Goal: Task Accomplishment & Management: Manage account settings

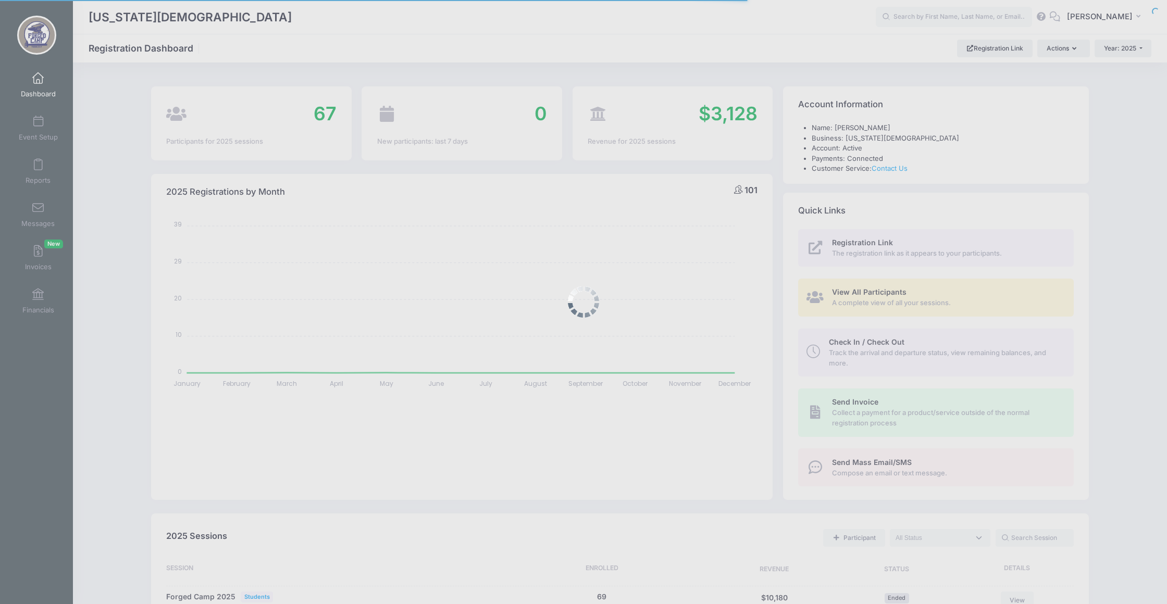
select select
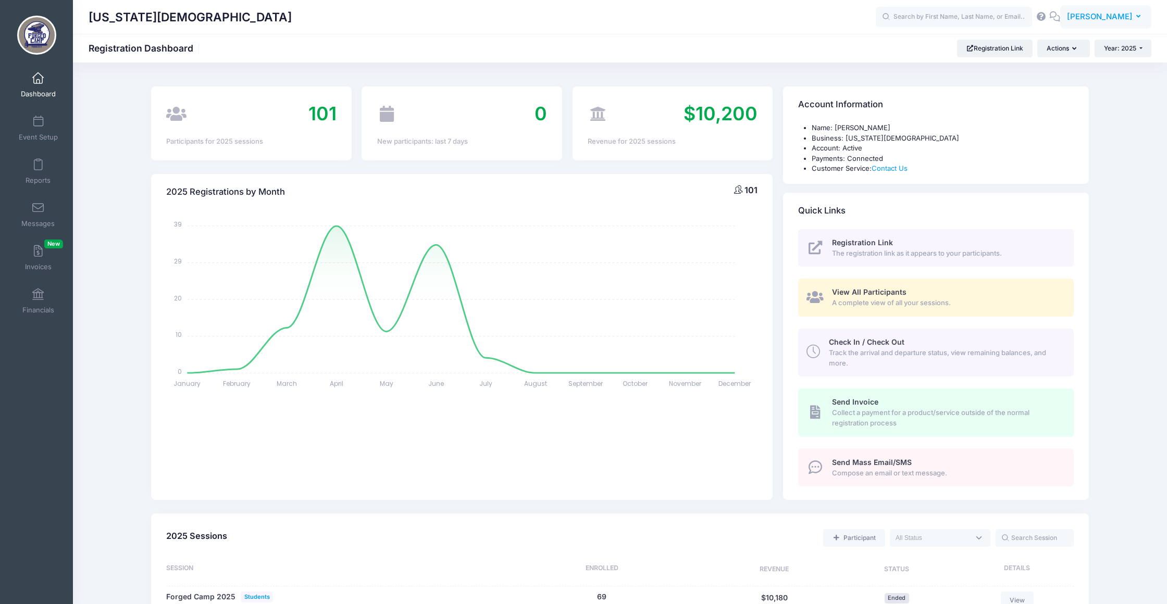
click at [1142, 16] on button "QM Quillian Mercer" at bounding box center [1105, 17] width 91 height 24
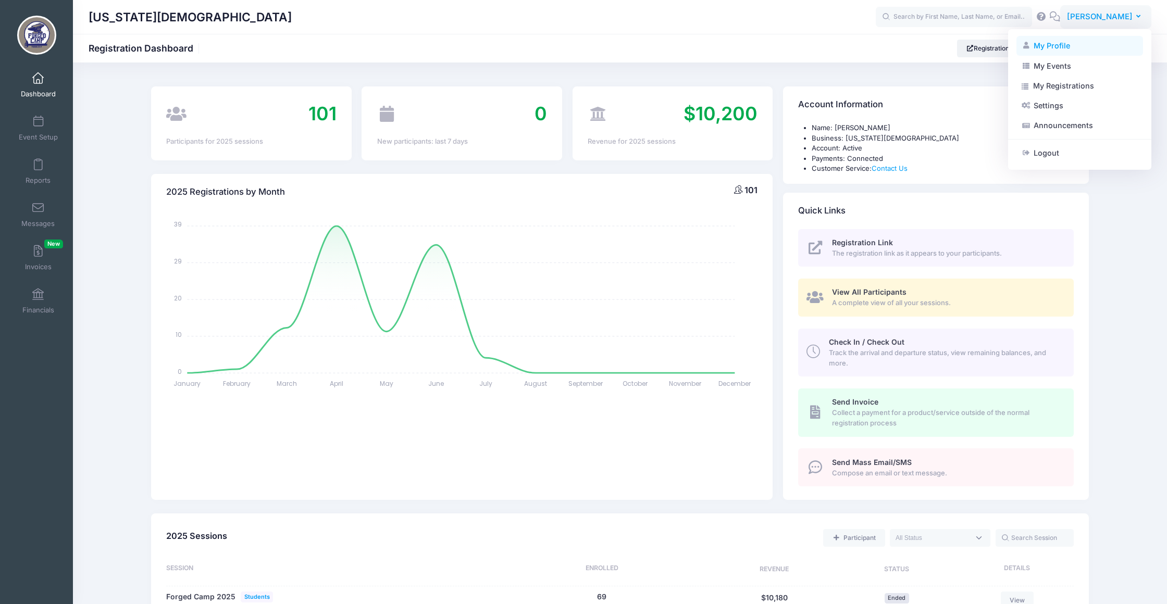
click at [1064, 44] on link "My Profile" at bounding box center [1079, 46] width 127 height 20
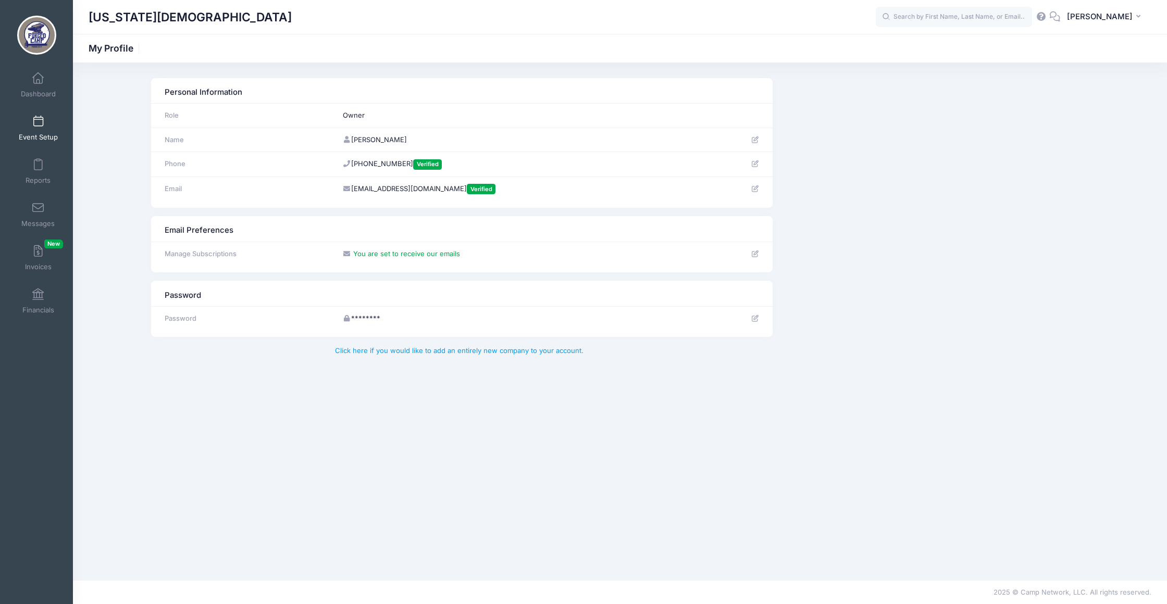
click at [38, 126] on span at bounding box center [38, 121] width 0 height 11
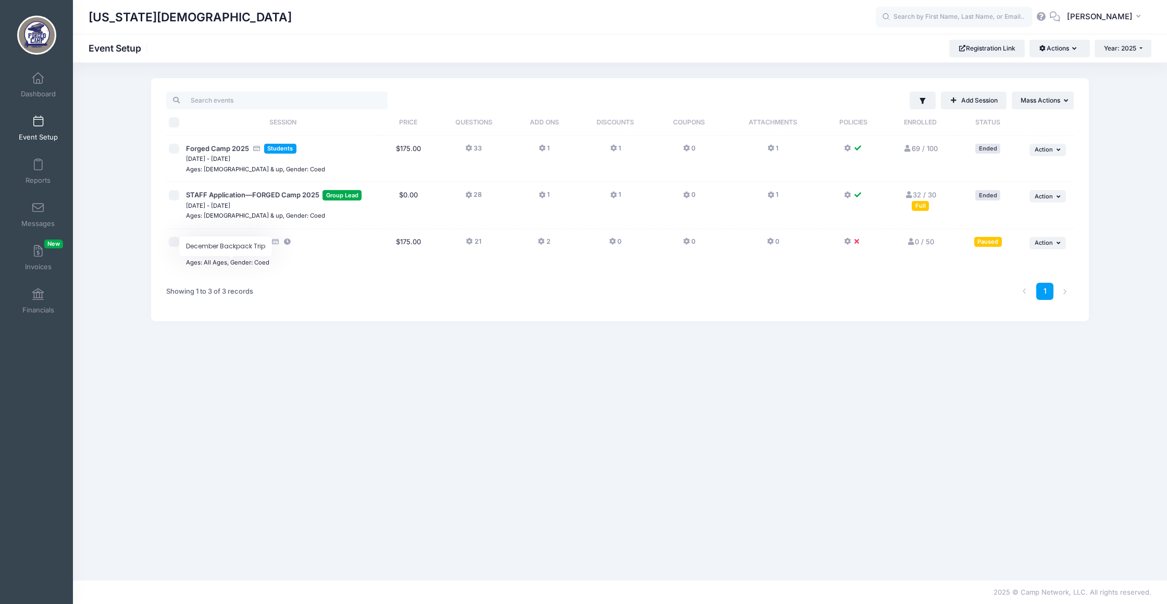
click at [223, 246] on span "December Backpack Trip" at bounding box center [227, 242] width 82 height 8
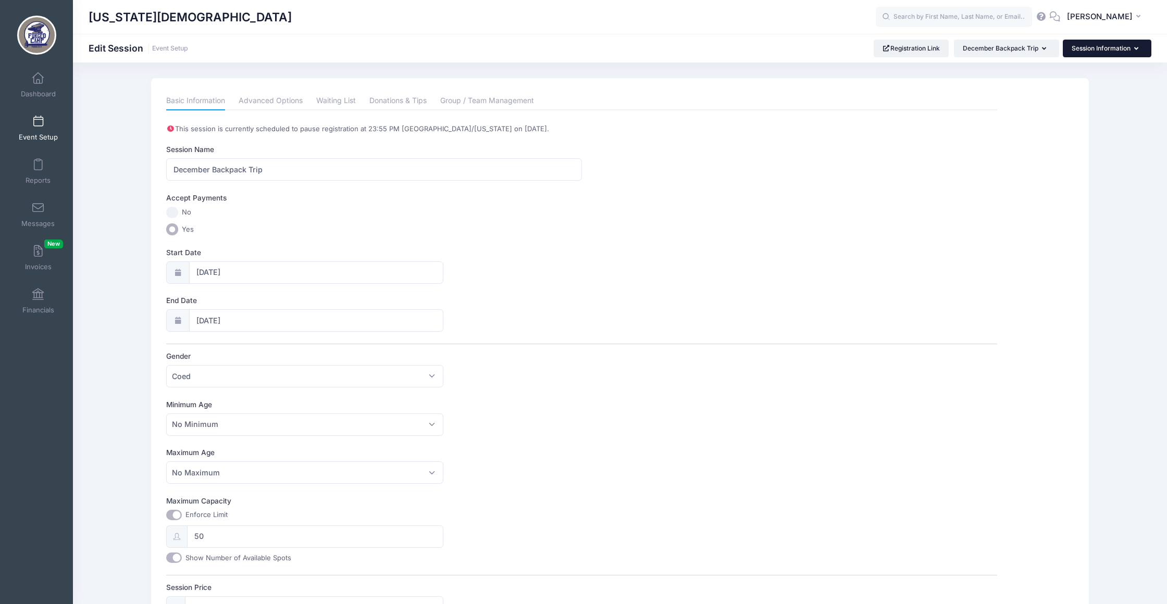
click at [1095, 43] on button "Session Information" at bounding box center [1107, 49] width 89 height 18
click at [1078, 92] on link "Questions" at bounding box center [1102, 95] width 120 height 20
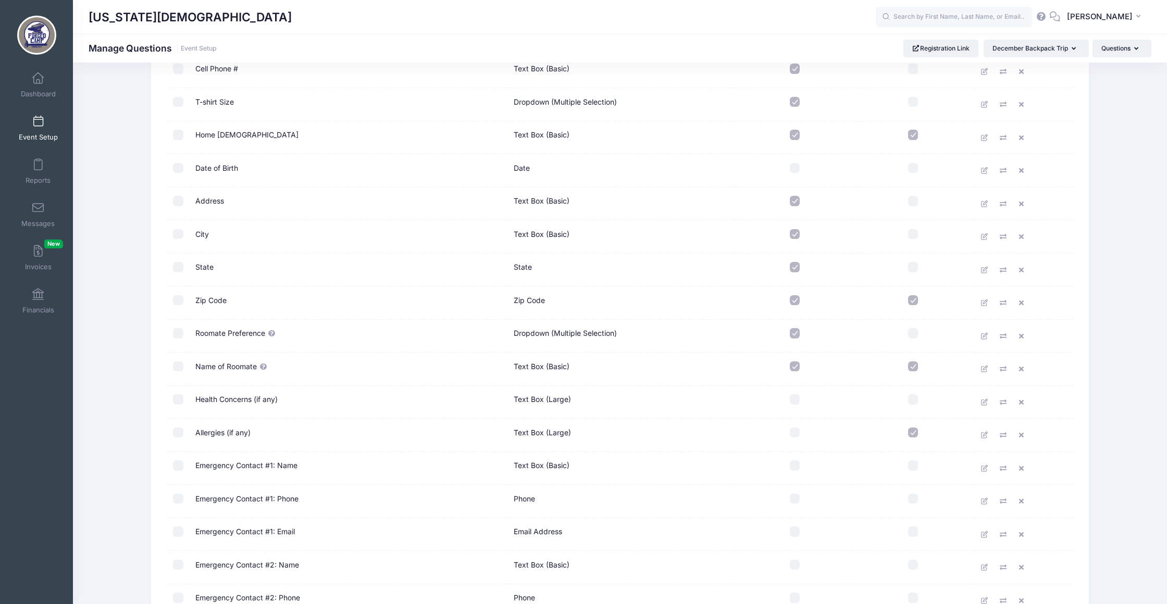
scroll to position [208, 0]
click at [1024, 170] on icon at bounding box center [1023, 166] width 8 height 7
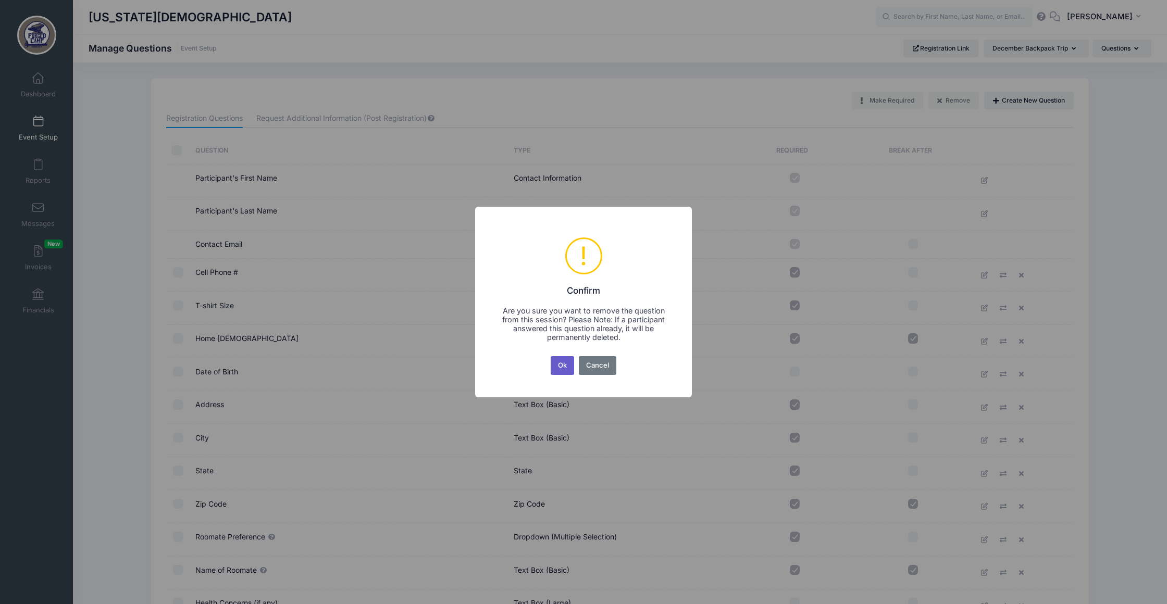
click at [554, 370] on button "Ok" at bounding box center [563, 365] width 24 height 19
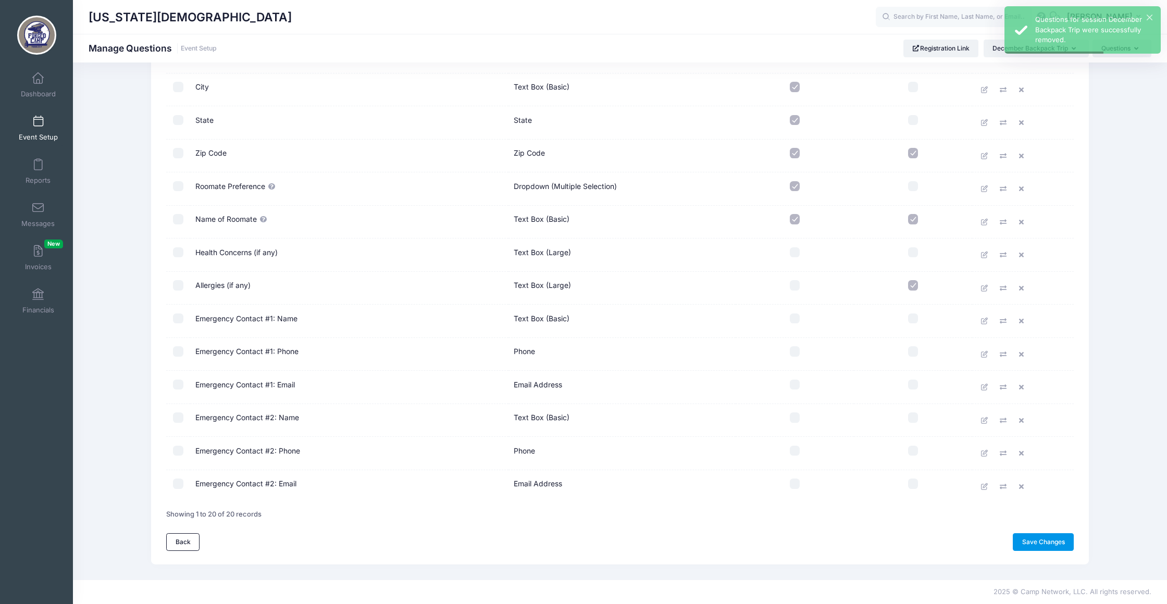
scroll to position [357, 0]
click at [1030, 534] on link "Save Changes" at bounding box center [1043, 542] width 61 height 18
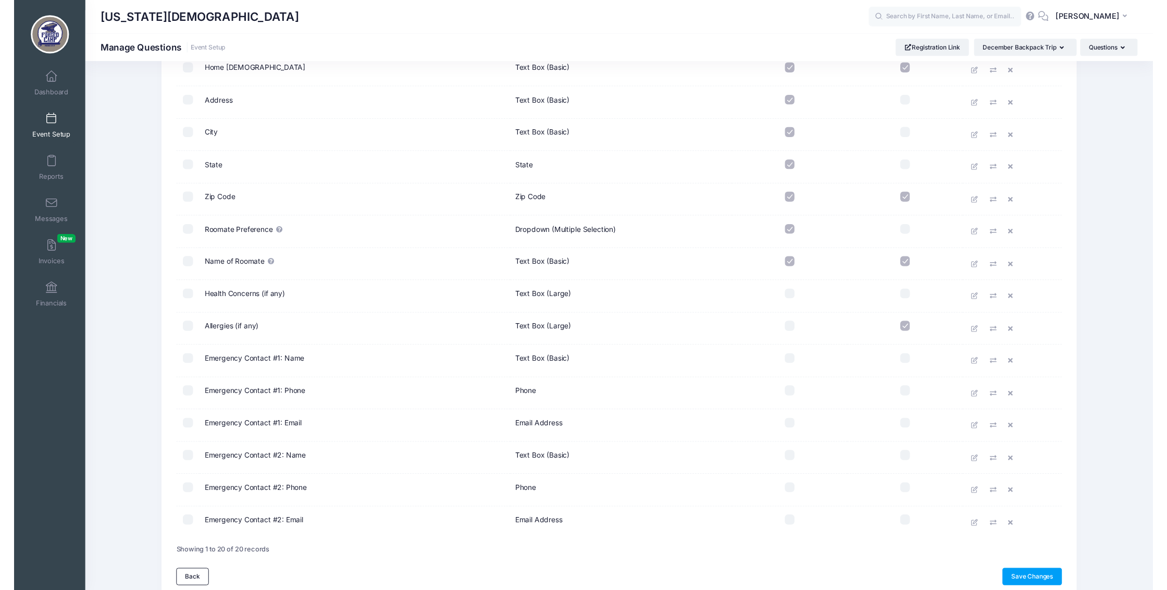
scroll to position [270, 0]
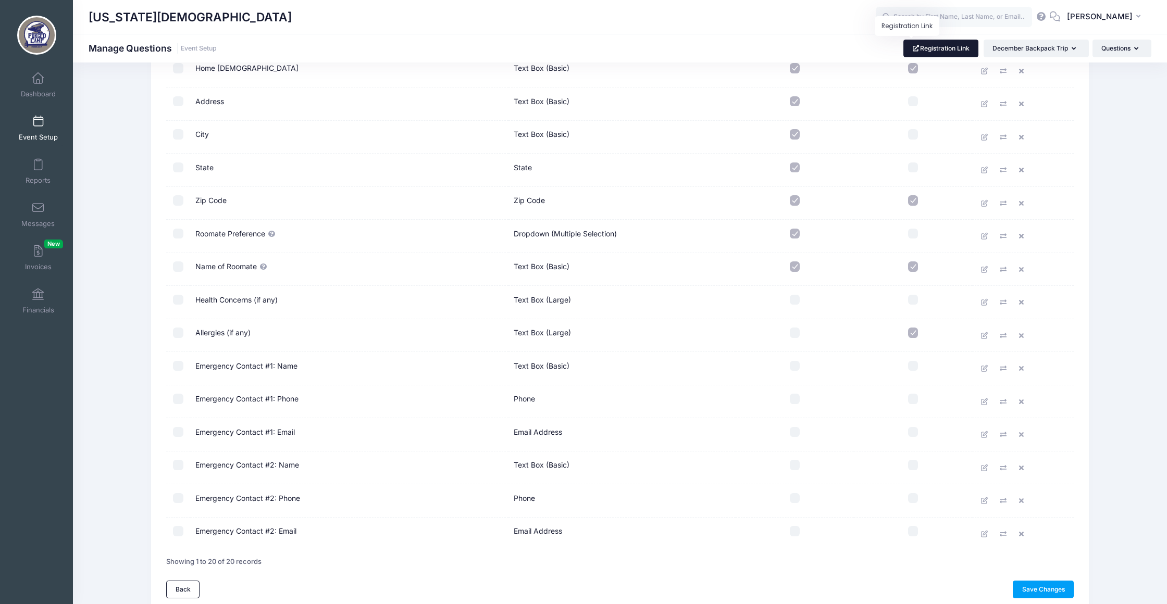
click at [903, 52] on link "Registration Link" at bounding box center [941, 49] width 76 height 18
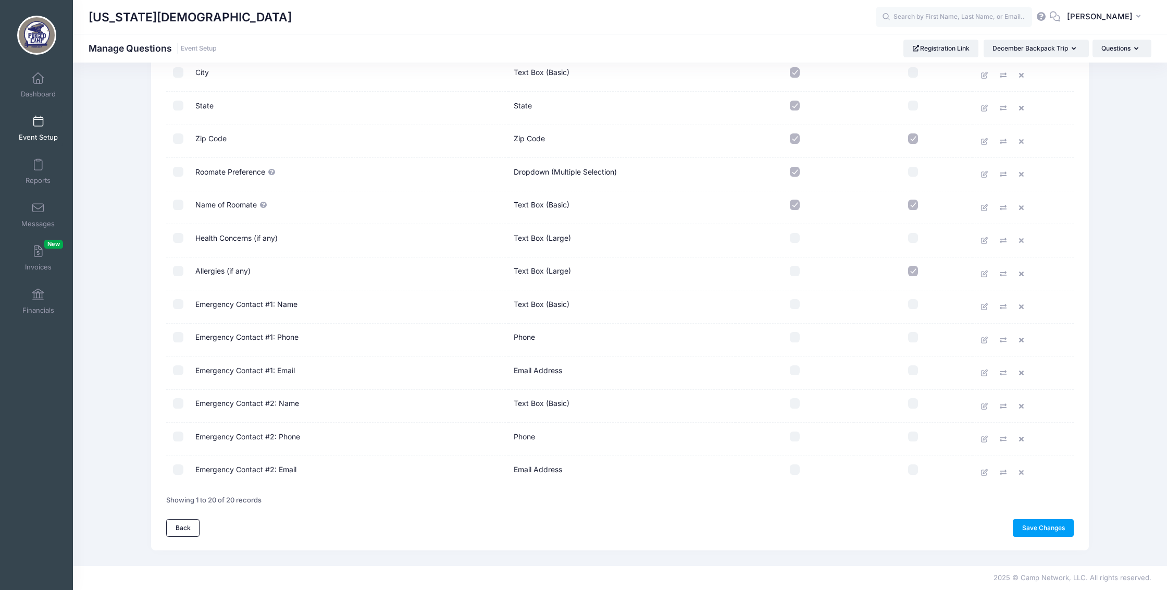
scroll to position [372, 0]
click at [1043, 525] on link "Save Changes" at bounding box center [1043, 528] width 61 height 18
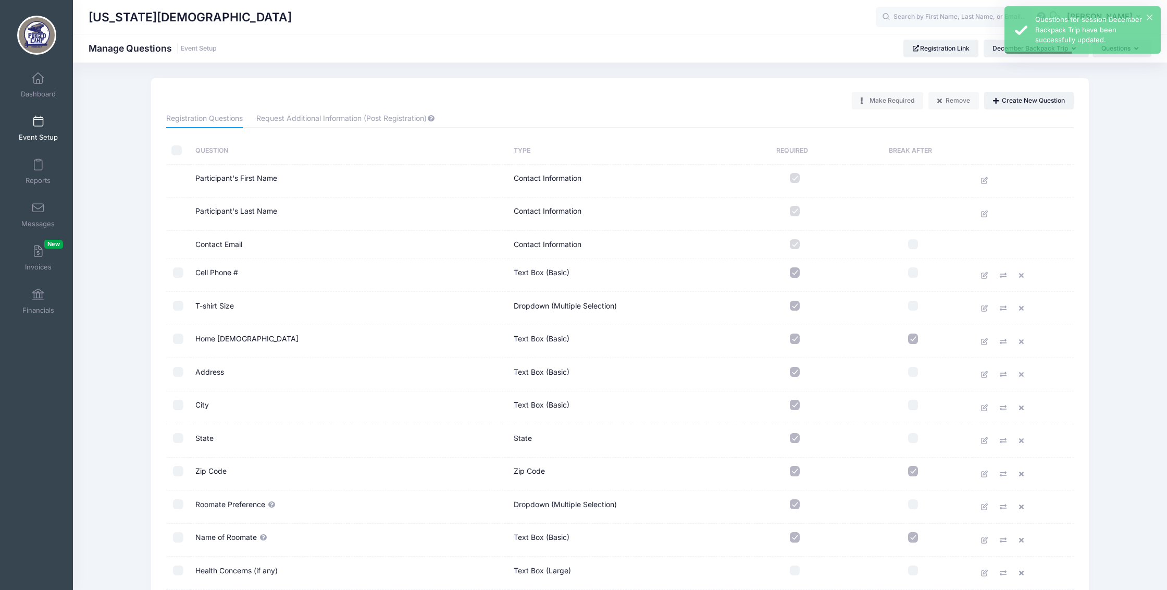
click at [46, 125] on link "Event Setup" at bounding box center [38, 128] width 49 height 36
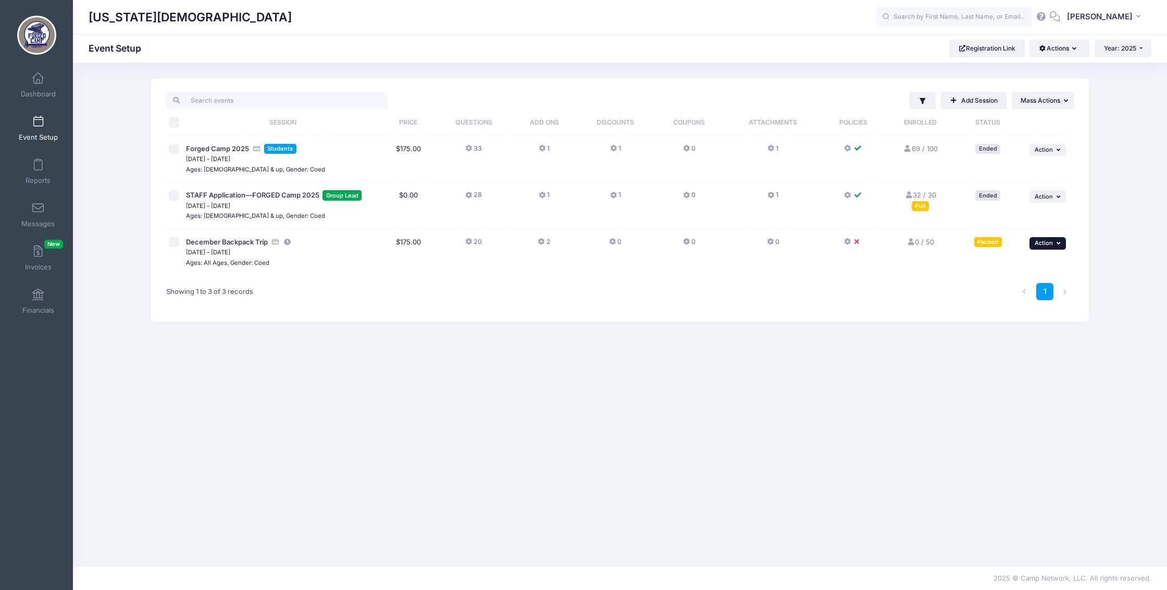
click at [1059, 246] on icon "button" at bounding box center [1060, 243] width 6 height 6
click at [1013, 372] on link "Preview" at bounding box center [1017, 370] width 94 height 20
click at [252, 246] on span "December Backpack Trip" at bounding box center [227, 242] width 82 height 8
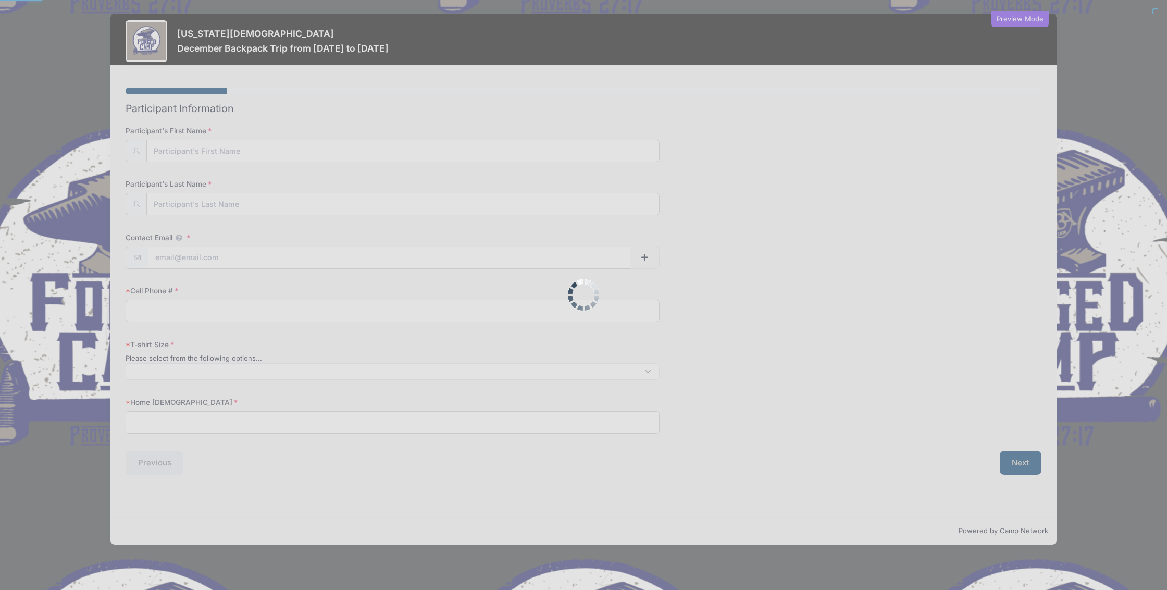
select select
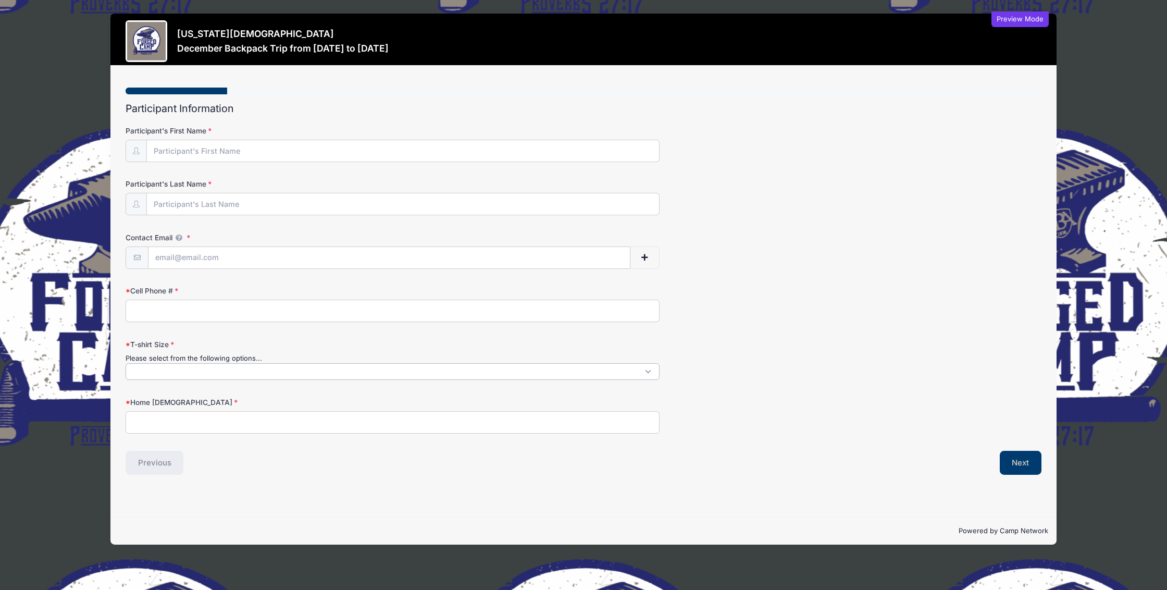
click at [649, 380] on span at bounding box center [393, 371] width 535 height 17
click at [1026, 475] on button "Next" at bounding box center [1021, 463] width 42 height 24
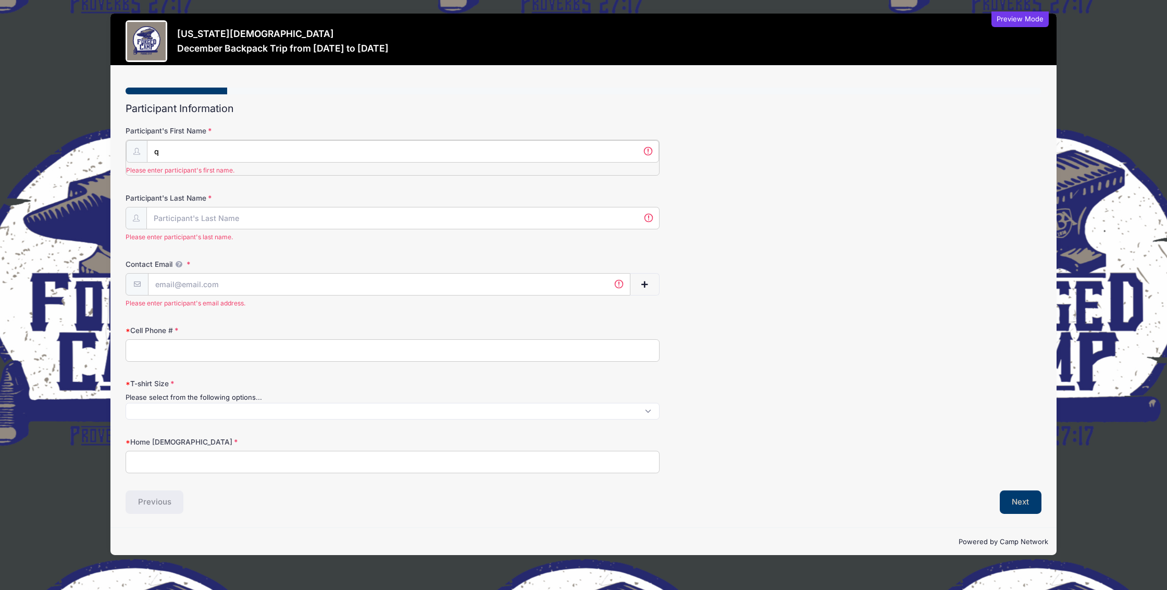
scroll to position [0, 0]
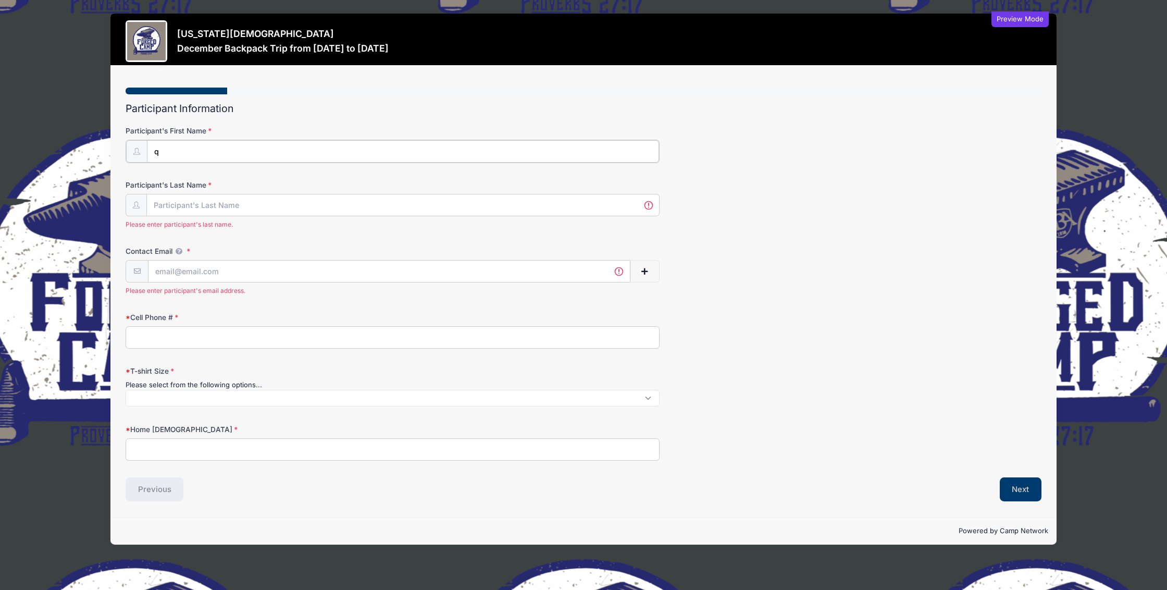
type input "q"
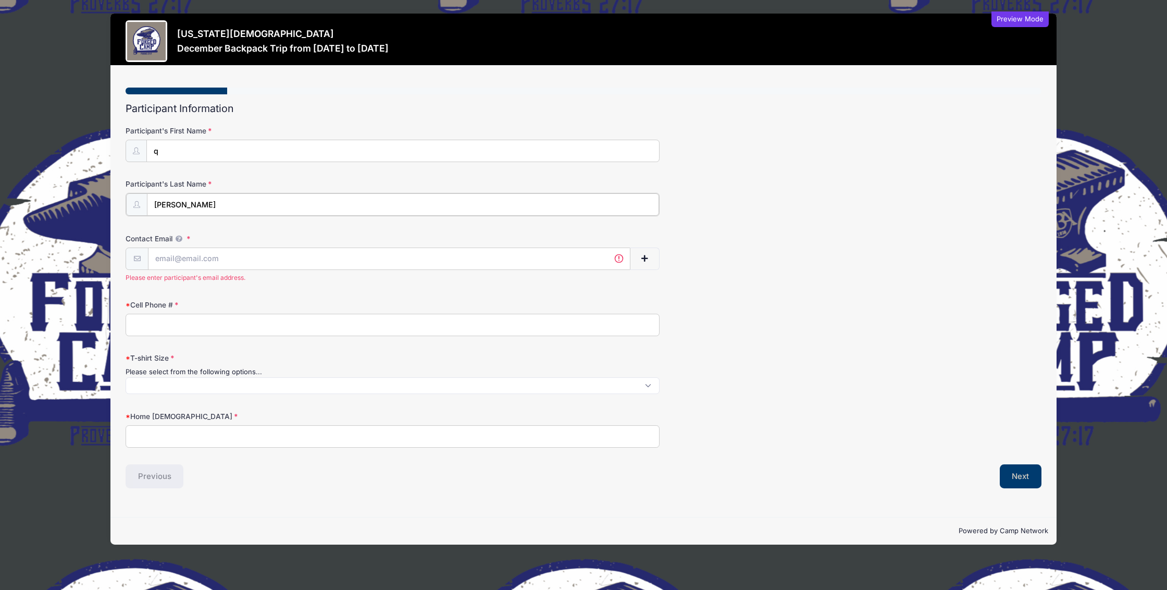
type input "mercer"
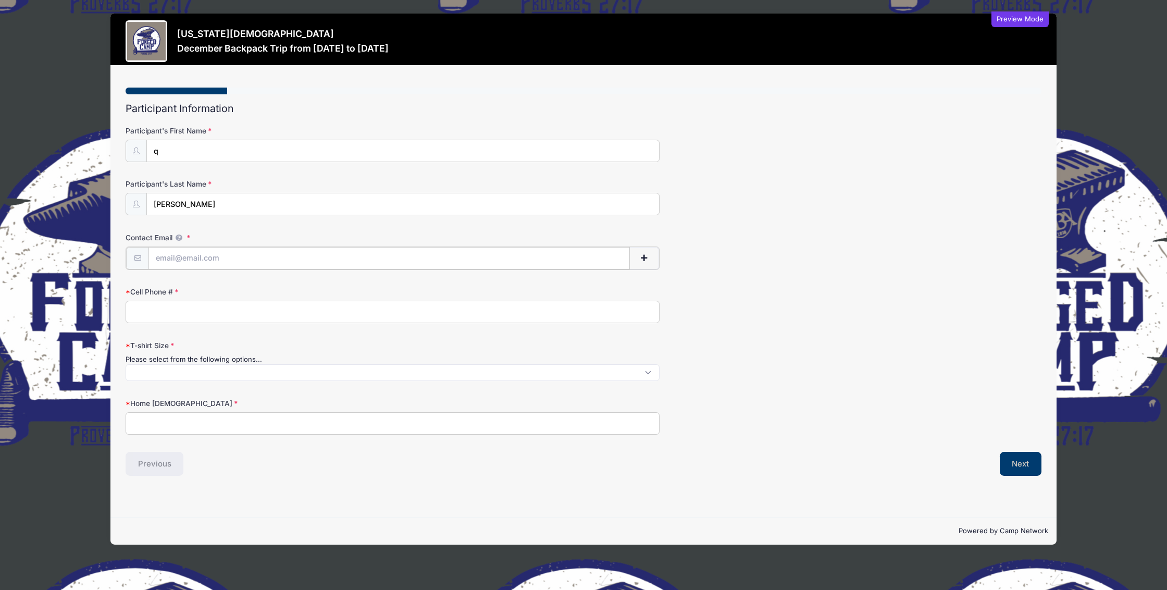
type input "qmercer.rep@gabaptist.org"
type input "9127779382"
click at [301, 380] on span at bounding box center [393, 371] width 535 height 17
select select "XXL"
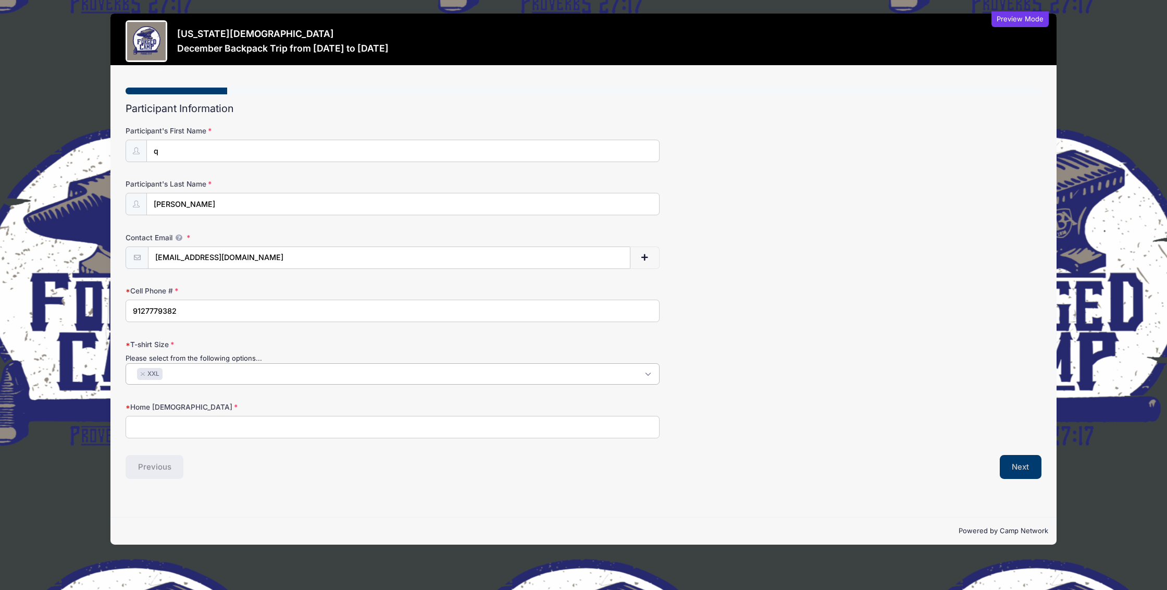
click at [206, 438] on input "Home Church" at bounding box center [393, 427] width 535 height 22
type input "lakeside"
click at [1005, 479] on button "Next" at bounding box center [1021, 467] width 42 height 24
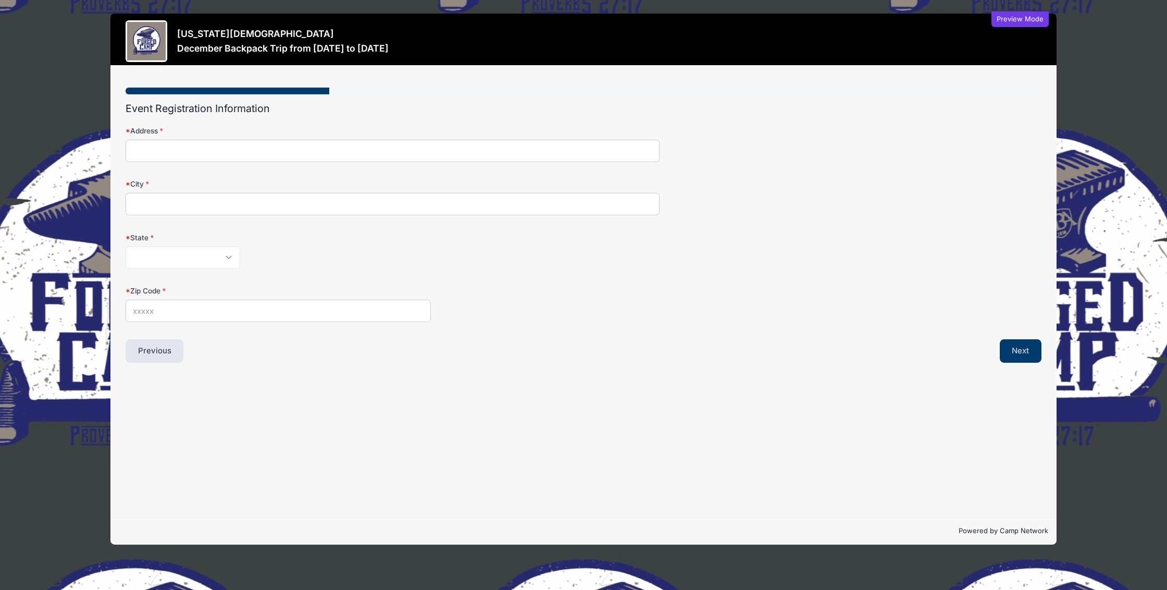
click at [644, 158] on input "Address" at bounding box center [393, 151] width 535 height 22
type input "325 Rawlins Road"
type input "Macon"
select select "GA"
type input "31217"
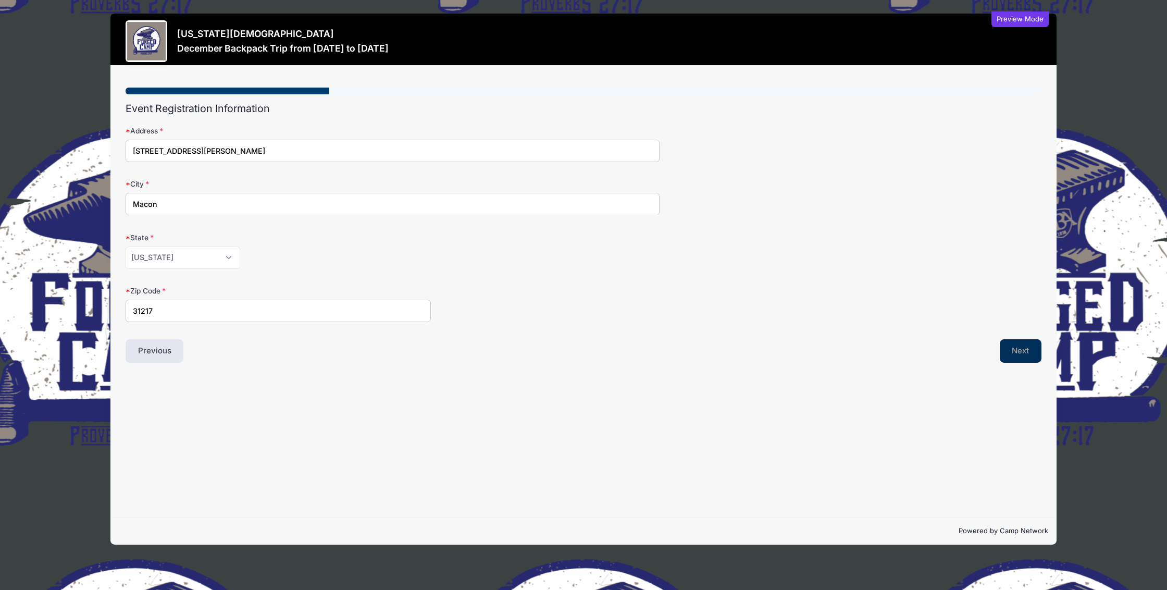
click at [1013, 363] on button "Next" at bounding box center [1021, 351] width 42 height 24
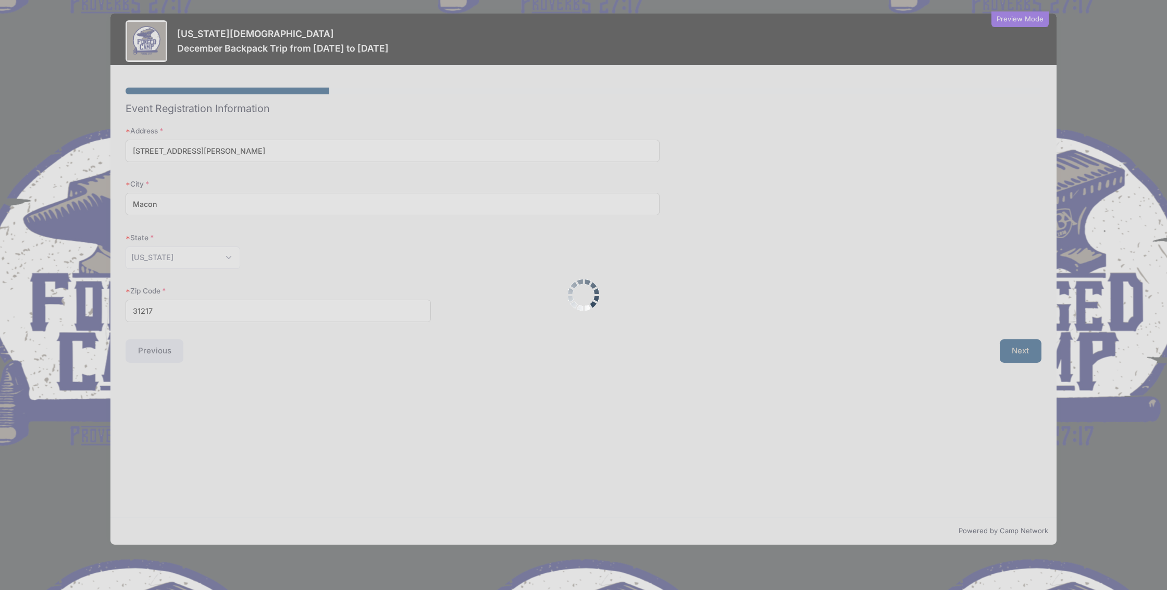
scroll to position [0, 0]
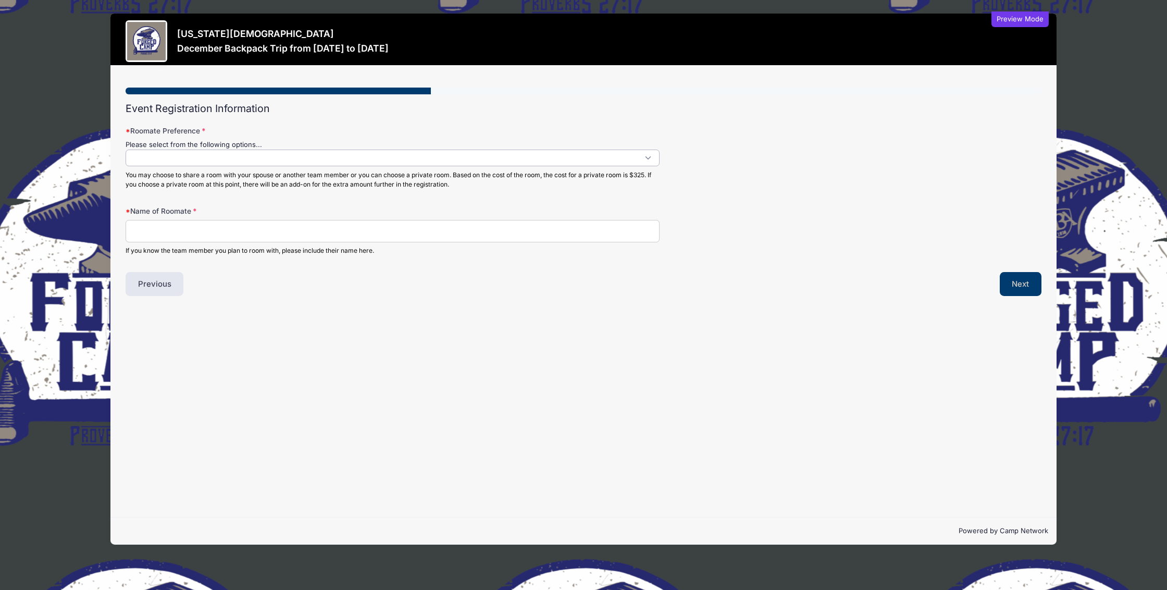
click at [233, 166] on span at bounding box center [393, 158] width 535 height 17
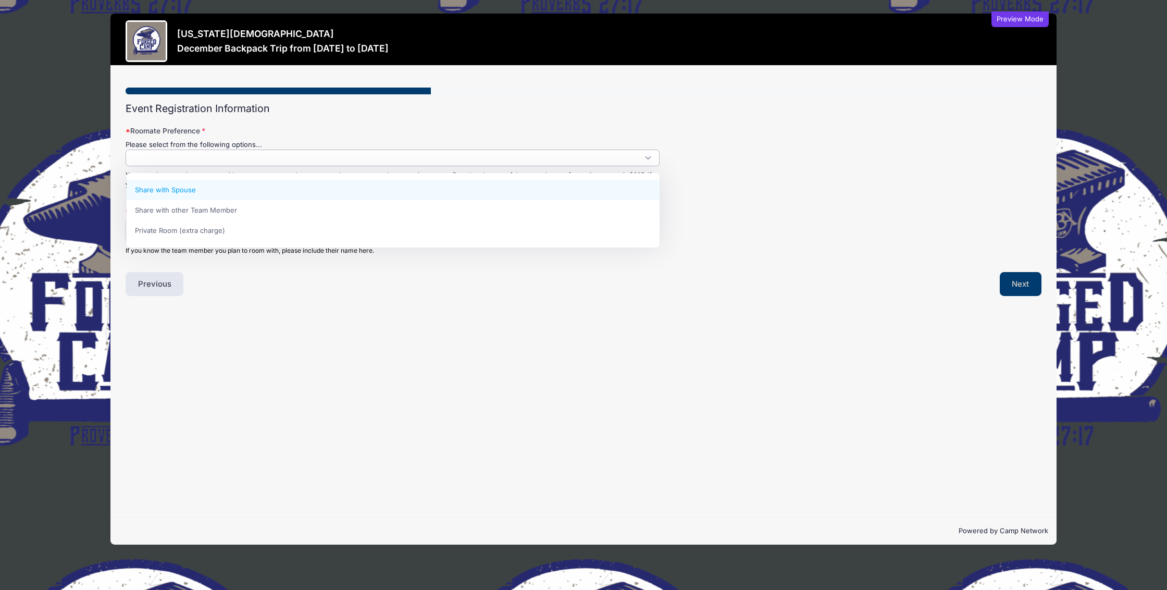
scroll to position [0, 1]
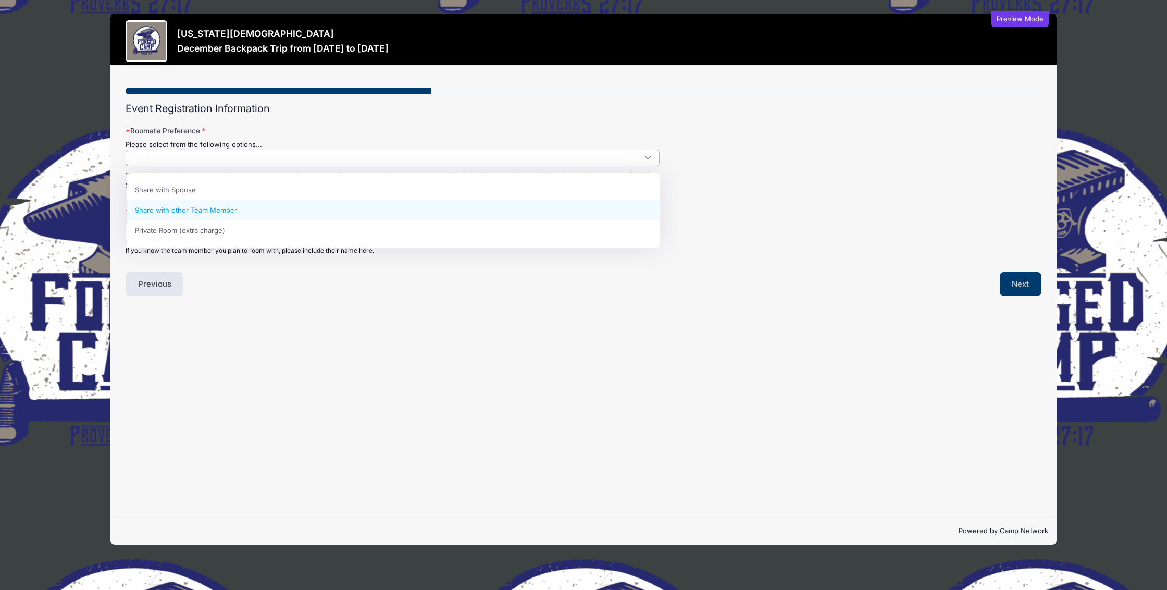
select select "Share with other Team Member"
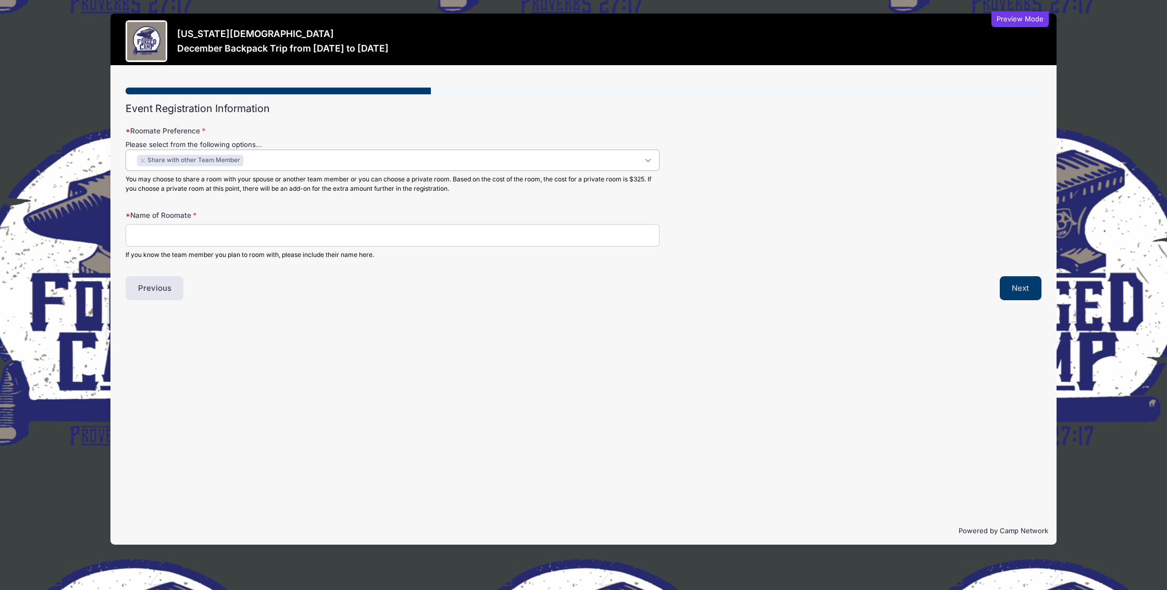
scroll to position [0, 0]
click at [246, 246] on input "Name of Roomate" at bounding box center [393, 235] width 535 height 22
type input "Rachael"
type input "Rachael Mercer"
click at [1019, 300] on button "Next" at bounding box center [1021, 288] width 42 height 24
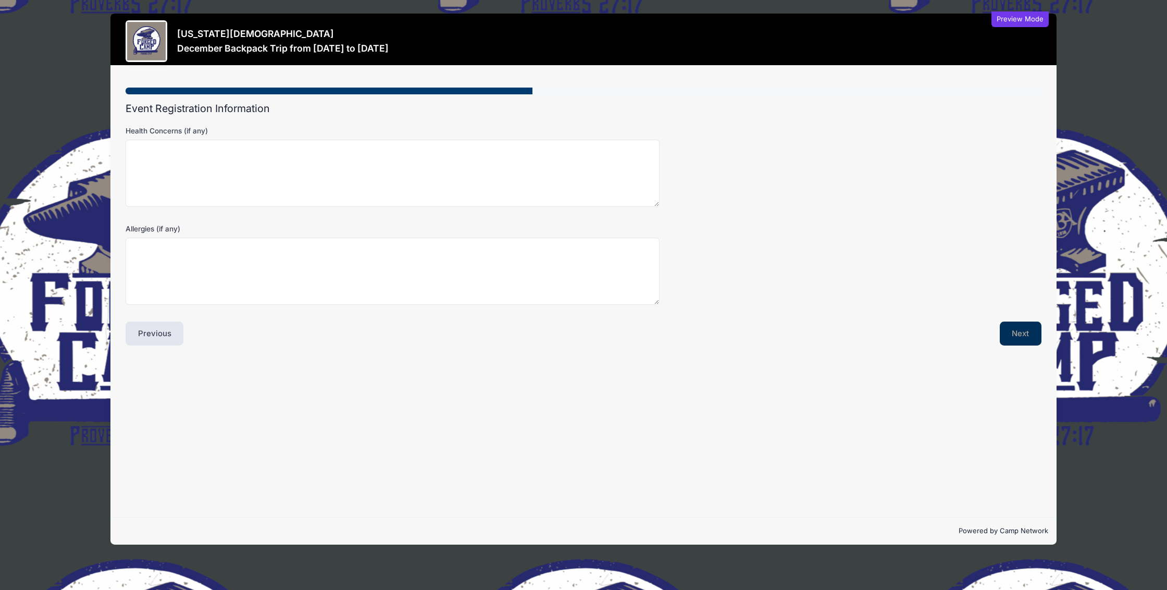
click at [1016, 339] on button "Next" at bounding box center [1021, 333] width 42 height 24
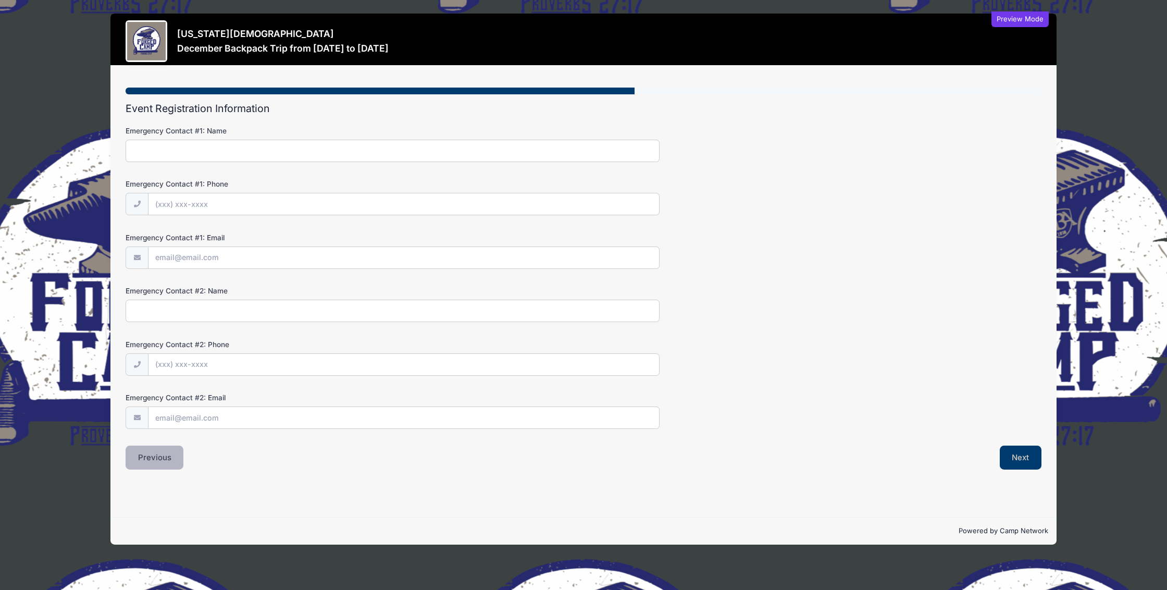
click at [164, 469] on button "Previous" at bounding box center [155, 457] width 58 height 24
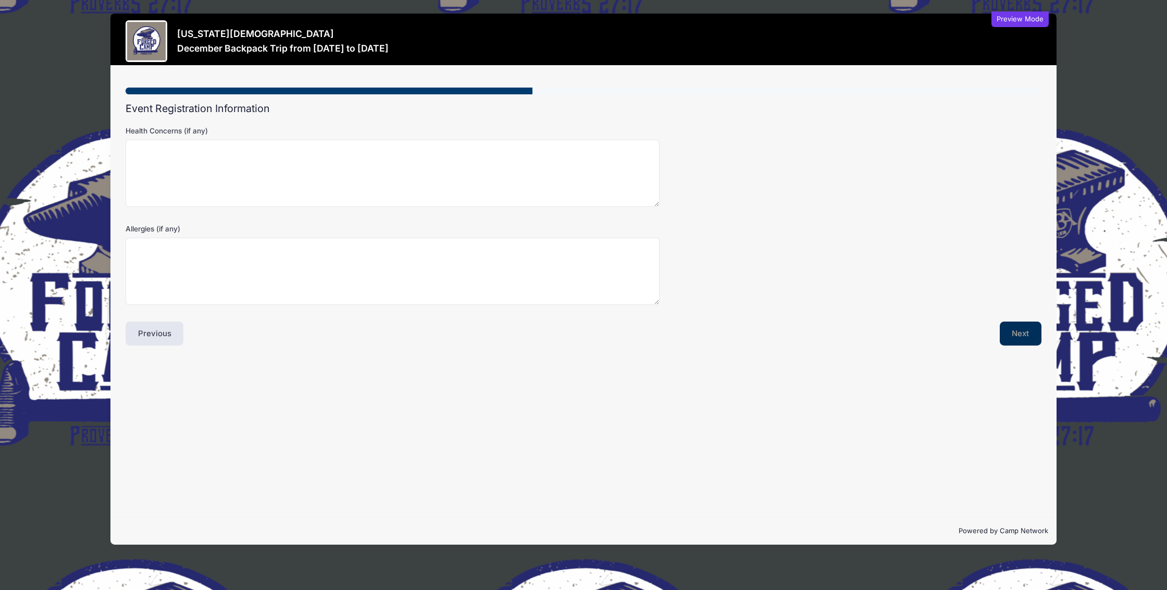
click at [1002, 339] on button "Next" at bounding box center [1021, 333] width 42 height 24
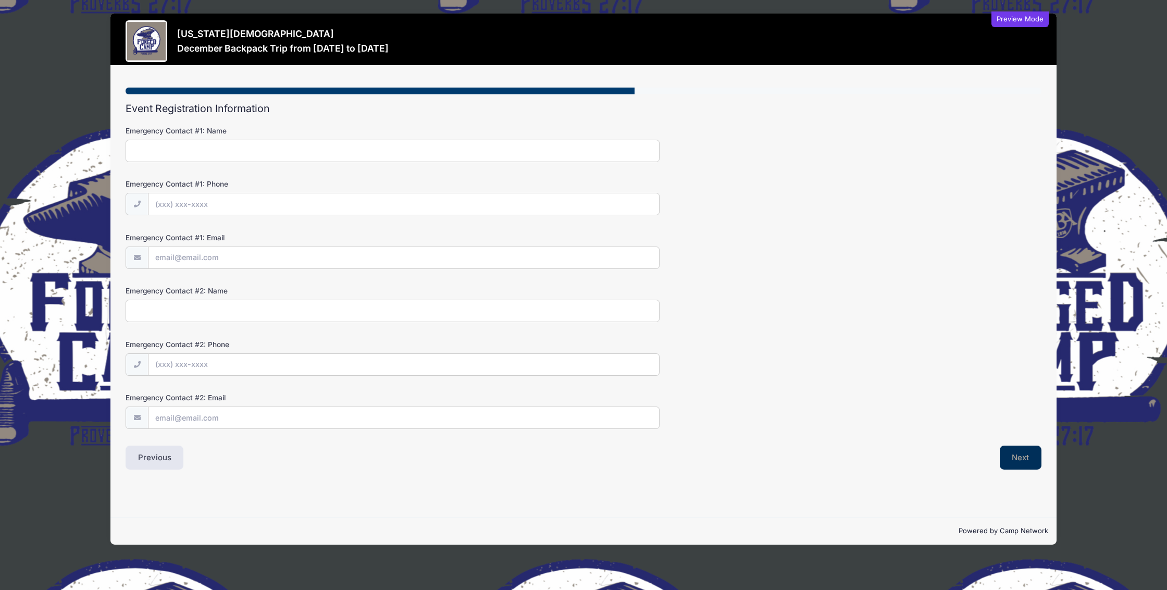
click at [1024, 469] on button "Next" at bounding box center [1021, 457] width 42 height 24
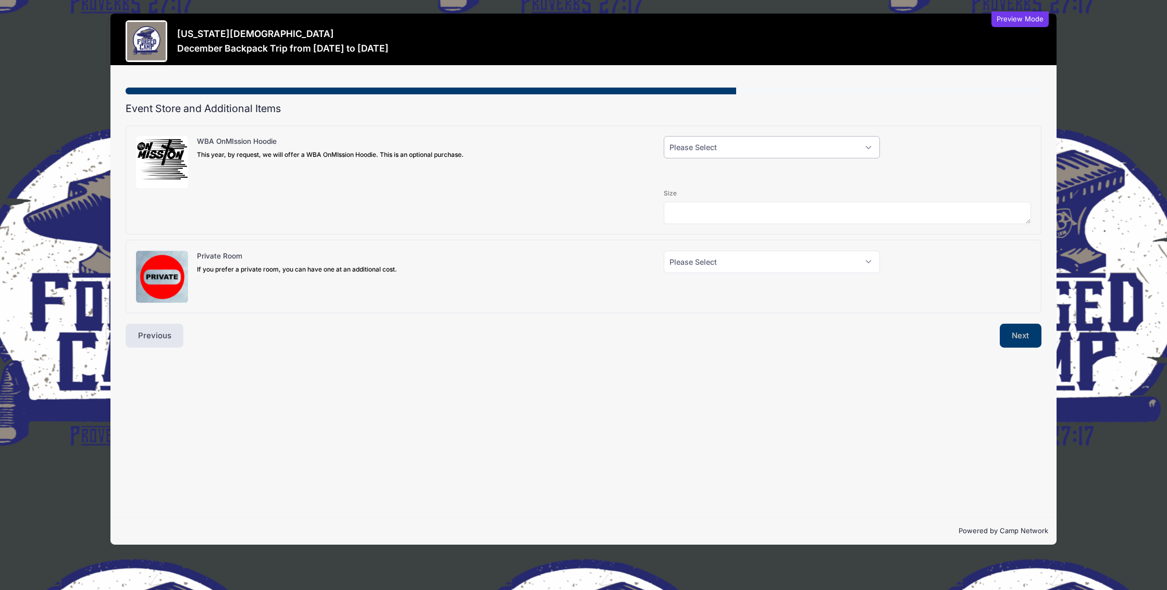
select select "1"
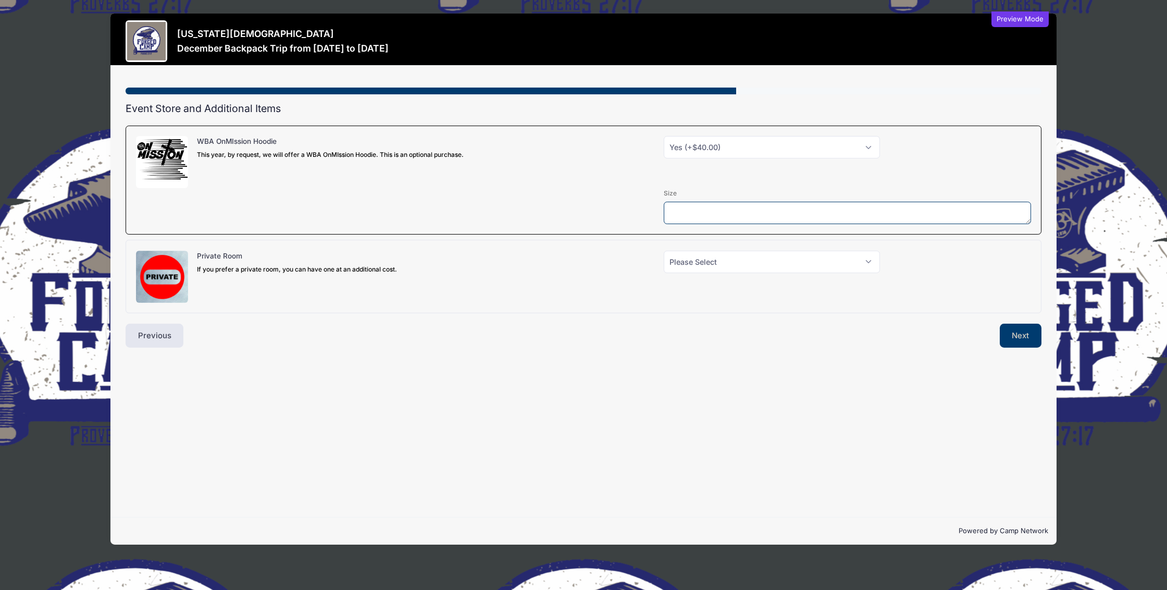
click at [726, 219] on textarea at bounding box center [847, 213] width 367 height 22
type textarea "XXXL"
select select "0"
click at [1021, 341] on button "Next" at bounding box center [1021, 336] width 42 height 24
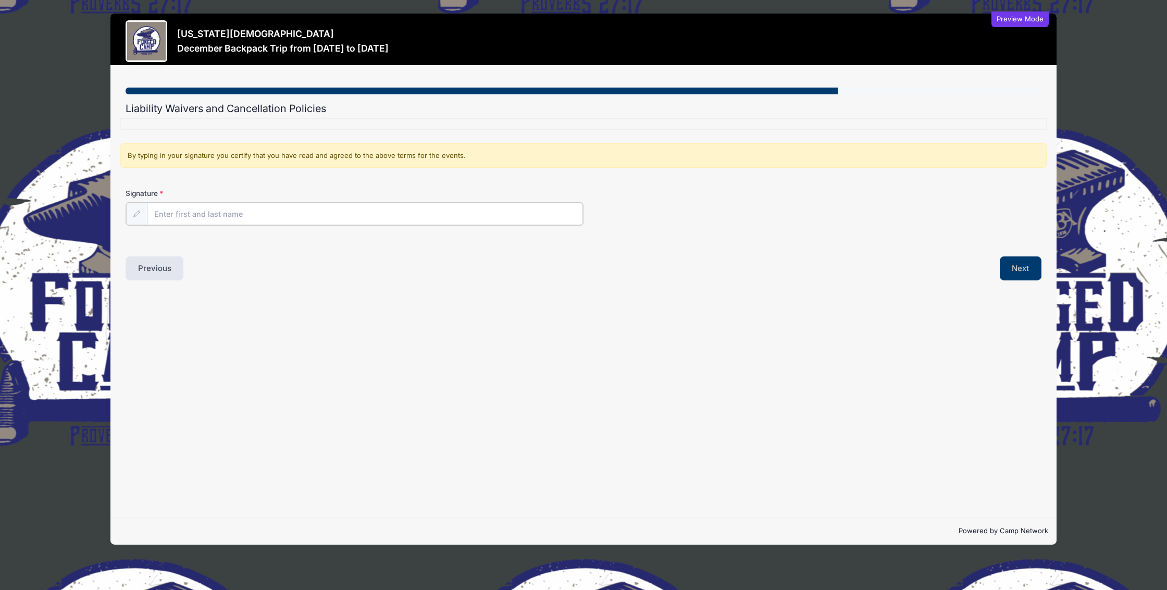
click at [240, 225] on input "Signature" at bounding box center [365, 214] width 436 height 22
type input "Quillian S. Mercer"
click at [173, 279] on button "Previous" at bounding box center [155, 267] width 58 height 24
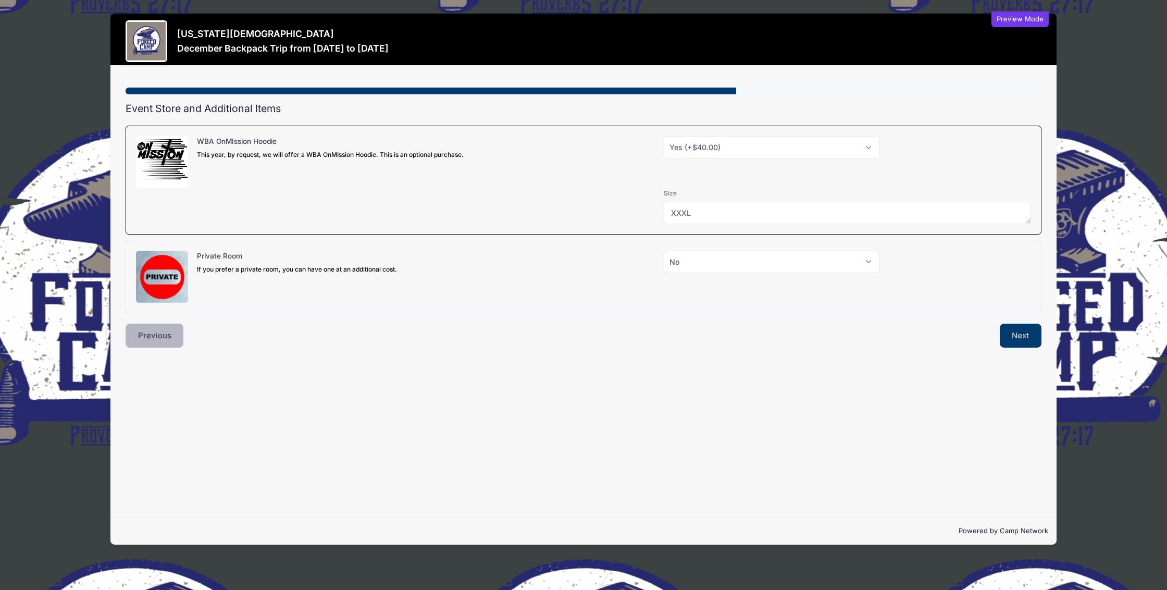
click at [169, 335] on button "Previous" at bounding box center [155, 336] width 58 height 24
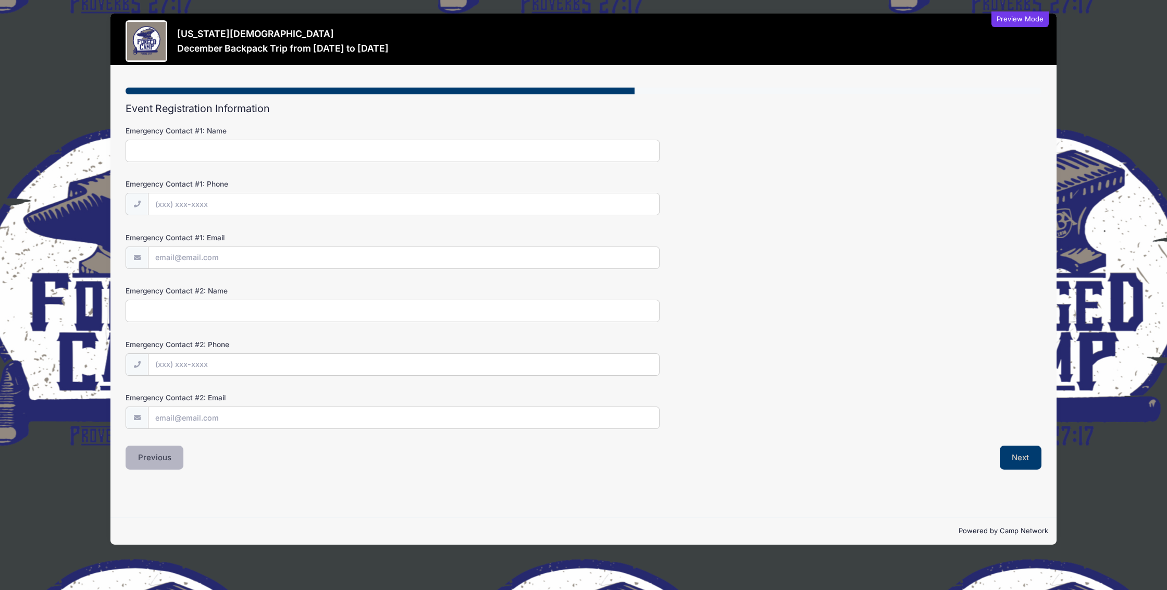
click at [162, 469] on button "Previous" at bounding box center [155, 457] width 58 height 24
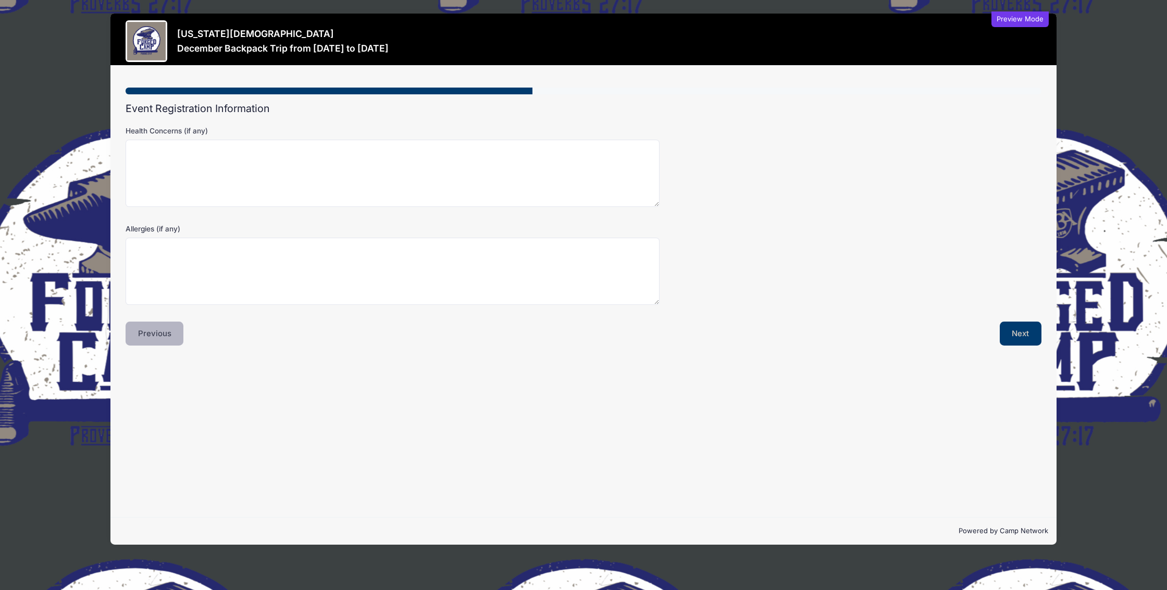
click at [157, 345] on button "Previous" at bounding box center [155, 333] width 58 height 24
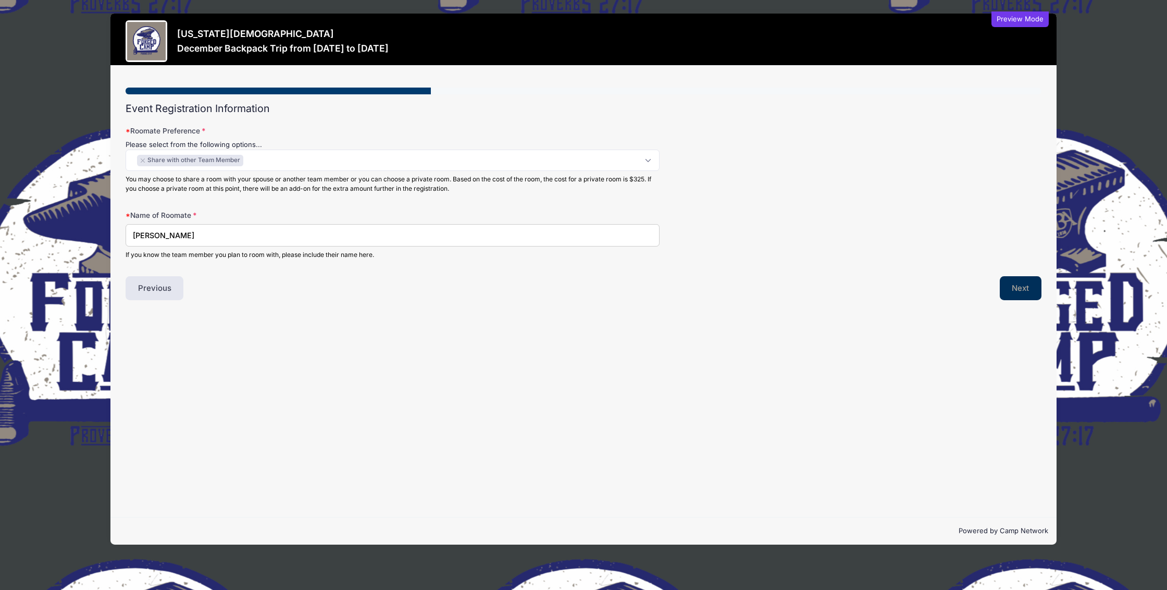
click at [1028, 300] on button "Next" at bounding box center [1021, 288] width 42 height 24
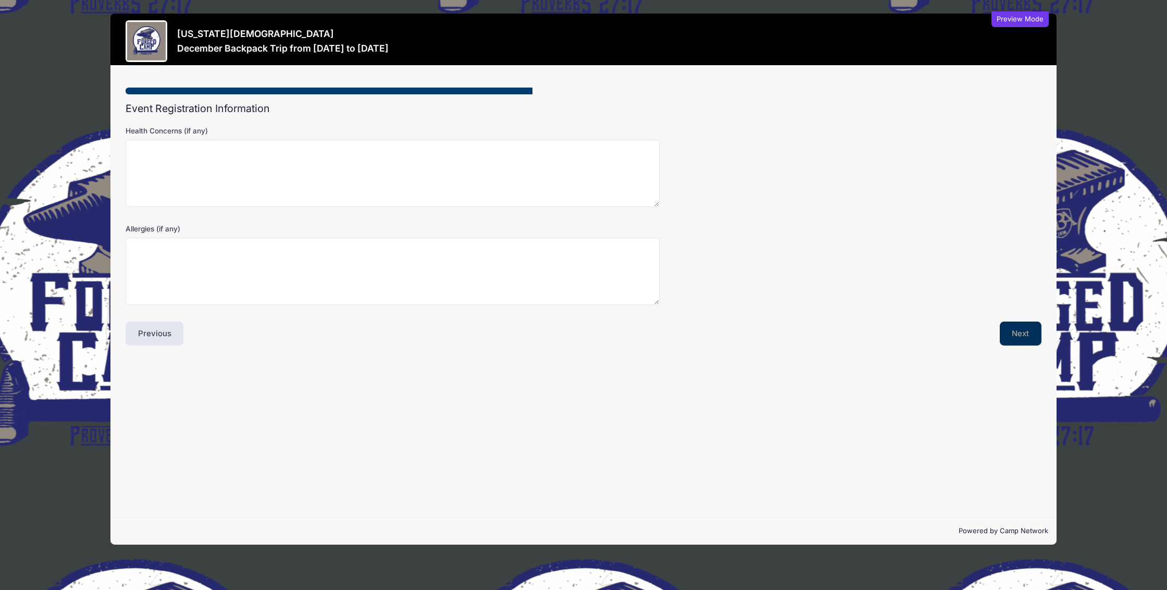
click at [1010, 342] on button "Next" at bounding box center [1021, 333] width 42 height 24
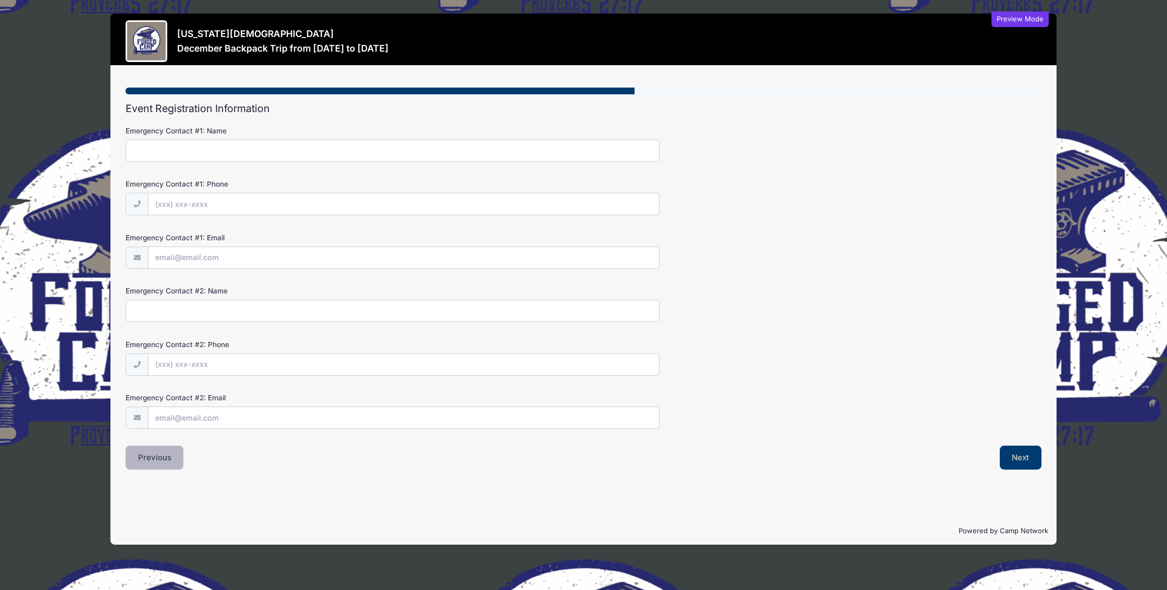
click at [167, 465] on button "Previous" at bounding box center [155, 457] width 58 height 24
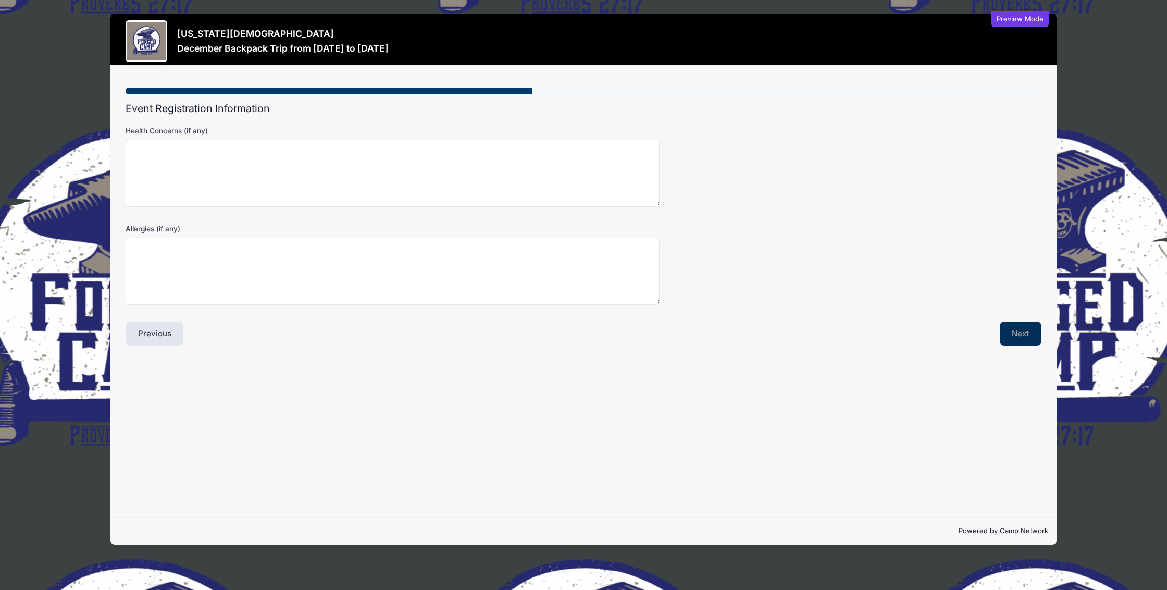
click at [1016, 340] on button "Next" at bounding box center [1021, 333] width 42 height 24
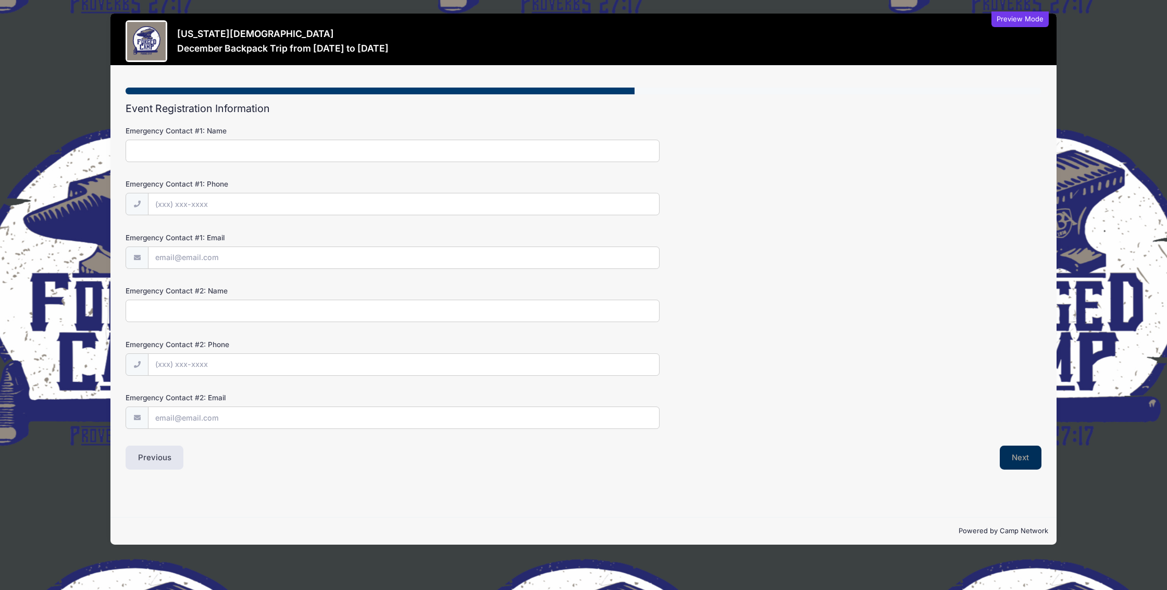
click at [1018, 469] on button "Next" at bounding box center [1021, 457] width 42 height 24
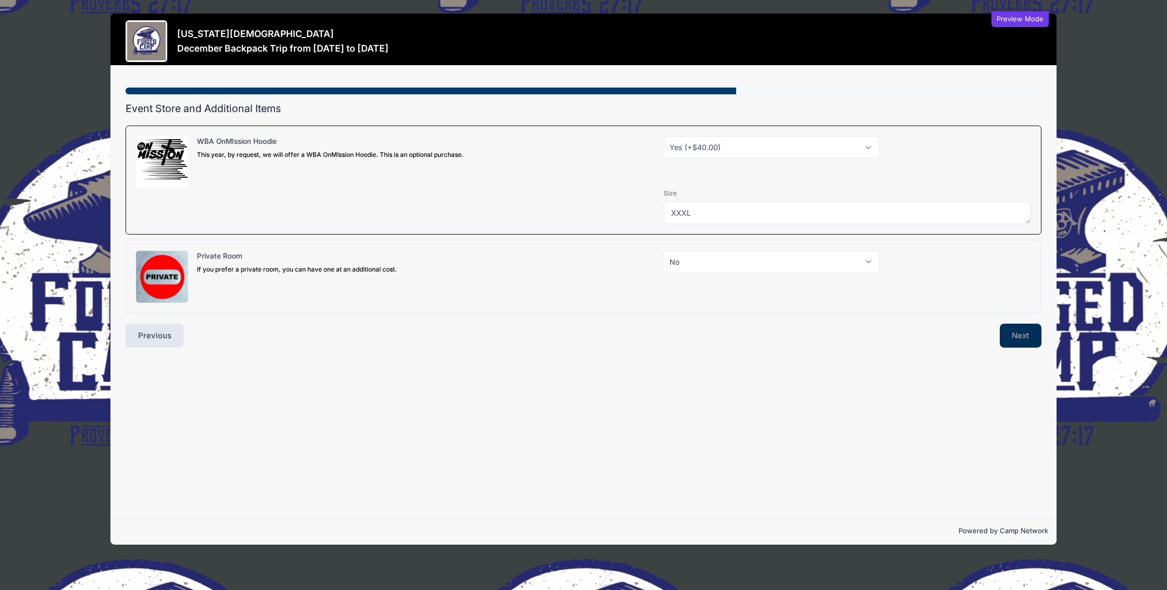
click at [1022, 346] on button "Next" at bounding box center [1021, 336] width 42 height 24
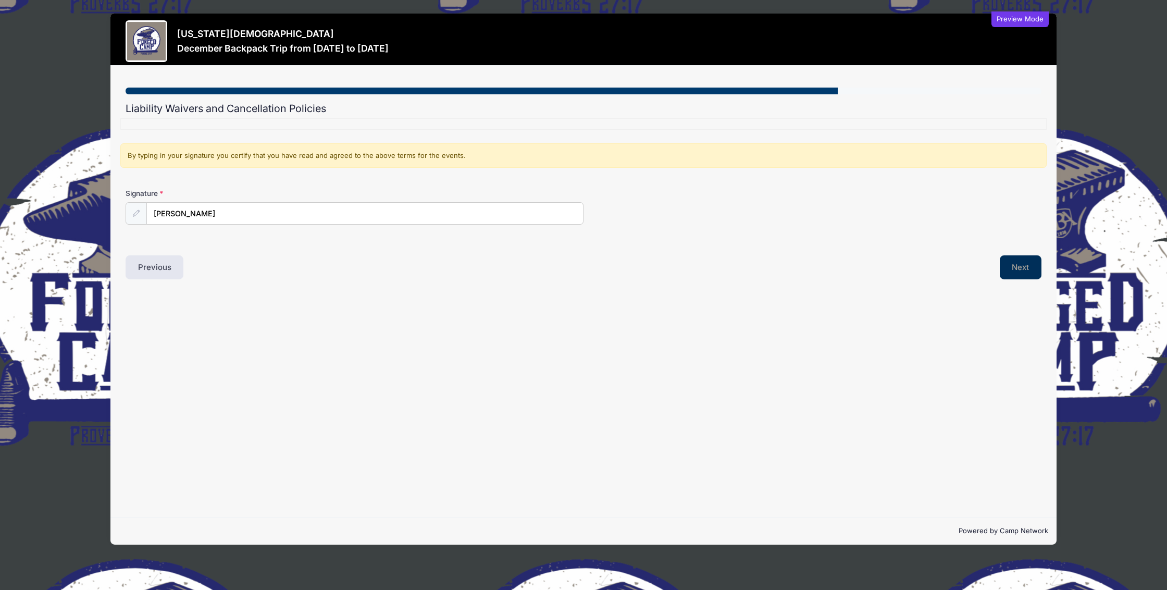
click at [1016, 278] on button "Next" at bounding box center [1021, 267] width 42 height 24
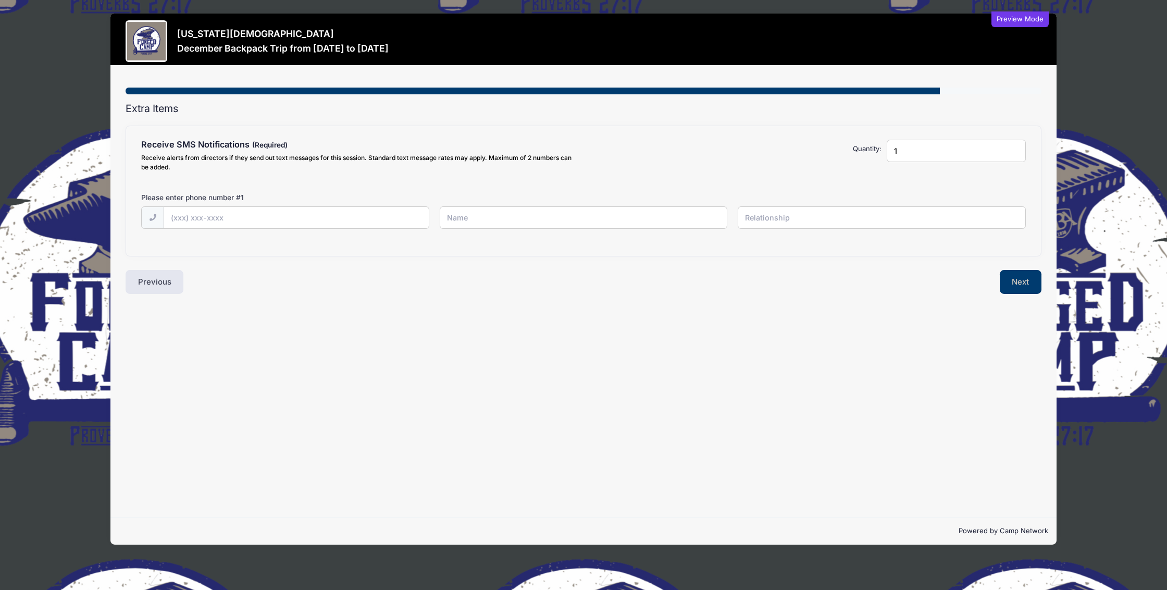
click at [993, 160] on input "1" at bounding box center [956, 151] width 139 height 22
type input "(912) 777-9382"
type input "Q Mercer"
type input "SELF"
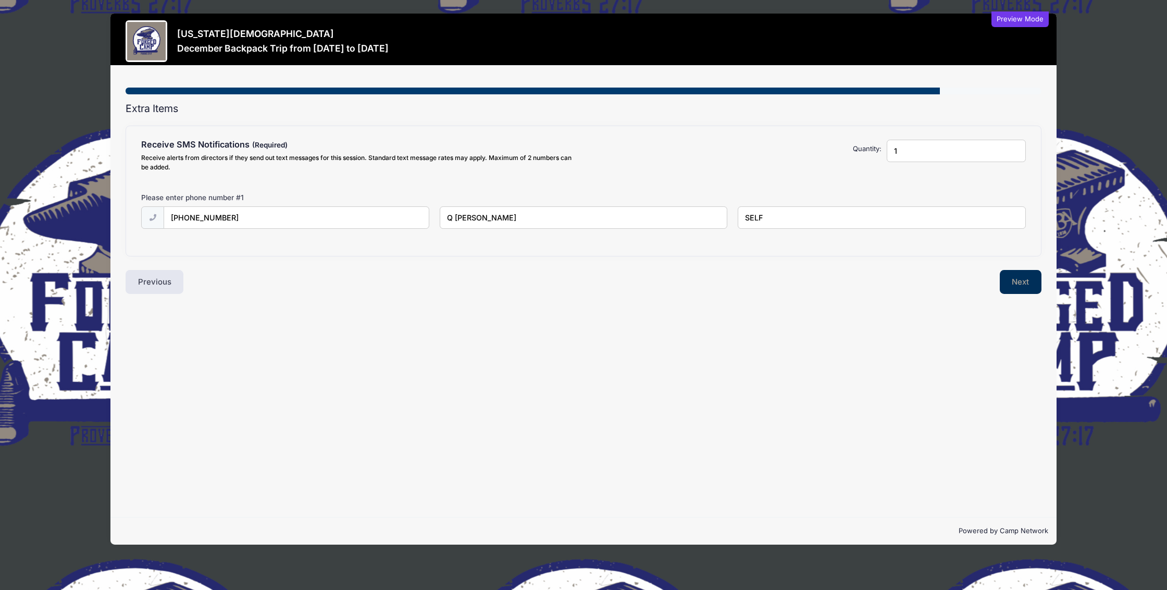
click at [1019, 294] on button "Next" at bounding box center [1021, 282] width 42 height 24
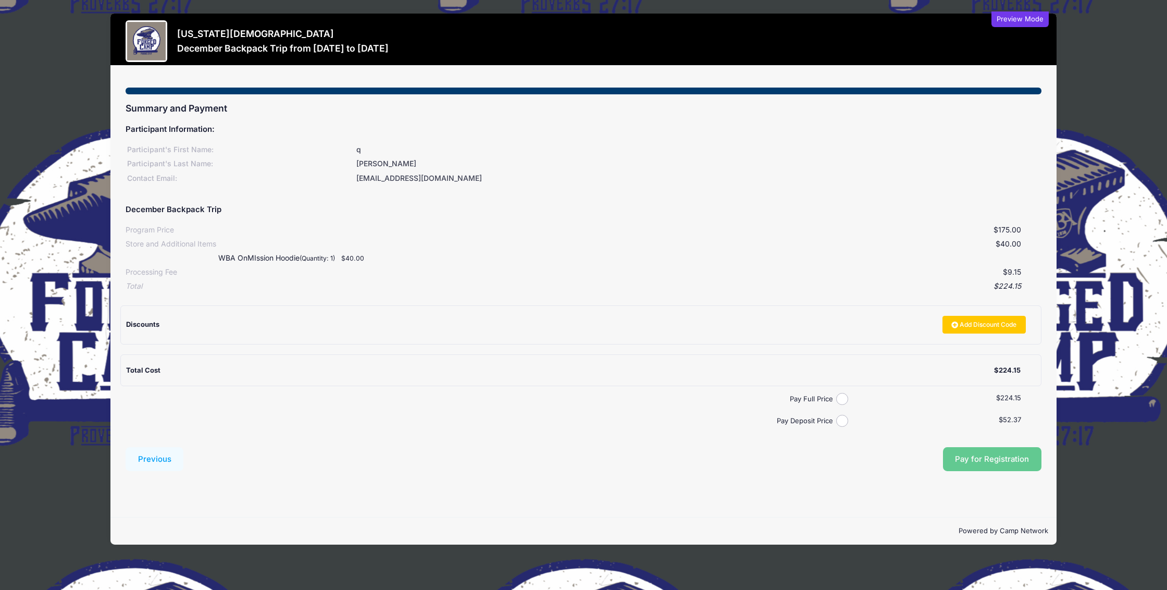
click at [1029, 21] on div "Preview Mode" at bounding box center [1019, 19] width 57 height 16
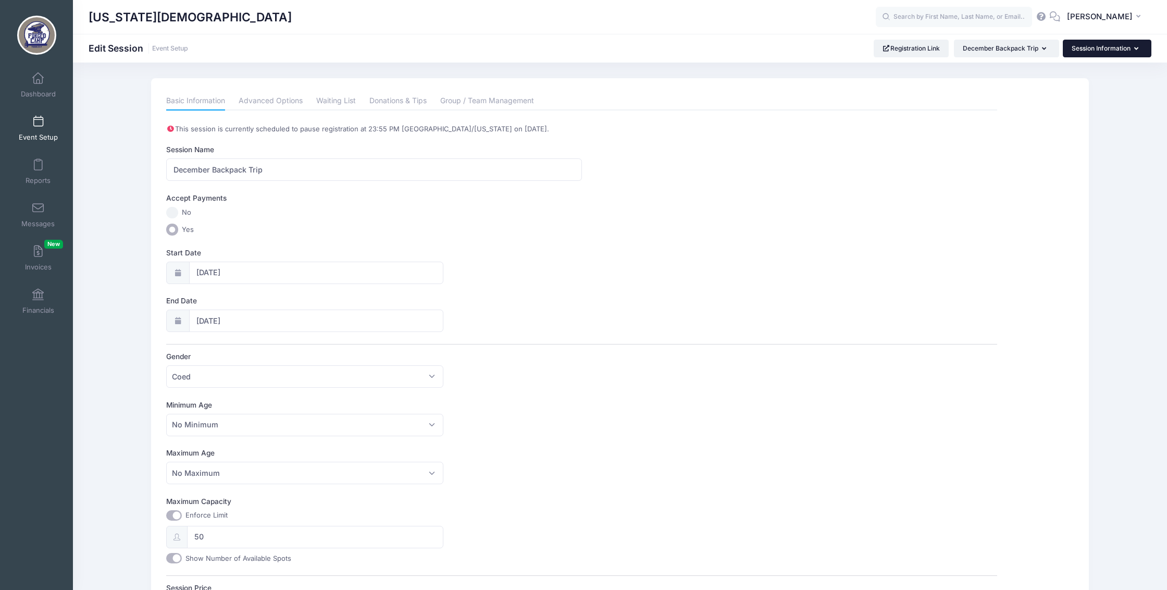
click at [1086, 48] on button "Session Information" at bounding box center [1107, 49] width 89 height 18
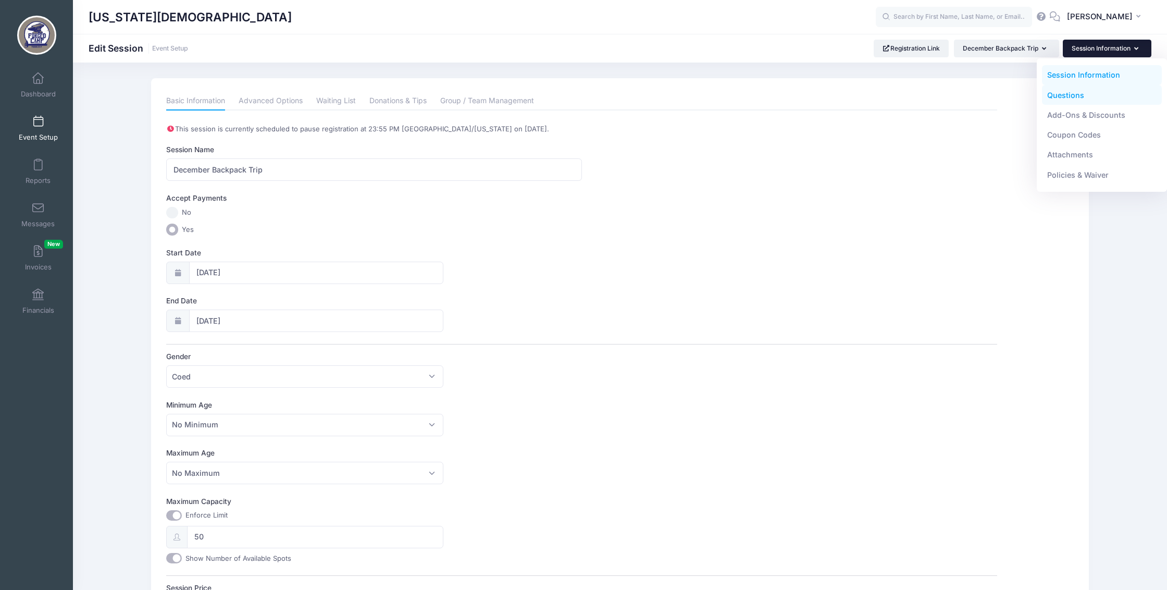
click at [1058, 98] on link "Questions" at bounding box center [1102, 95] width 120 height 20
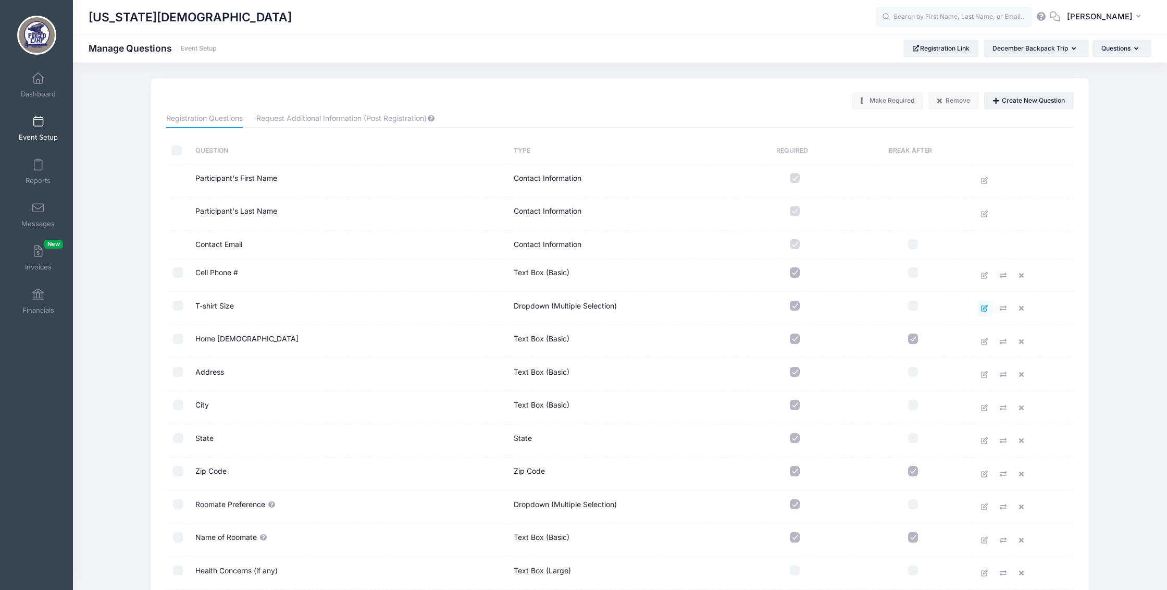
click at [982, 312] on icon at bounding box center [985, 308] width 8 height 7
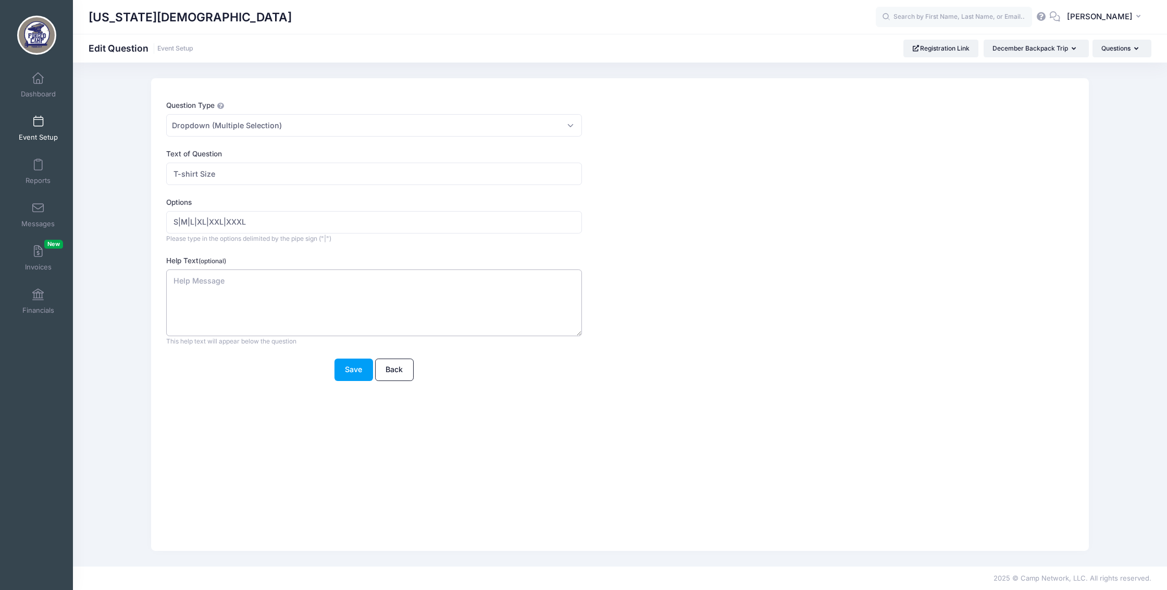
click at [301, 309] on textarea "Help Text (optional)" at bounding box center [373, 302] width 415 height 67
type textarea "You will receive a WBA Missions T-shirt as part of your registration."
click at [352, 381] on button "Save" at bounding box center [353, 369] width 39 height 22
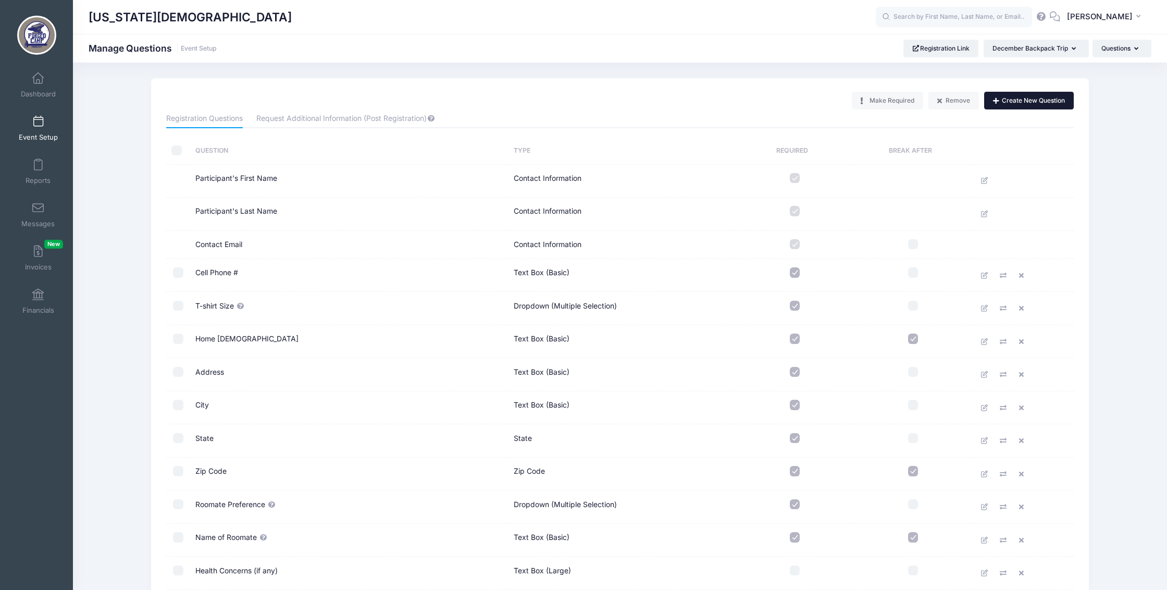
click at [1031, 100] on button "Create New Question" at bounding box center [1029, 101] width 90 height 18
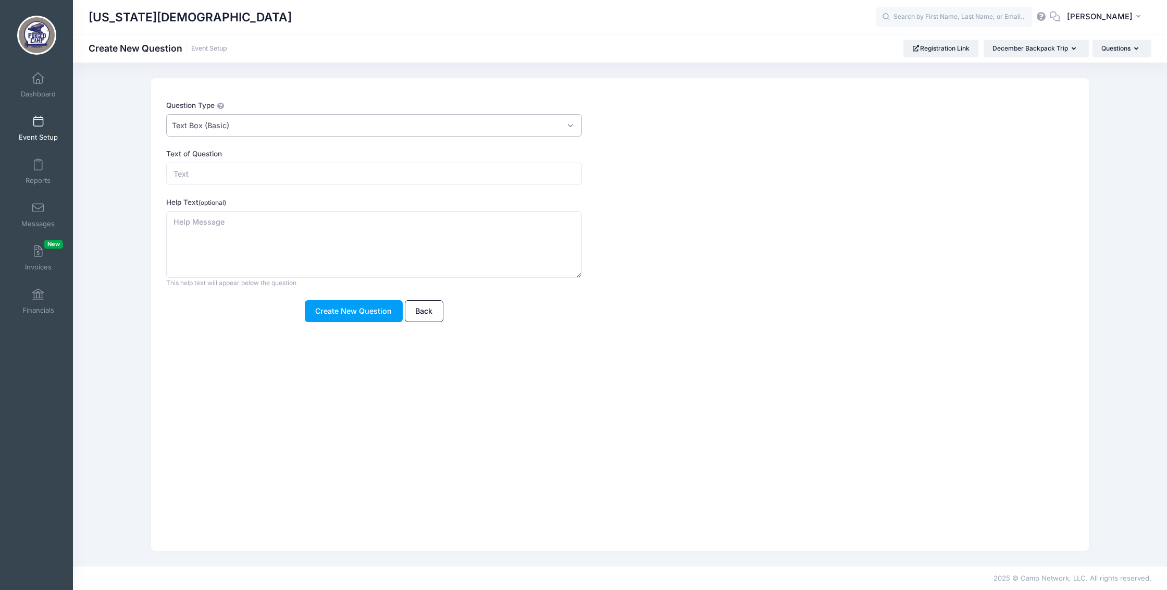
click at [260, 124] on span "Text Box (Basic)" at bounding box center [373, 125] width 415 height 22
select select "m_checkbox"
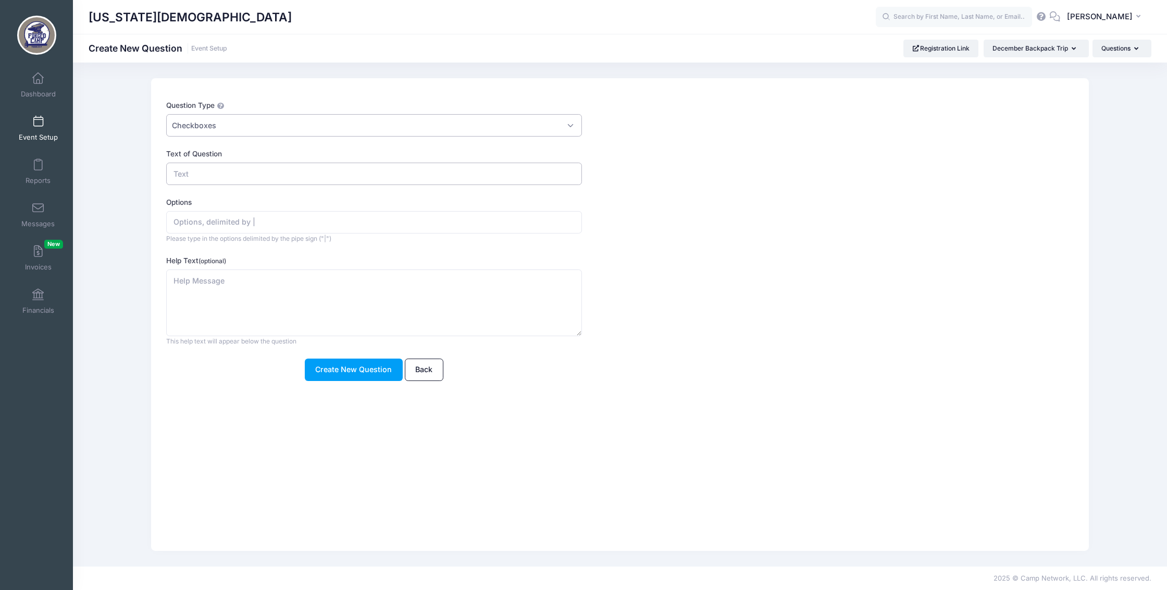
click at [242, 179] on input "Text of Question" at bounding box center [373, 174] width 415 height 22
type input "I am physically able to climb the stairs to the second floor."
click at [227, 230] on input "Options" at bounding box center [373, 222] width 415 height 22
type input "Yes|No"
click at [238, 296] on textarea "Help Text (optional)" at bounding box center [373, 302] width 415 height 67
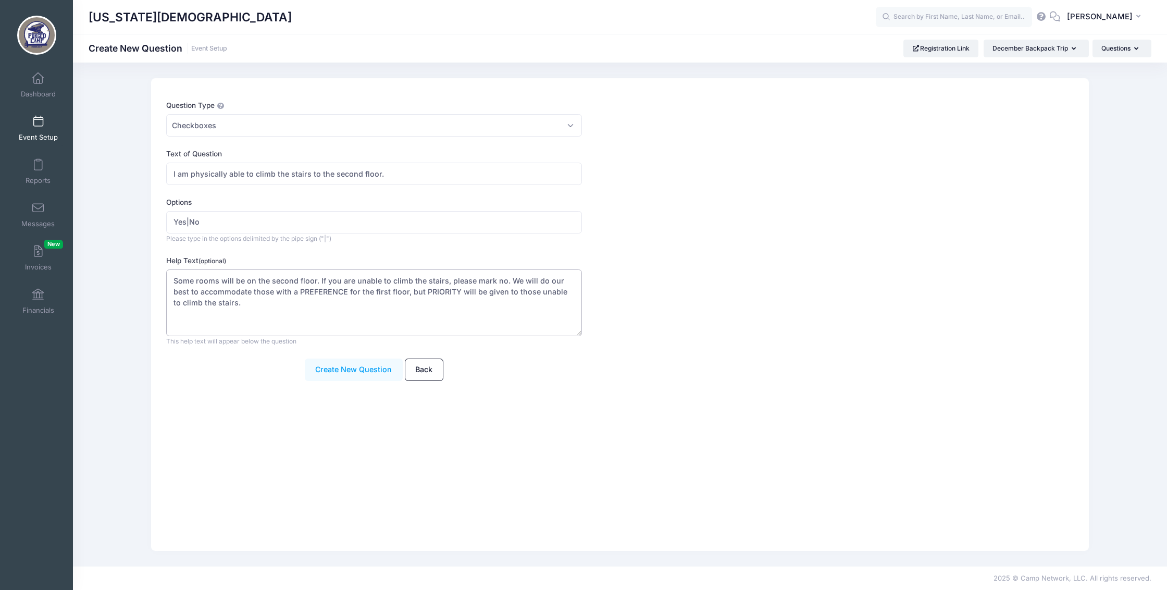
type textarea "Some rooms will be on the second floor. If you are unable to climb the stairs, …"
click at [343, 380] on button "Create New Question" at bounding box center [354, 369] width 98 height 22
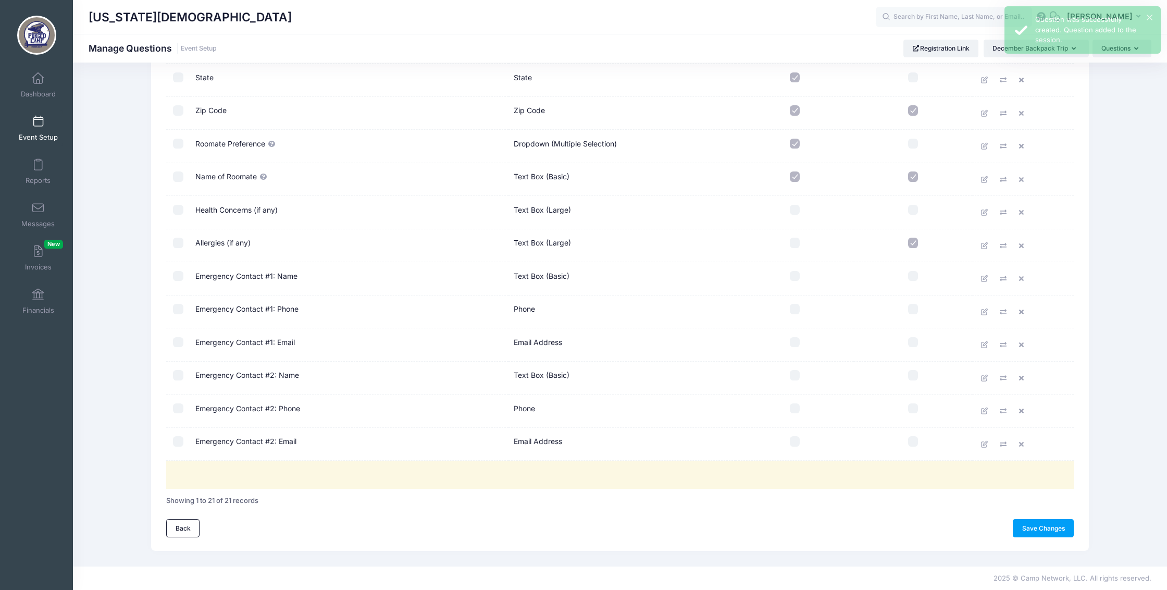
scroll to position [402, 0]
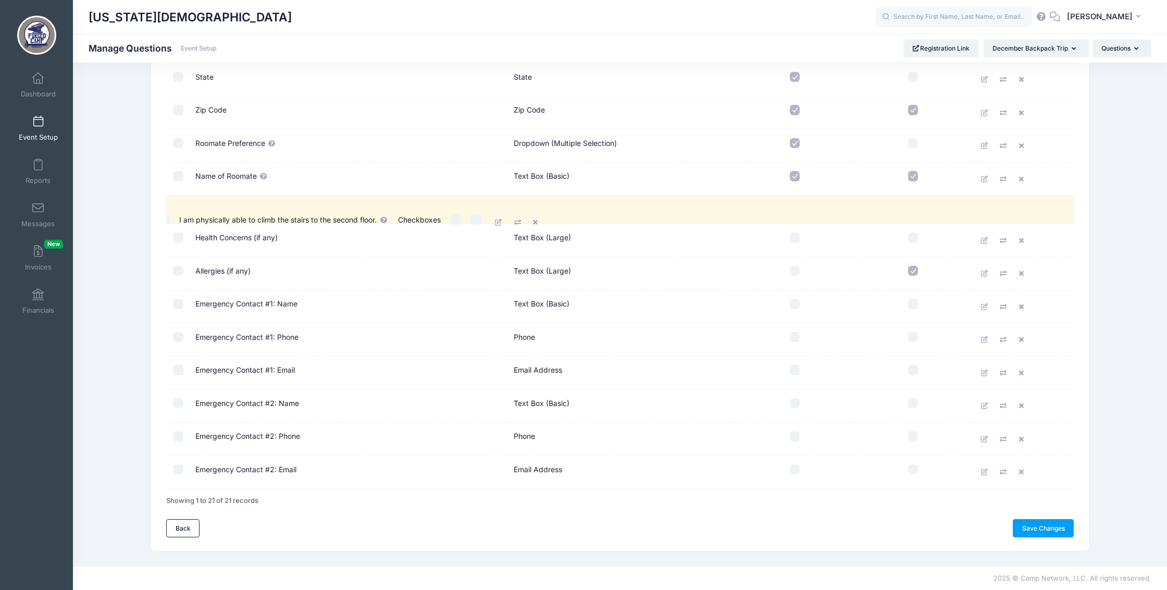
drag, startPoint x: 333, startPoint y: 465, endPoint x: 321, endPoint y: 188, distance: 277.4
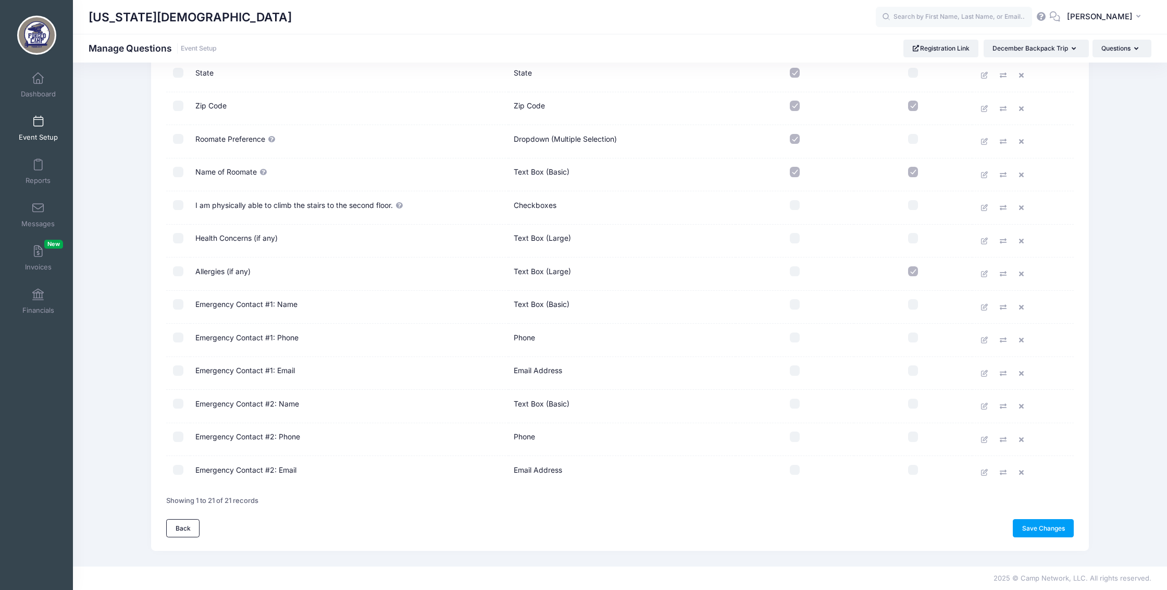
click at [794, 200] on input "checkbox" at bounding box center [795, 205] width 10 height 10
checkbox input "true"
click at [797, 299] on input "checkbox" at bounding box center [795, 304] width 10 height 10
checkbox input "true"
click at [796, 332] on input "checkbox" at bounding box center [795, 337] width 10 height 10
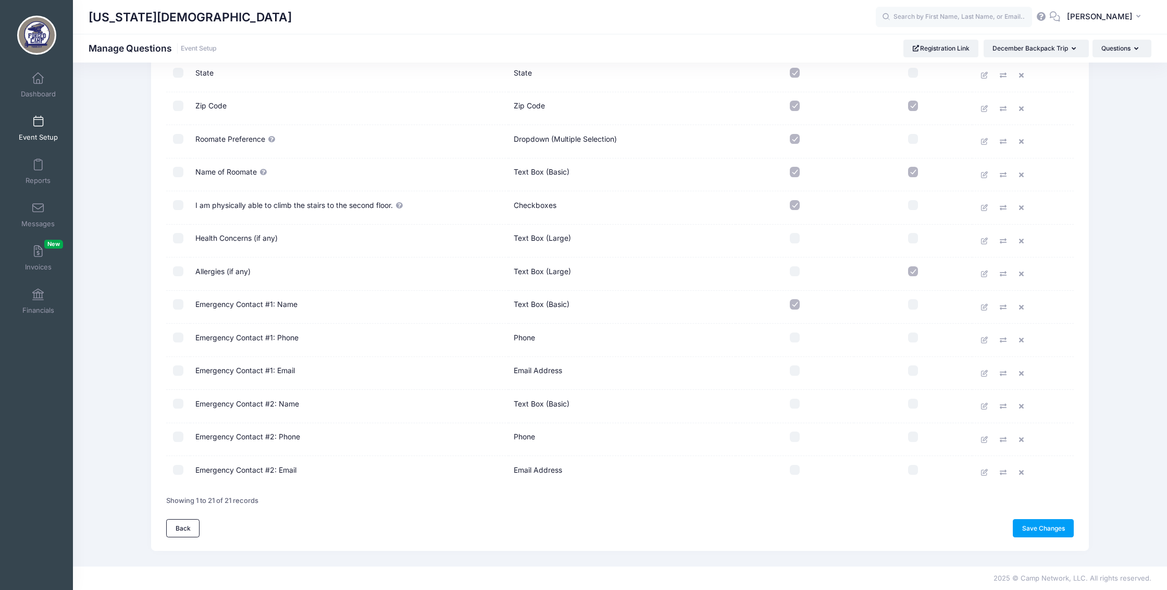
checkbox input "true"
click at [792, 366] on input "checkbox" at bounding box center [795, 370] width 10 height 10
checkbox input "true"
click at [1050, 528] on link "Save Changes" at bounding box center [1043, 528] width 61 height 18
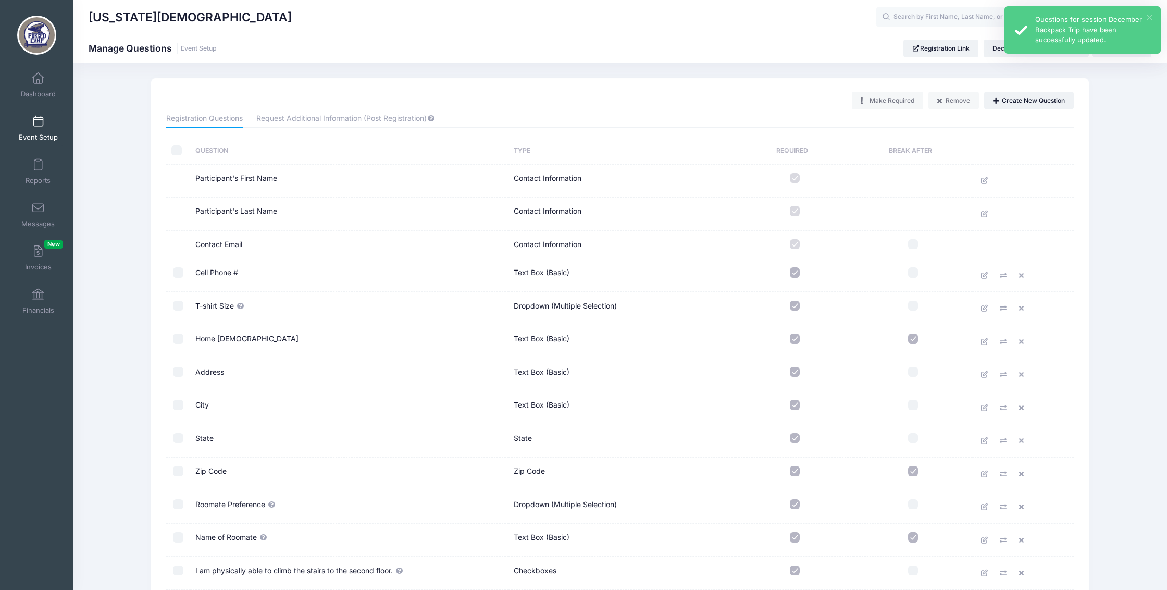
click at [1148, 15] on button "×" at bounding box center [1150, 18] width 6 height 6
click at [1129, 48] on button "Questions" at bounding box center [1121, 49] width 59 height 18
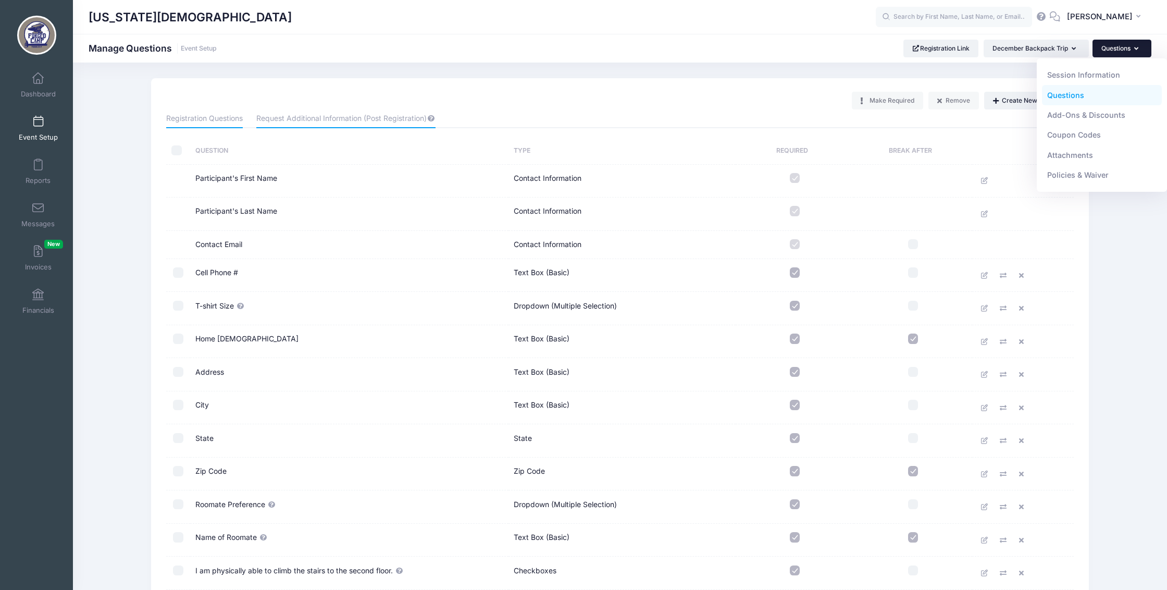
click at [368, 123] on link "Request Additional Information (Post Registration)" at bounding box center [345, 118] width 179 height 19
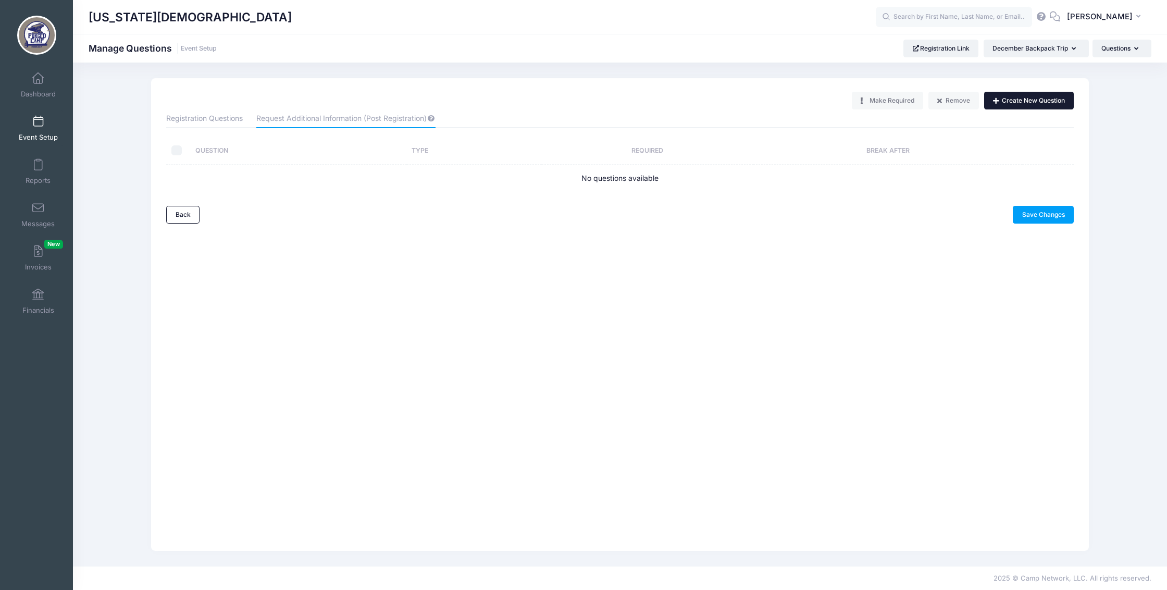
click at [1024, 104] on button "Create New Question" at bounding box center [1029, 101] width 90 height 18
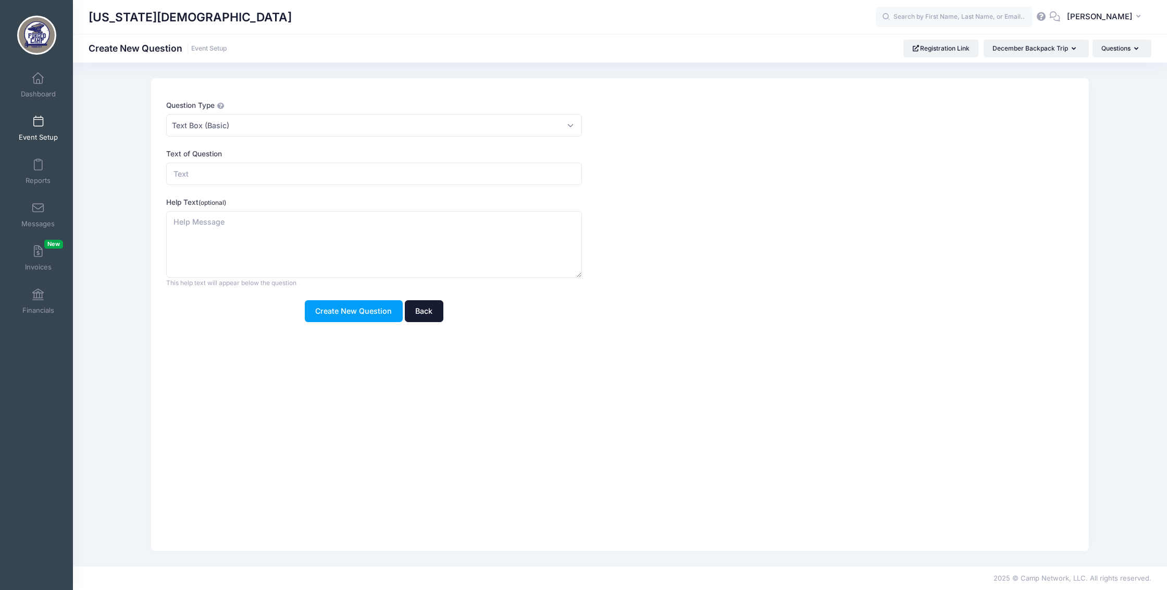
click at [419, 322] on link "Back" at bounding box center [424, 311] width 39 height 22
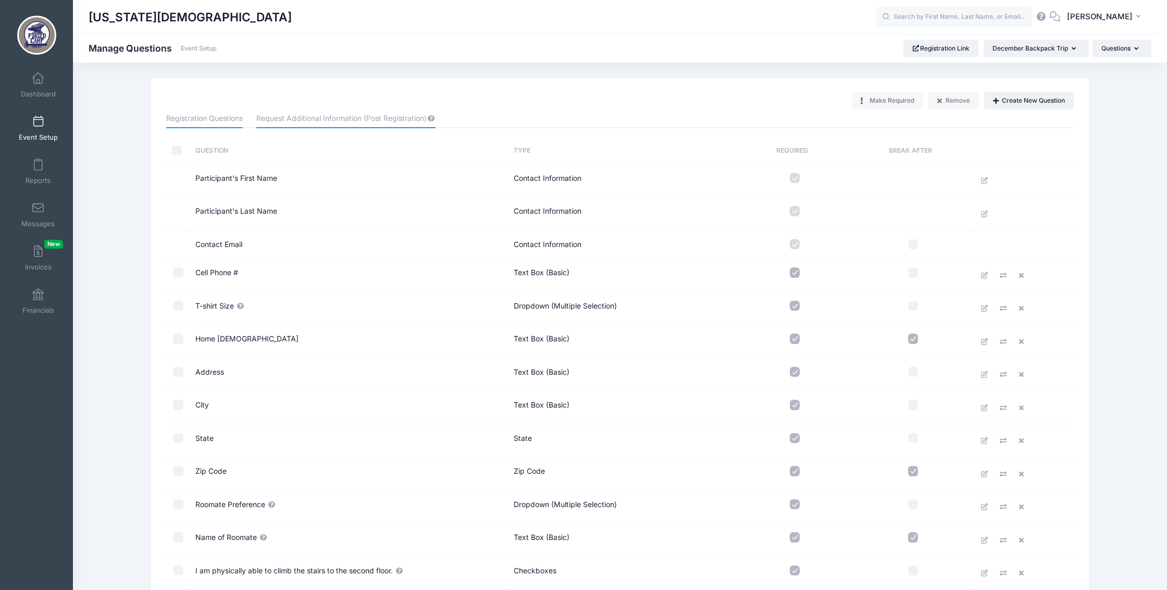
click at [337, 119] on link "Request Additional Information (Post Registration)" at bounding box center [345, 118] width 179 height 19
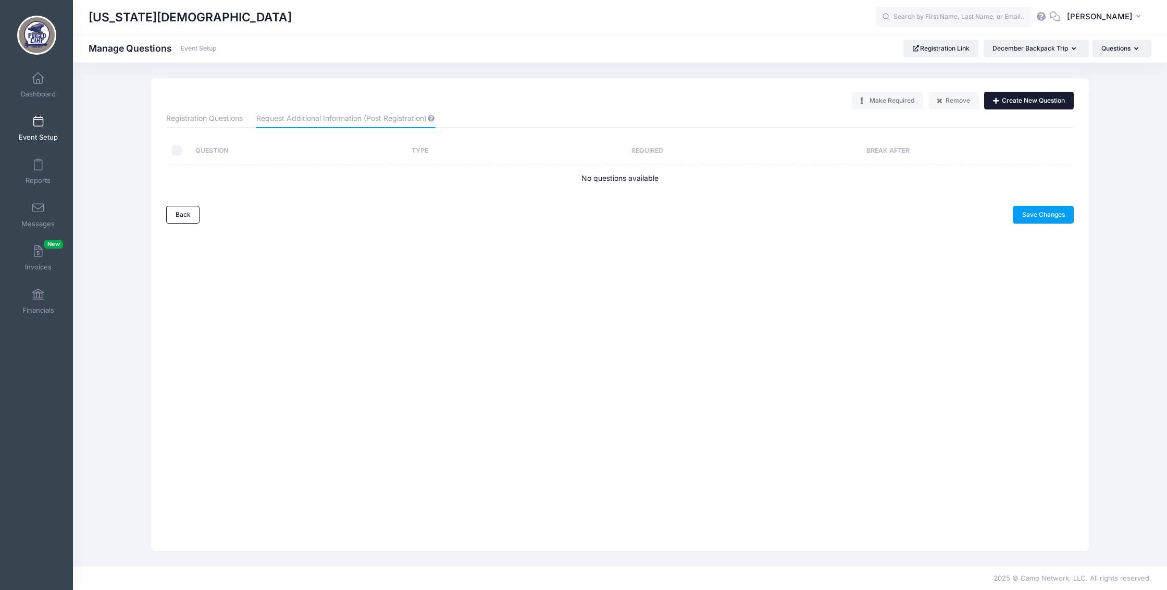
click at [993, 101] on icon "button" at bounding box center [997, 101] width 8 height 0
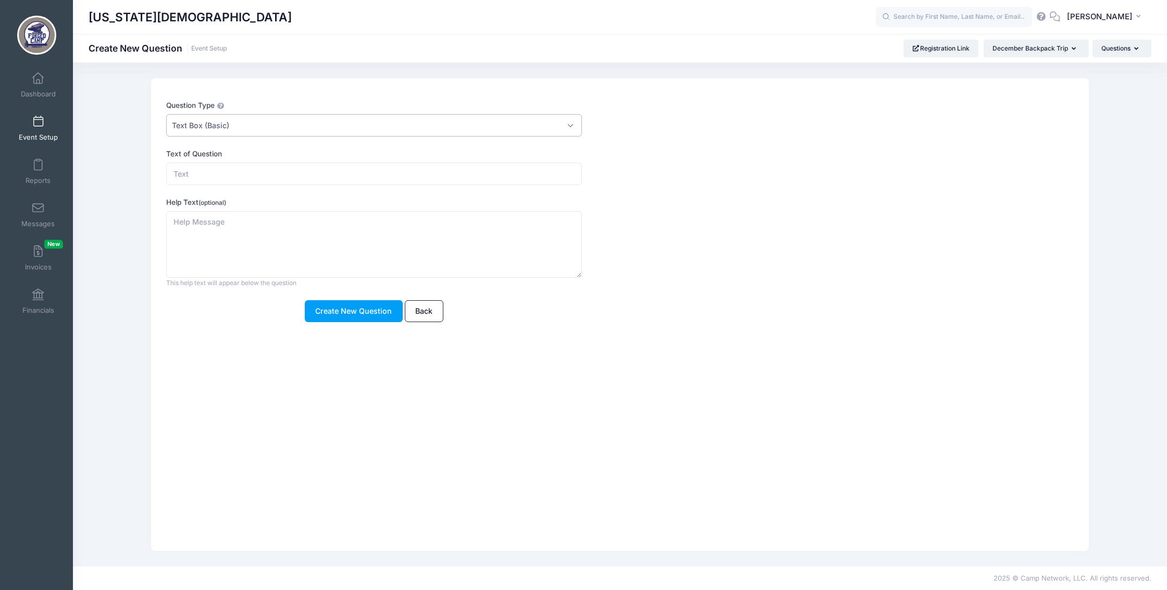
click at [475, 123] on span "Text Box (Basic)" at bounding box center [373, 125] width 415 height 22
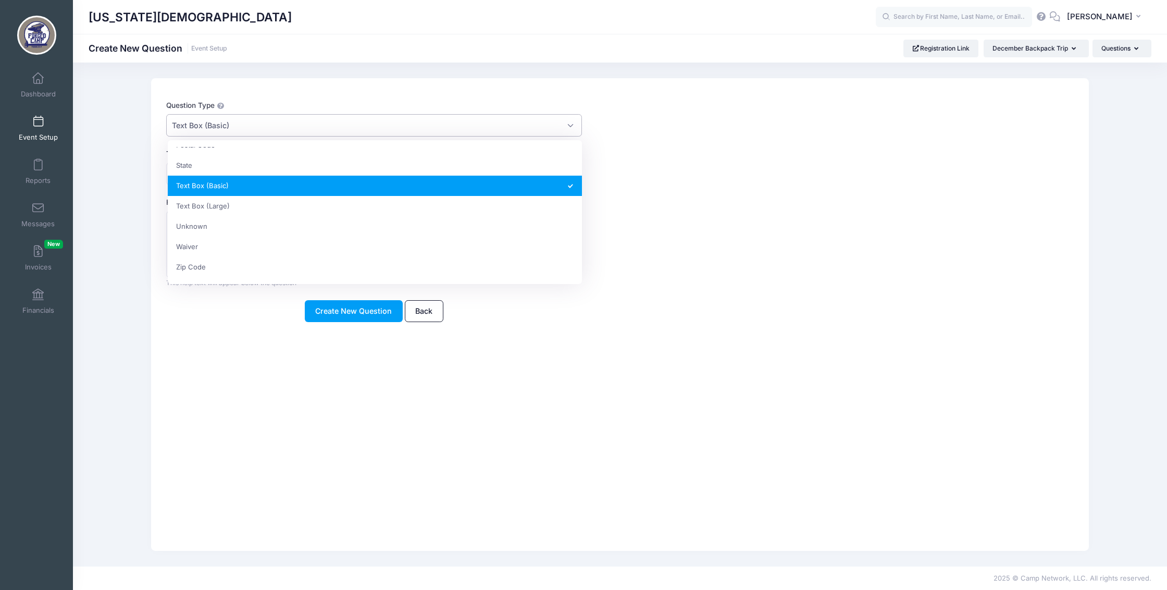
scroll to position [307, 0]
select select "textarea"
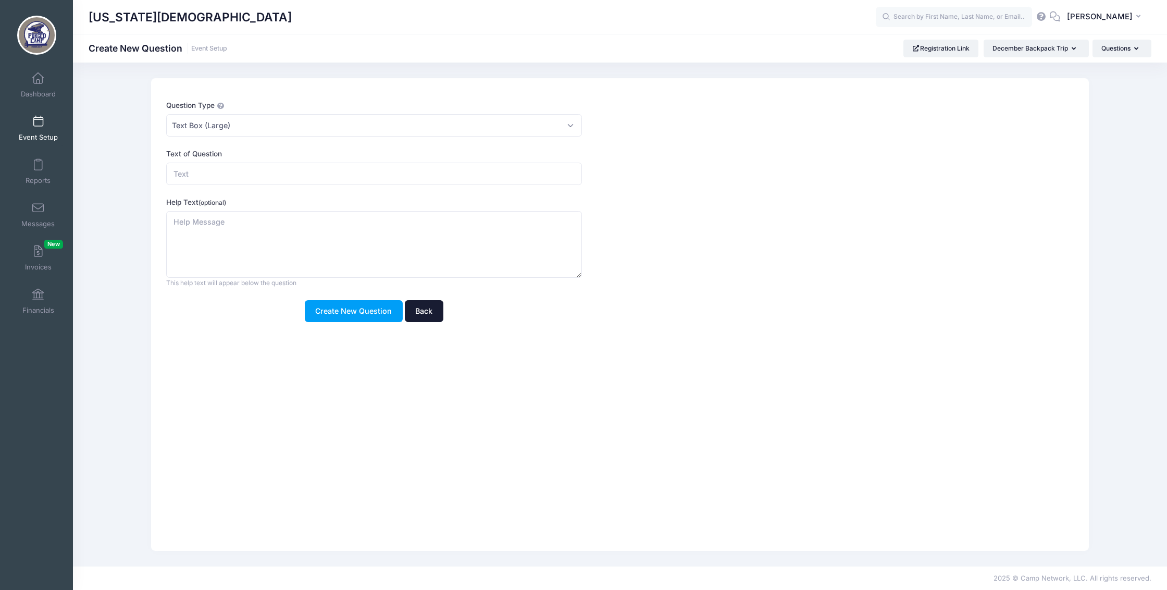
click at [438, 322] on link "Back" at bounding box center [424, 311] width 39 height 22
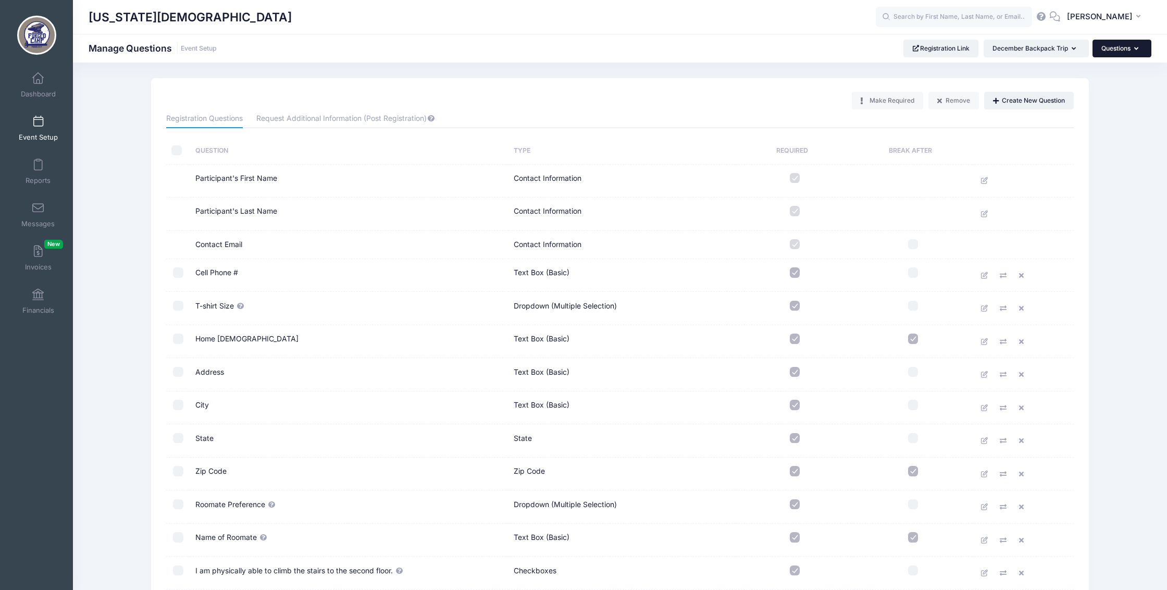
click at [1123, 52] on button "Questions" at bounding box center [1121, 49] width 59 height 18
click at [1073, 182] on link "Policies & Waiver" at bounding box center [1102, 175] width 120 height 20
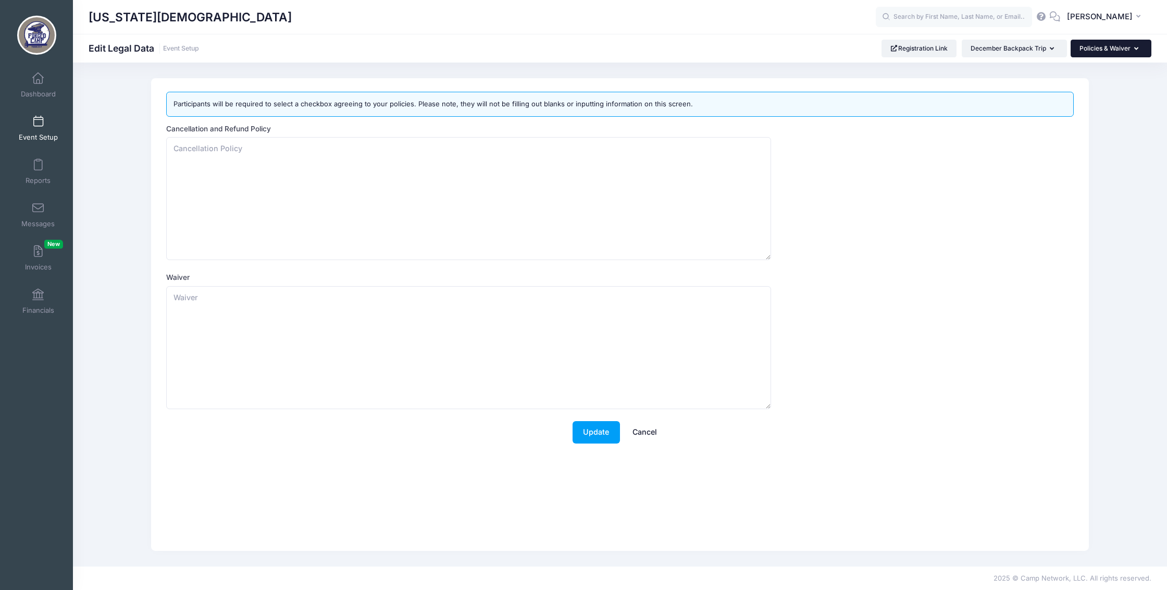
click at [1094, 48] on button "Policies & Waiver" at bounding box center [1111, 49] width 81 height 18
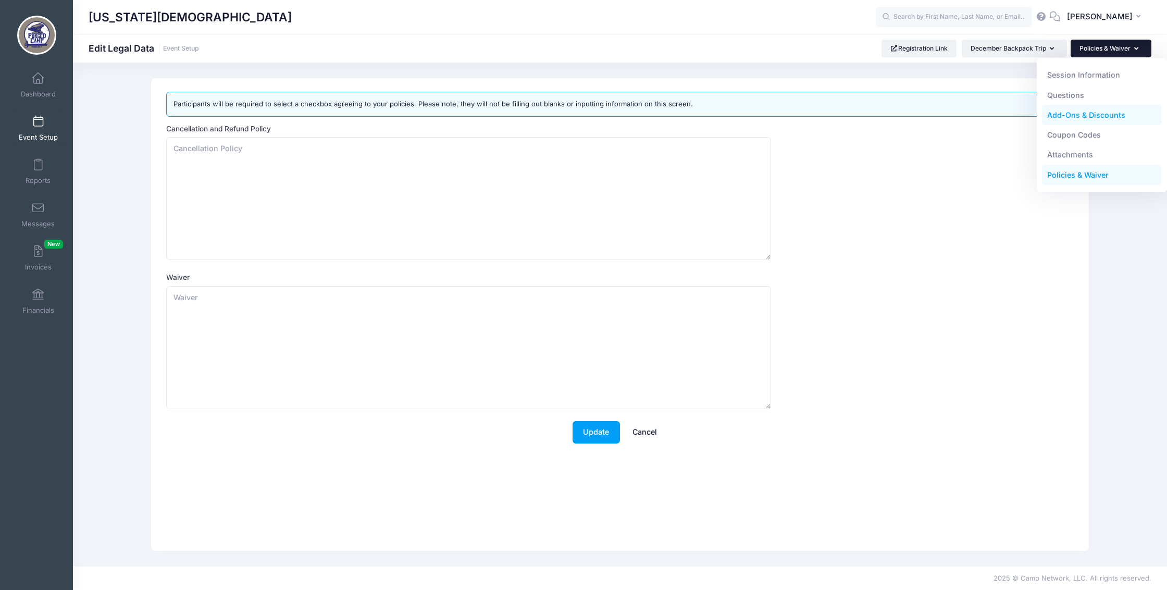
click at [1074, 116] on link "Add-Ons & Discounts" at bounding box center [1102, 115] width 120 height 20
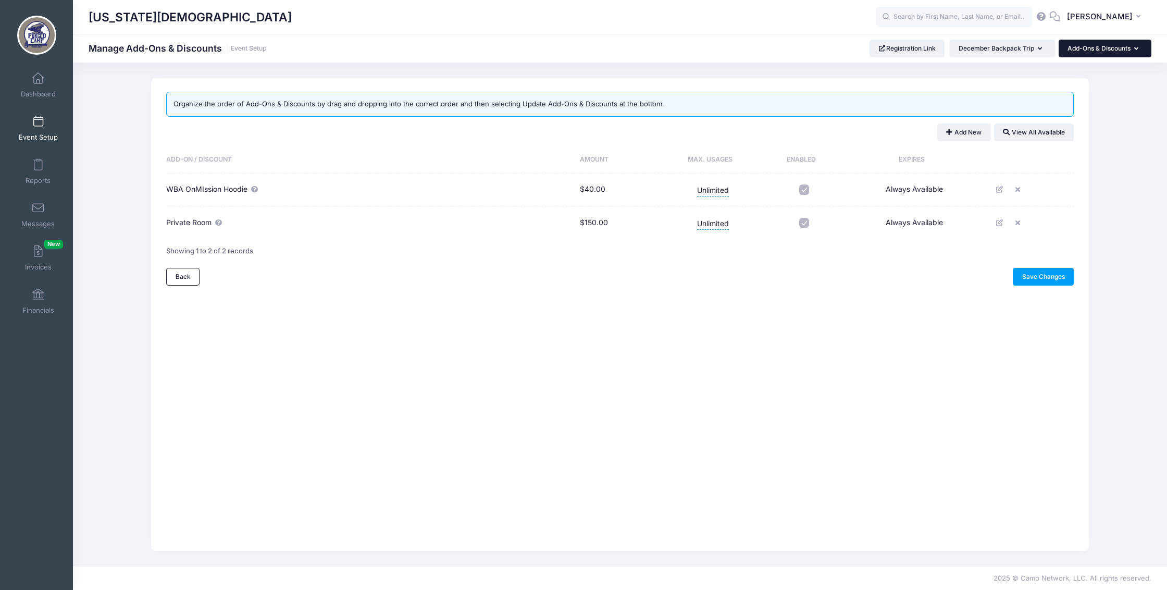
click at [1111, 47] on button "Add-Ons & Discounts" at bounding box center [1105, 49] width 93 height 18
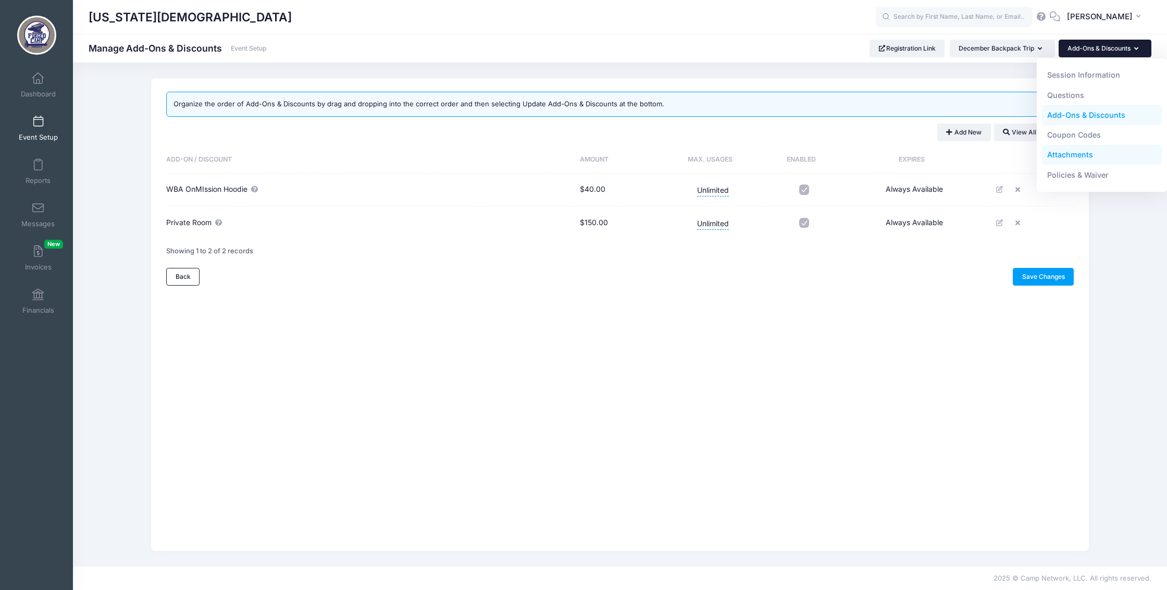
click at [1085, 161] on link "Attachments" at bounding box center [1102, 155] width 120 height 20
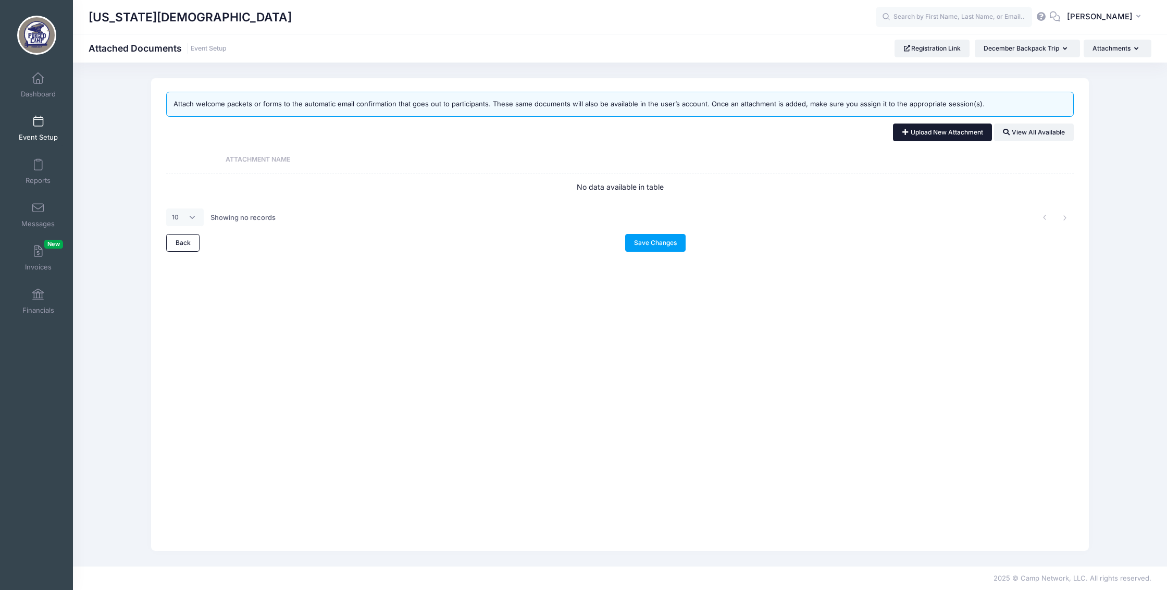
click at [915, 136] on link "Upload New Attachment" at bounding box center [942, 132] width 99 height 18
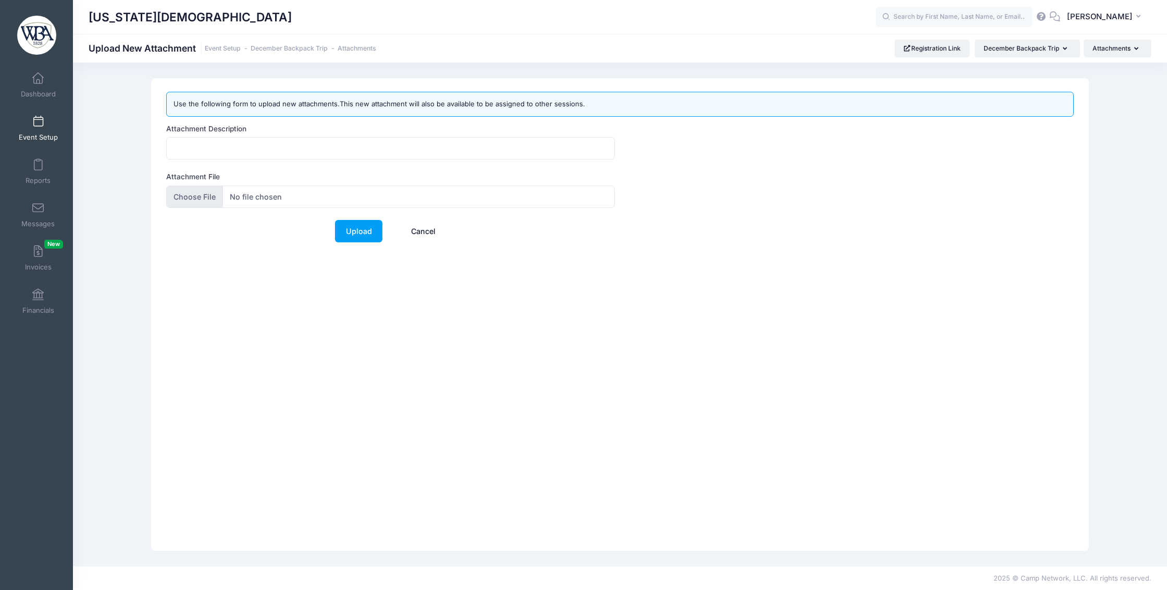
click at [202, 205] on input "Attachment File" at bounding box center [390, 196] width 449 height 22
type input "C:\fakepath\Mission Trip Letter.pages"
click at [368, 239] on link "Upload" at bounding box center [358, 231] width 47 height 22
click at [300, 150] on input "Attachment Description" at bounding box center [390, 148] width 449 height 22
type input "Now That You're Registered"
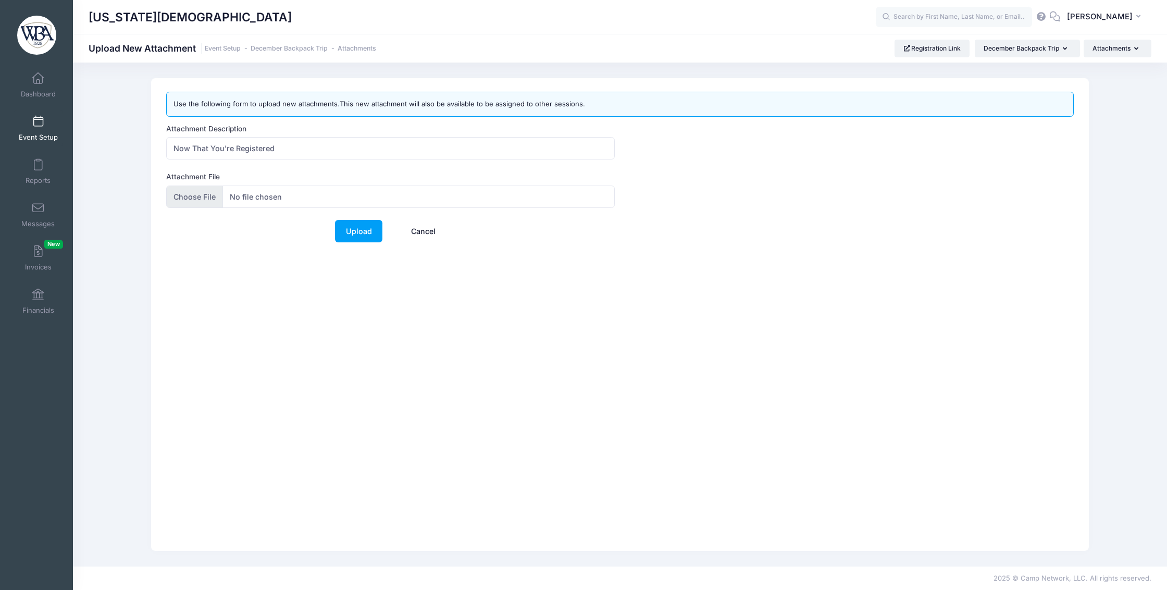
click at [203, 208] on input "Attachment File" at bounding box center [390, 196] width 449 height 22
type input "C:\fakepath\Mission Trip Letter.pdf"
click at [363, 240] on link "Upload" at bounding box center [358, 231] width 47 height 22
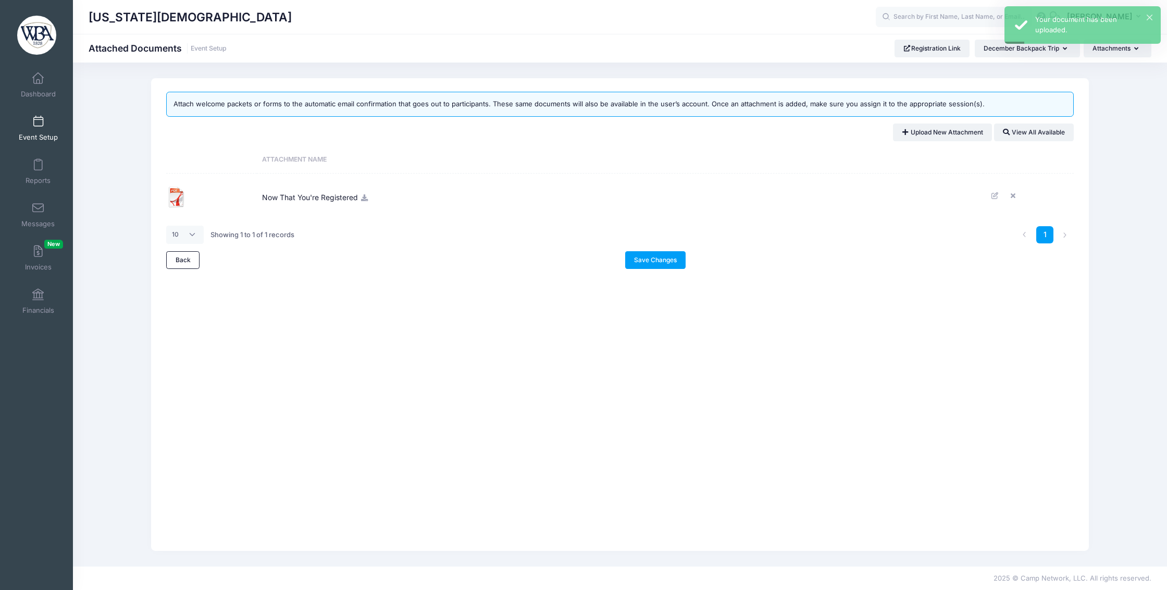
click at [648, 267] on link "Save Changes" at bounding box center [655, 260] width 61 height 18
click at [979, 54] on button "December Backpack Trip" at bounding box center [1027, 49] width 105 height 18
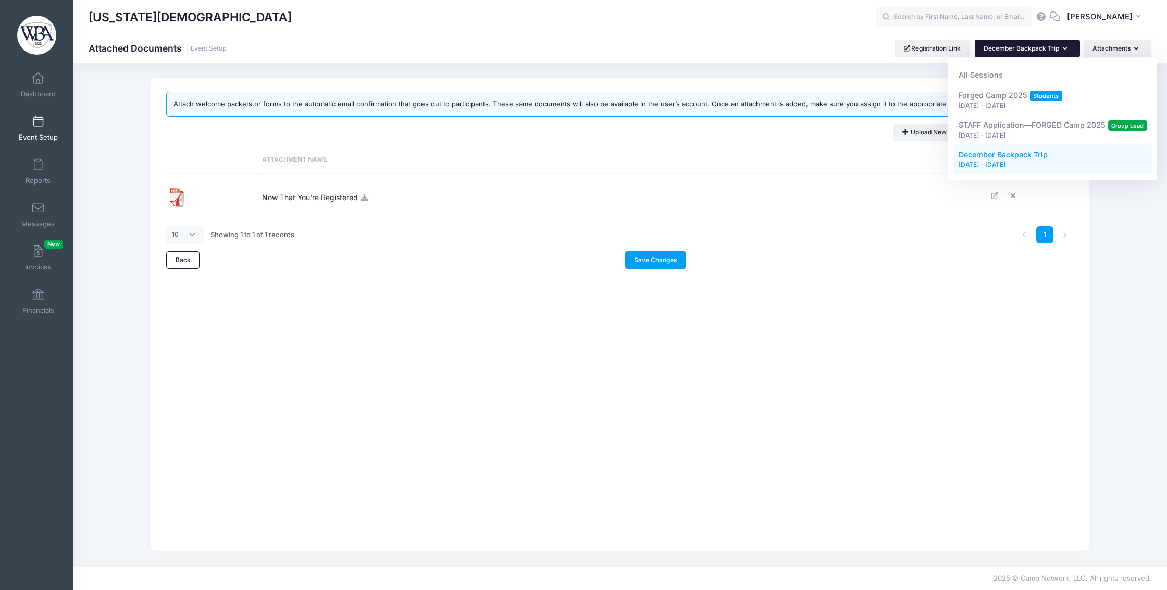
click at [979, 54] on button "December Backpack Trip" at bounding box center [1027, 49] width 105 height 18
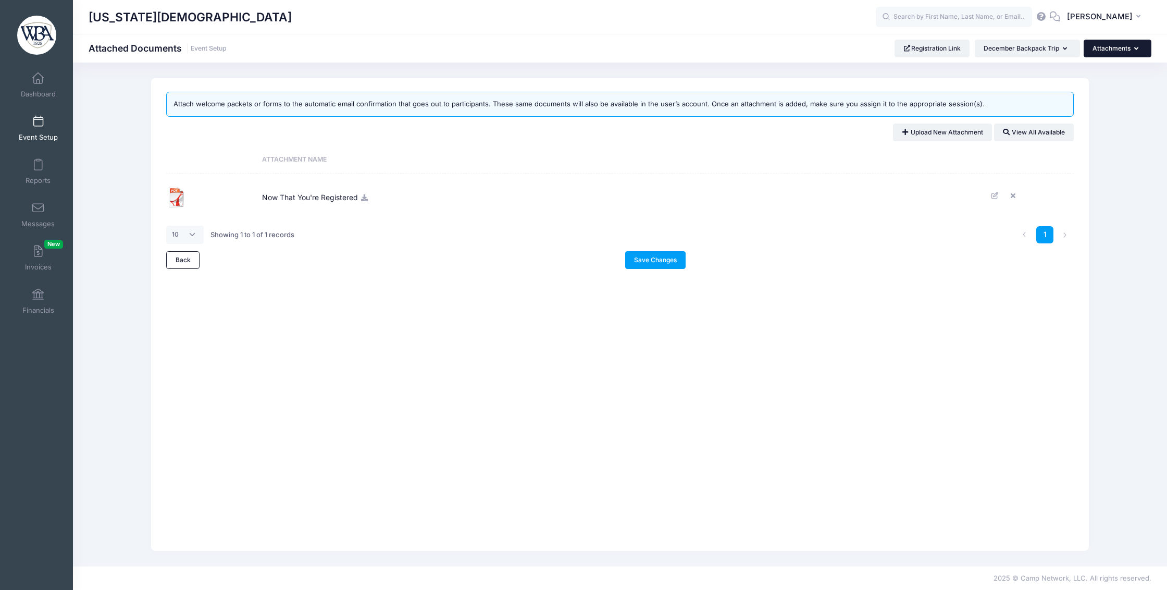
click at [1125, 46] on button "Attachments" at bounding box center [1118, 49] width 68 height 18
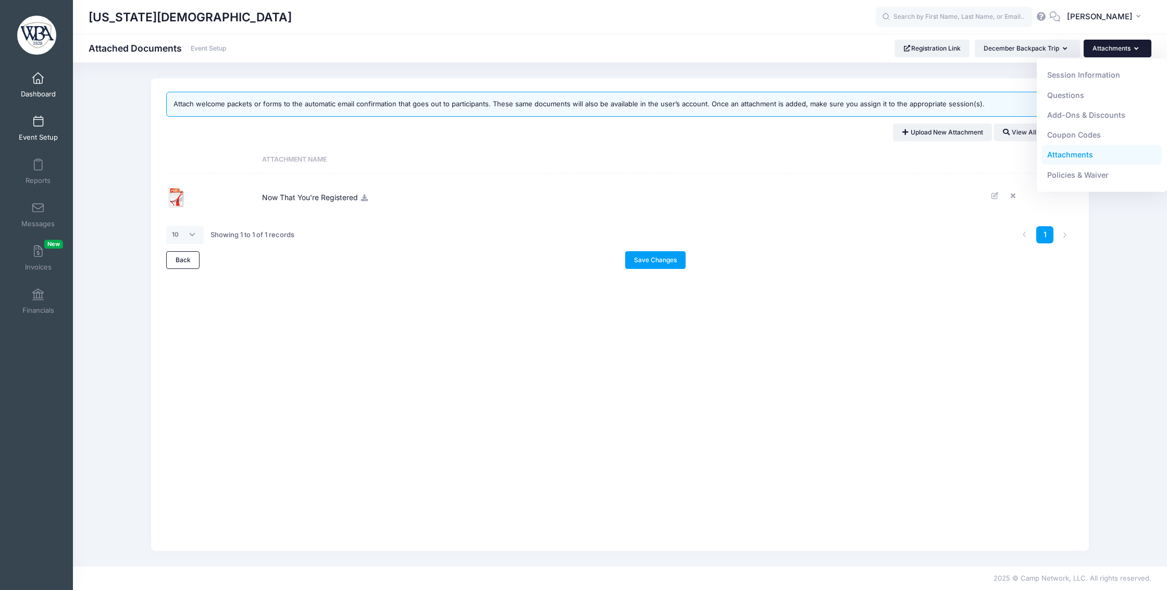
click at [38, 79] on span at bounding box center [38, 78] width 0 height 11
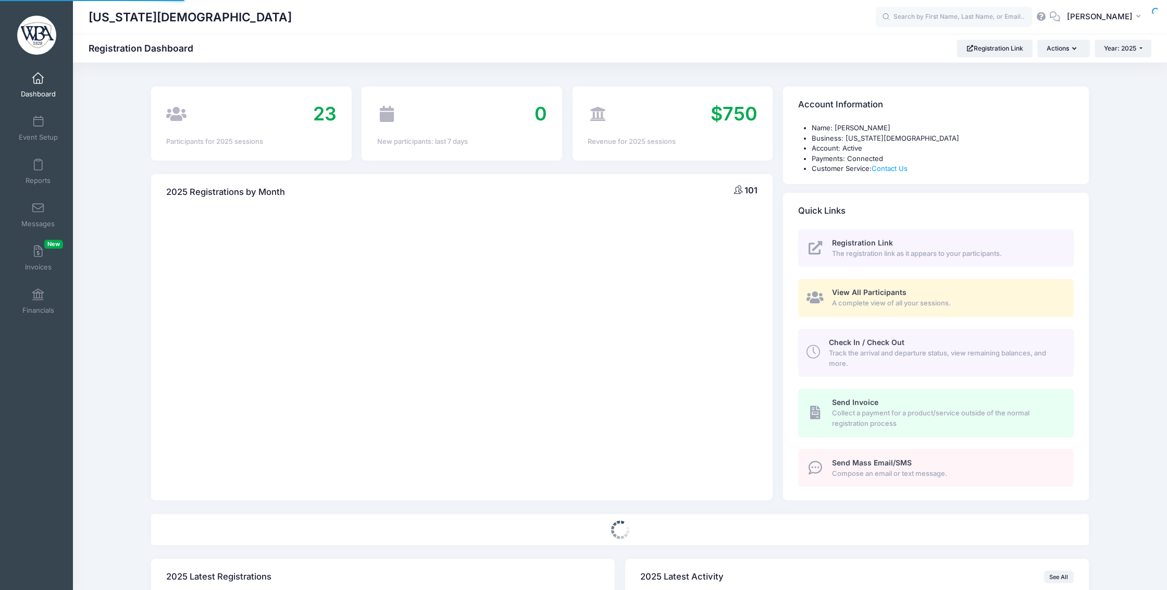
select select
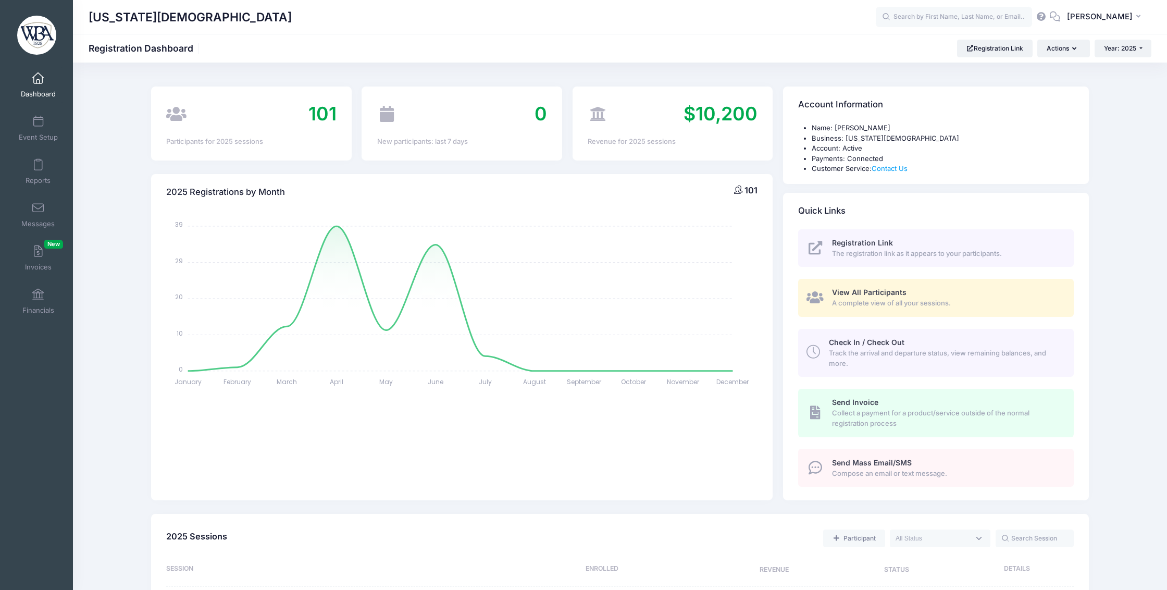
click at [35, 39] on img at bounding box center [36, 35] width 39 height 39
click at [48, 133] on link "Event Setup" at bounding box center [38, 128] width 49 height 36
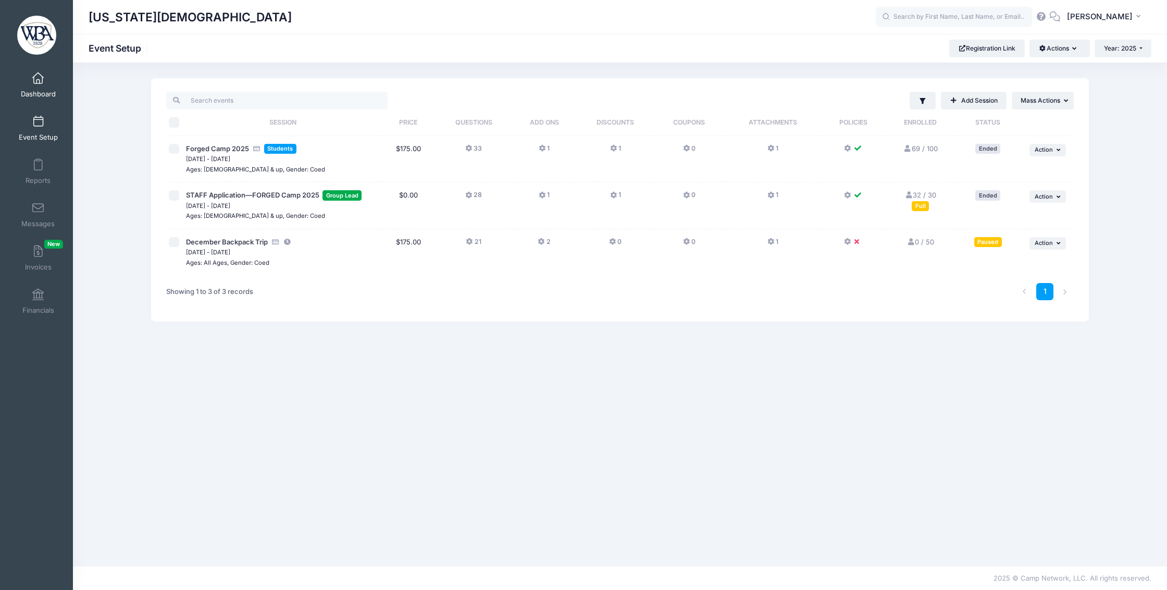
click at [40, 93] on span "Dashboard" at bounding box center [38, 94] width 35 height 9
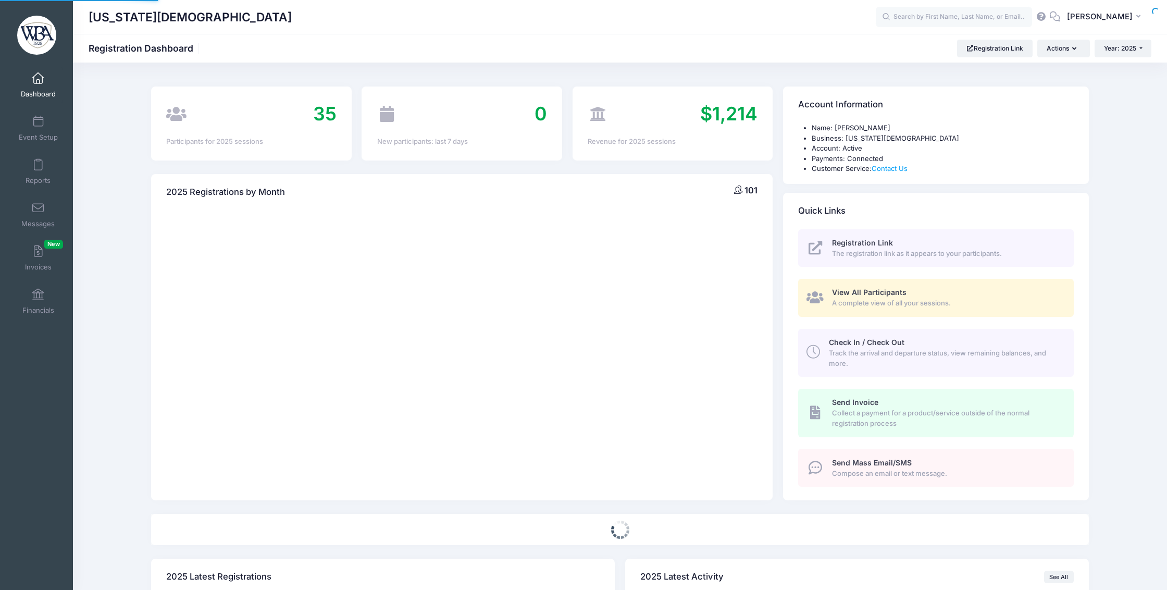
select select
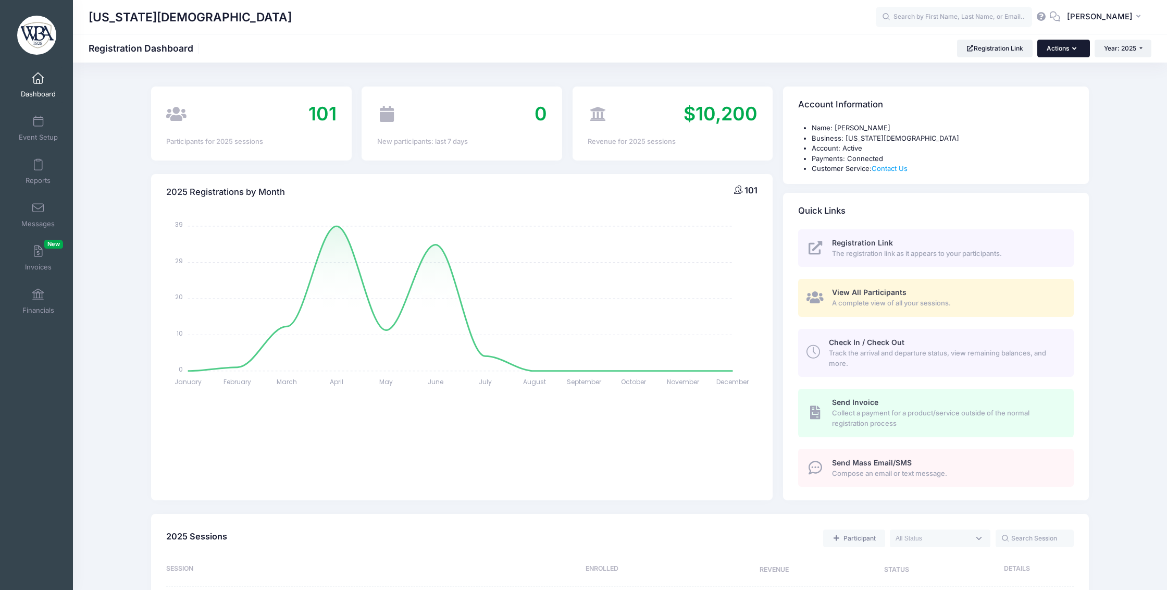
click at [1045, 46] on button "Actions" at bounding box center [1063, 49] width 52 height 18
click at [1133, 125] on div "New Updates (as of 7/18)! Camp Network takes pride in constantly adding new fea…" at bounding box center [620, 526] width 1094 height 901
click at [1114, 11] on span "[PERSON_NAME]" at bounding box center [1100, 16] width 66 height 11
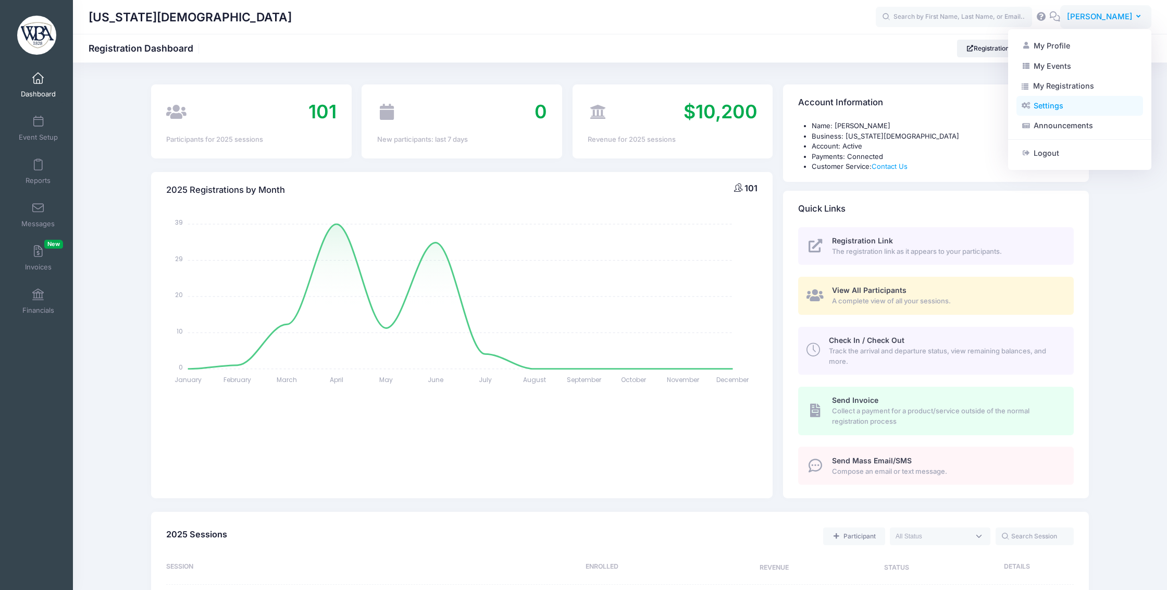
click at [1053, 108] on link "Settings" at bounding box center [1079, 106] width 127 height 20
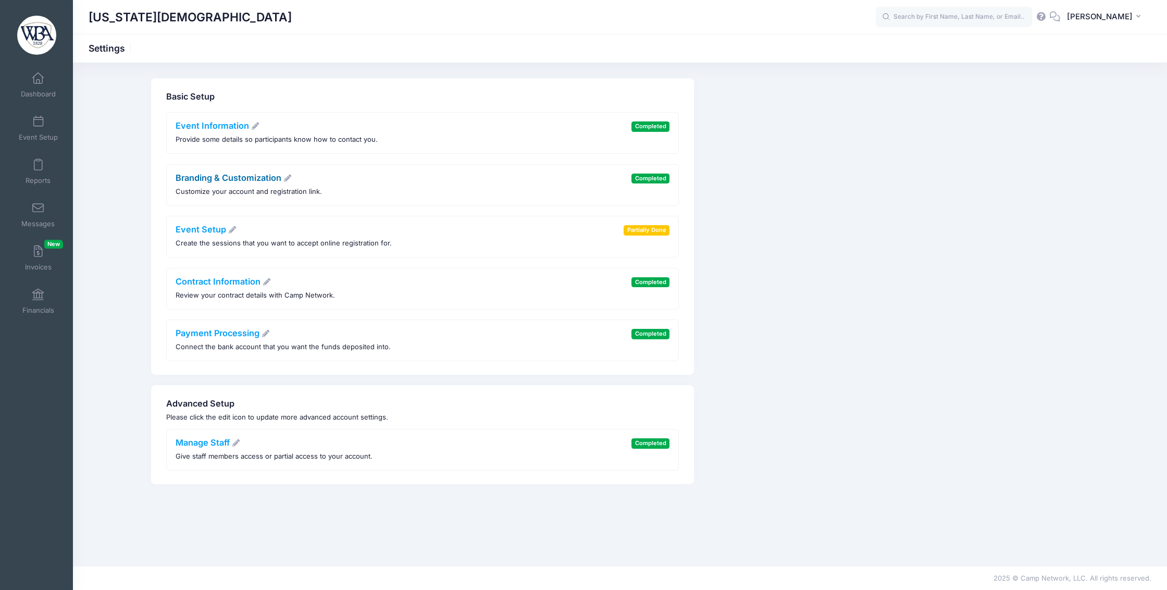
click at [275, 180] on link "Branding & Customization" at bounding box center [234, 177] width 117 height 10
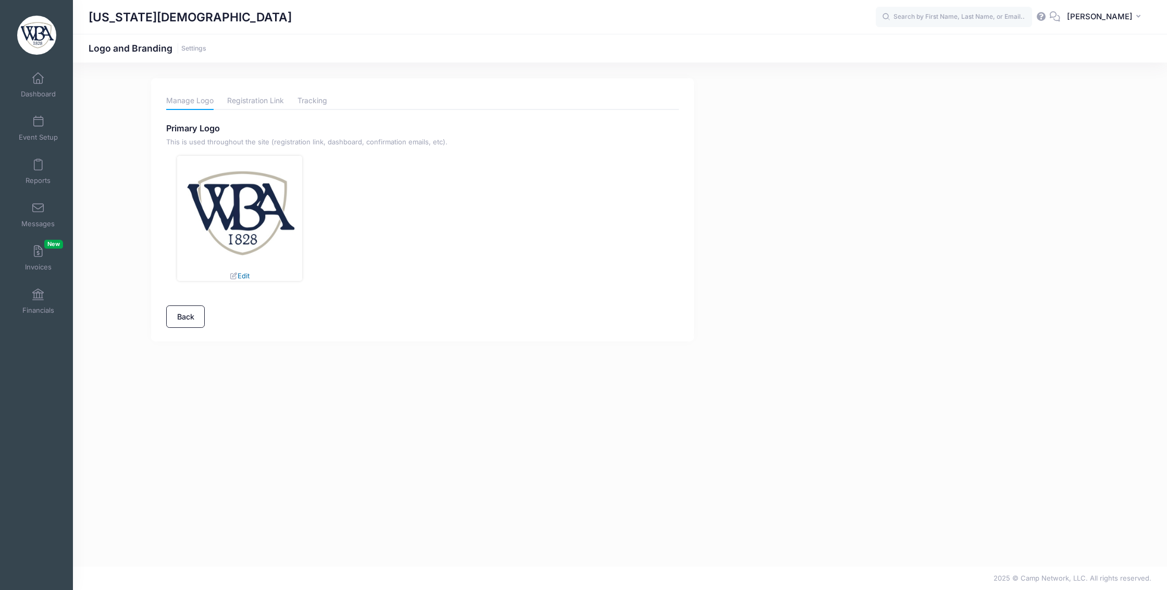
click at [247, 279] on link "Edit" at bounding box center [239, 275] width 20 height 8
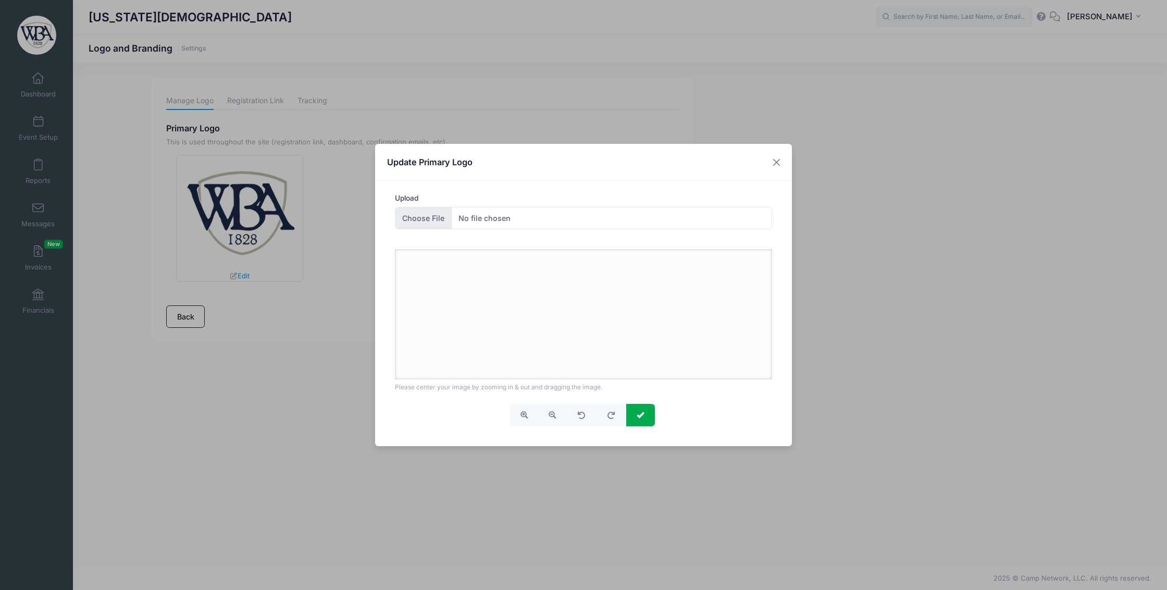
click at [428, 220] on input "Upload" at bounding box center [584, 218] width 378 height 22
type input "C:\fakepath\3 WBA Logo Color-PNG.png"
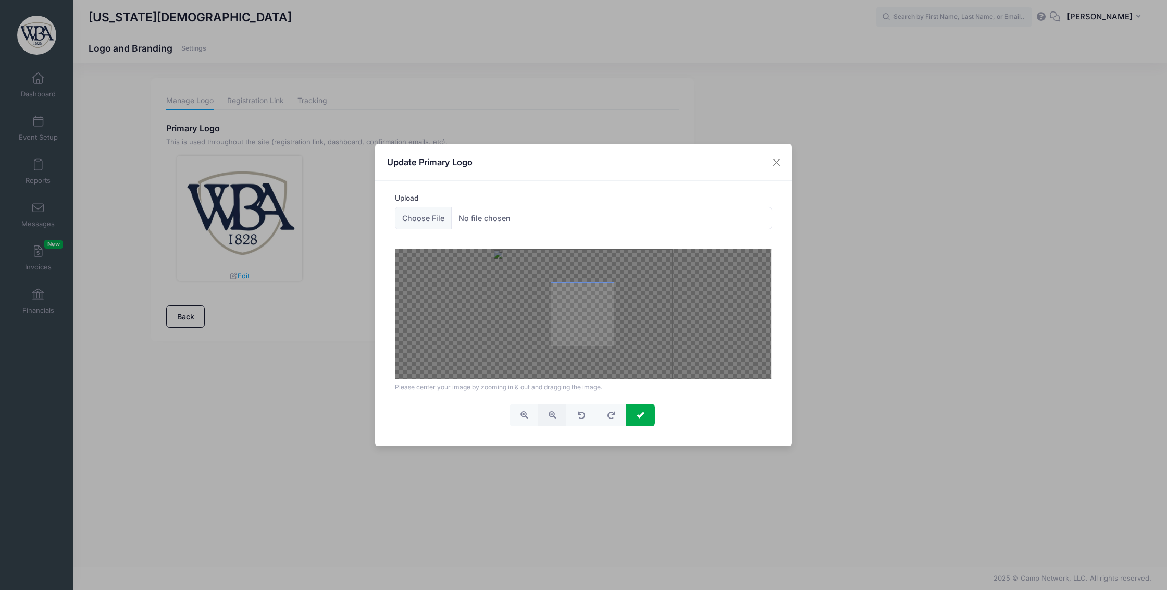
click at [549, 416] on span "button" at bounding box center [552, 414] width 7 height 7
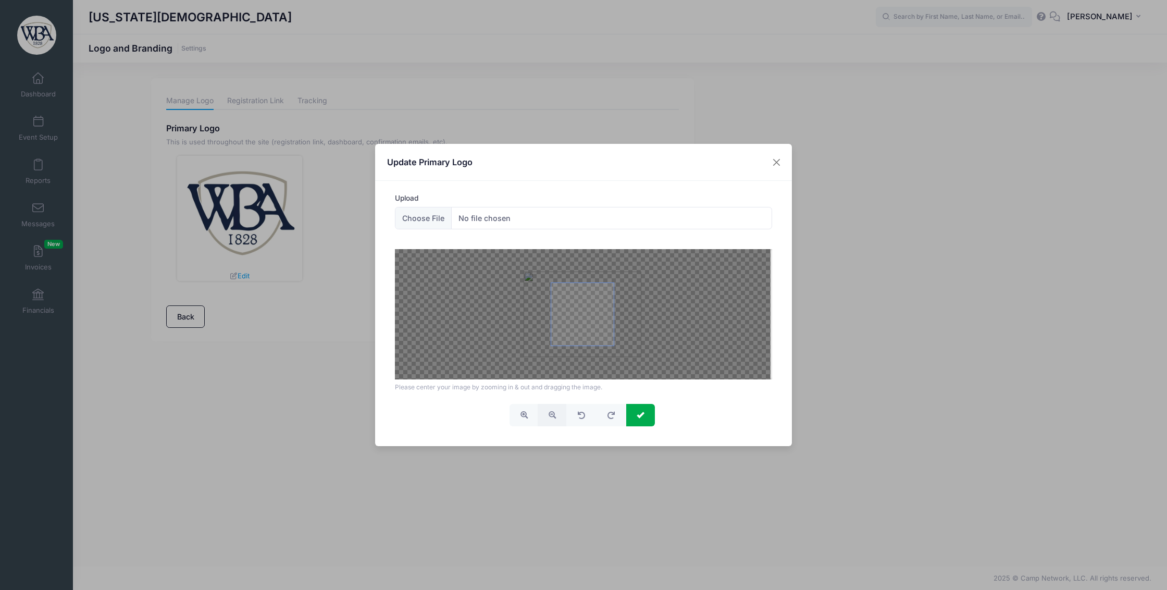
click at [549, 416] on span "button" at bounding box center [552, 414] width 7 height 7
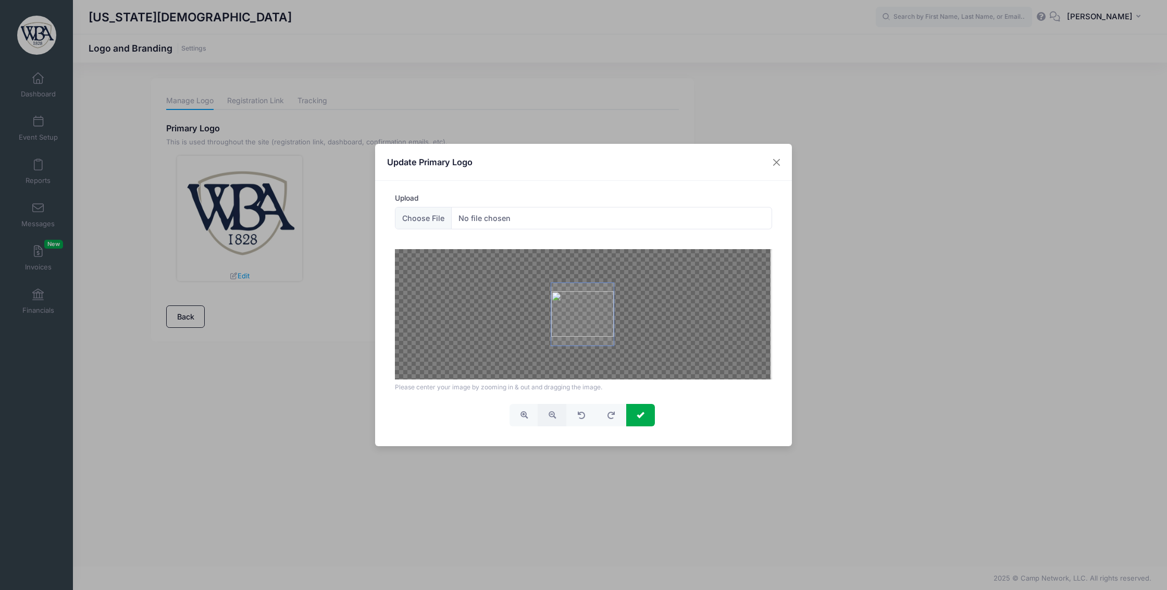
click at [549, 416] on span "button" at bounding box center [552, 414] width 7 height 7
click at [524, 418] on span "button" at bounding box center [523, 414] width 7 height 7
click at [520, 418] on span "button" at bounding box center [523, 414] width 7 height 7
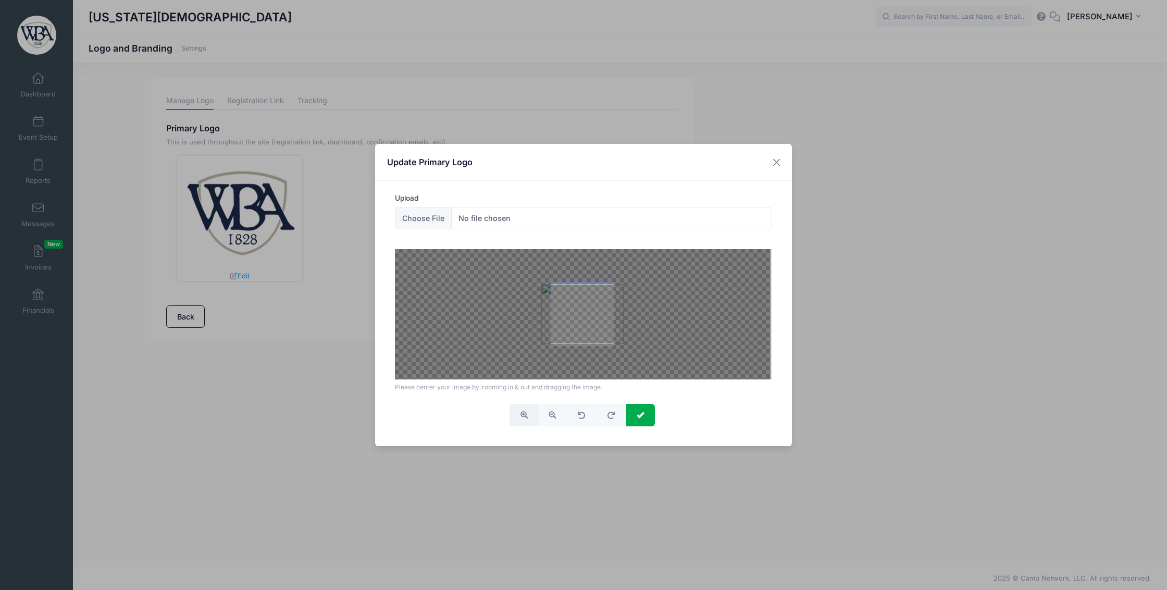
click at [520, 418] on span "button" at bounding box center [523, 414] width 7 height 7
click at [549, 418] on span "button" at bounding box center [552, 414] width 7 height 7
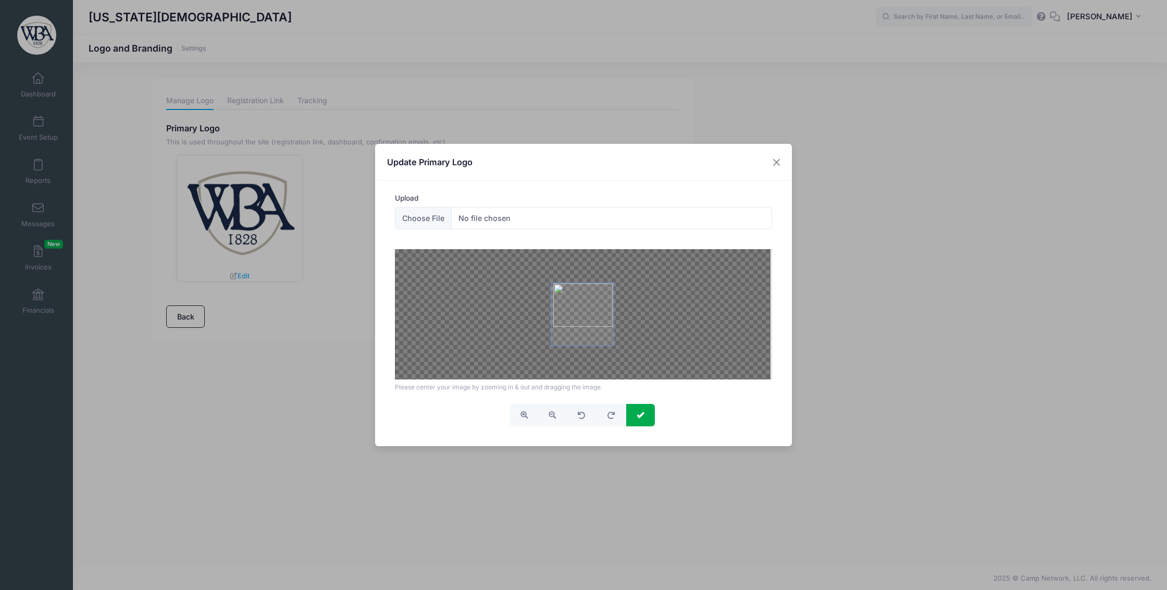
drag, startPoint x: 610, startPoint y: 295, endPoint x: 611, endPoint y: 287, distance: 8.4
click at [611, 287] on span at bounding box center [582, 314] width 63 height 63
drag, startPoint x: 586, startPoint y: 313, endPoint x: 586, endPoint y: 322, distance: 9.9
click at [586, 320] on span at bounding box center [582, 314] width 63 height 63
click at [520, 418] on span "button" at bounding box center [523, 414] width 7 height 7
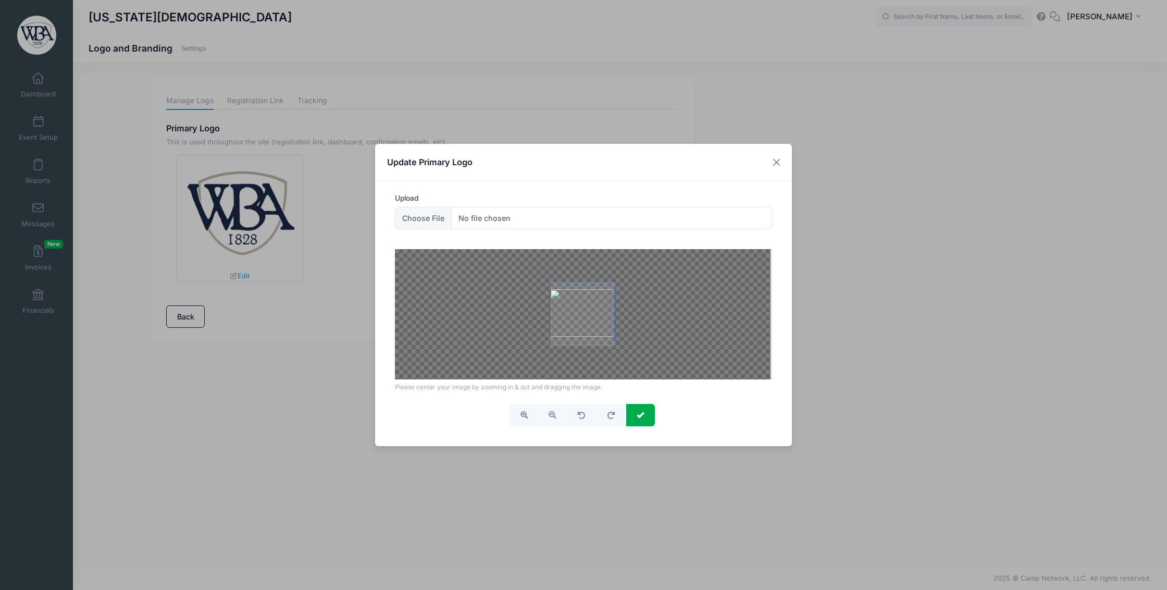
click at [591, 325] on span at bounding box center [582, 314] width 63 height 63
click at [649, 422] on button "submit" at bounding box center [640, 415] width 29 height 22
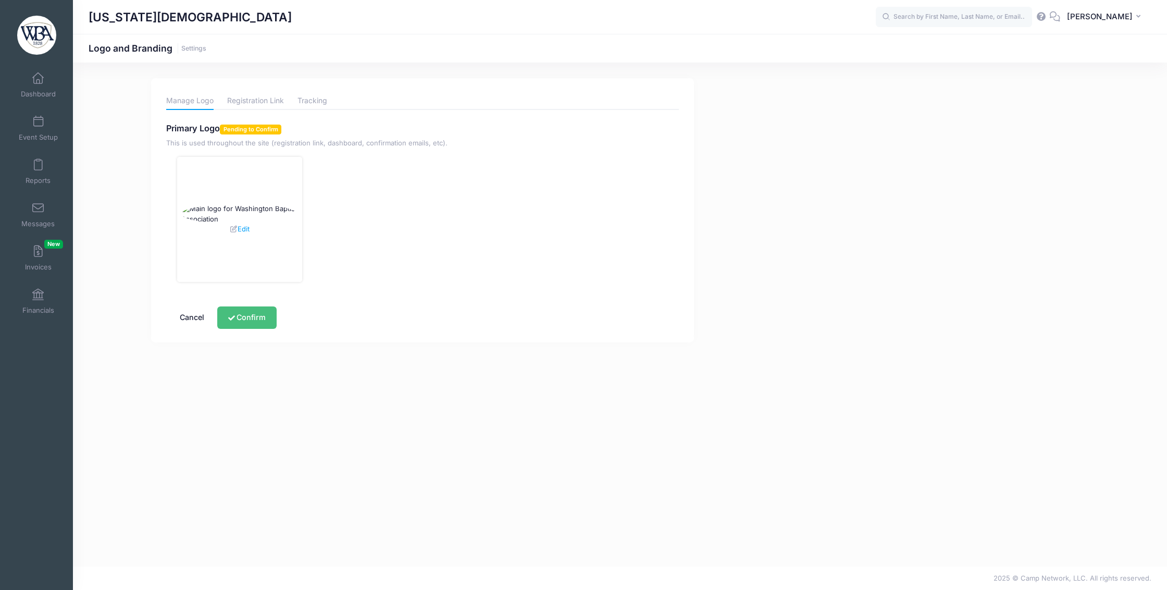
click at [262, 327] on button "Confirm" at bounding box center [246, 317] width 59 height 22
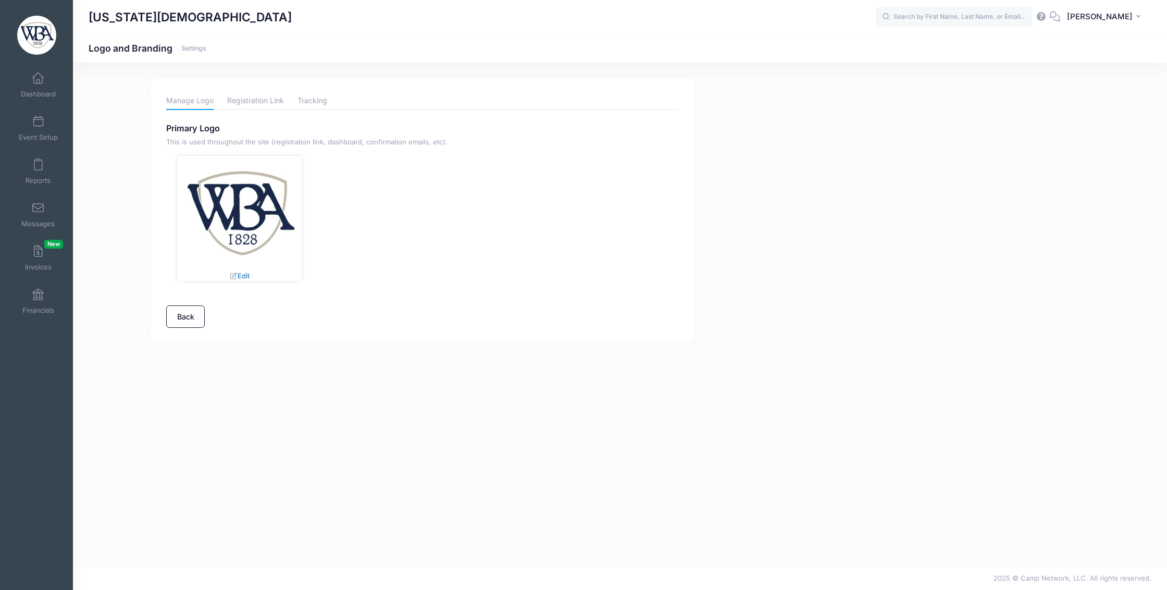
click at [234, 278] on icon at bounding box center [233, 275] width 8 height 7
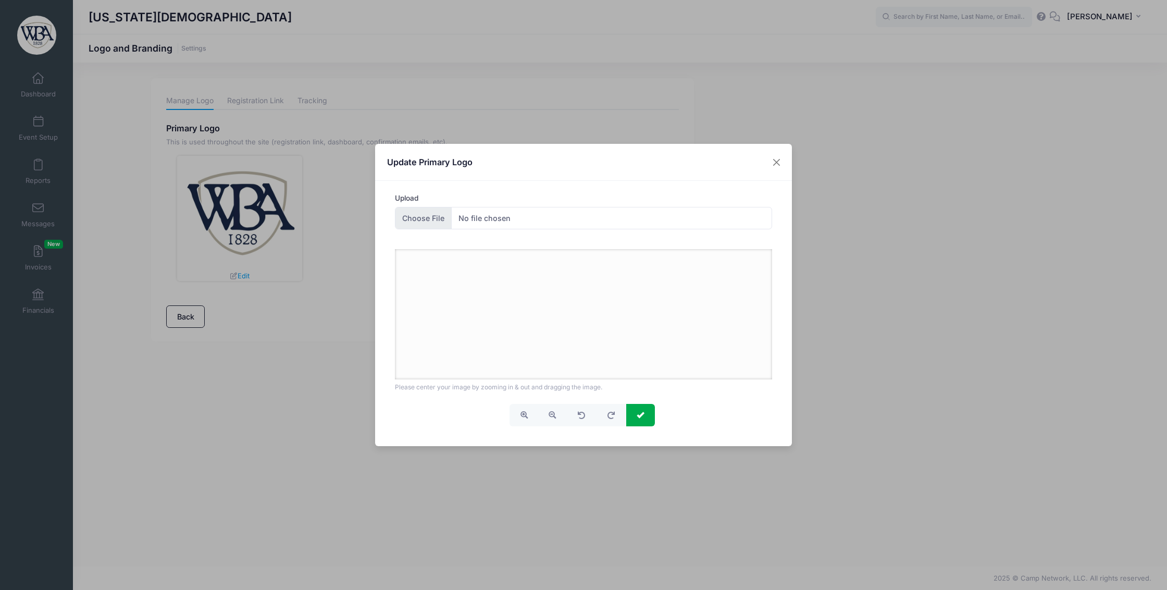
click at [421, 221] on input "Upload" at bounding box center [584, 218] width 378 height 22
type input "C:\fakepath\3 WBA Logo Color-PNG.png"
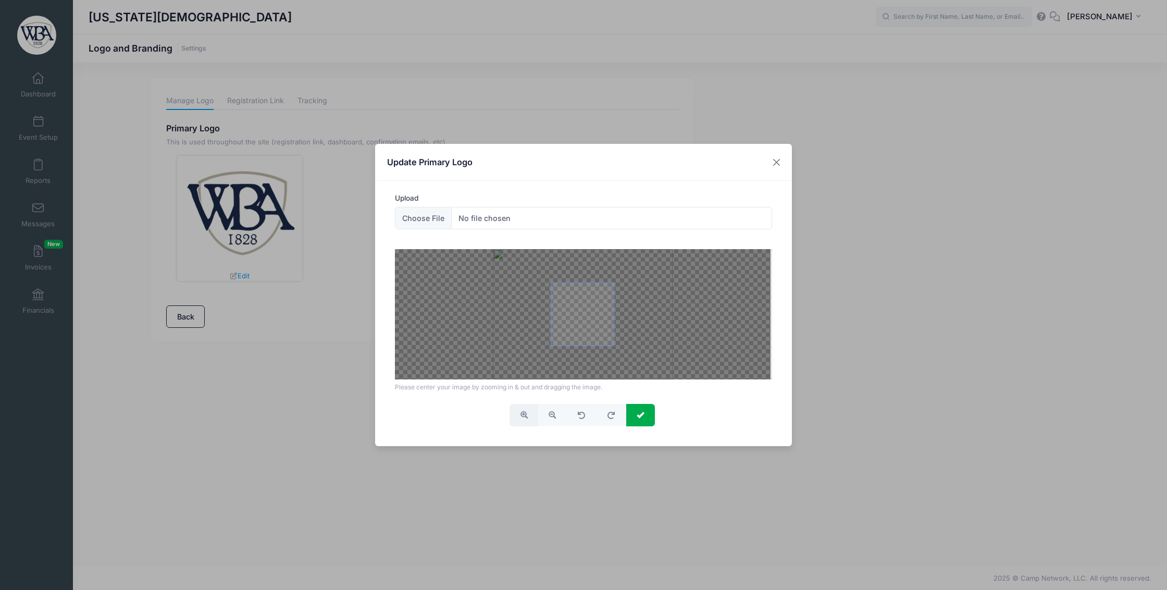
click at [520, 417] on span "button" at bounding box center [523, 414] width 7 height 7
click at [540, 417] on button "button" at bounding box center [552, 415] width 29 height 22
click at [553, 417] on span "button" at bounding box center [552, 414] width 7 height 7
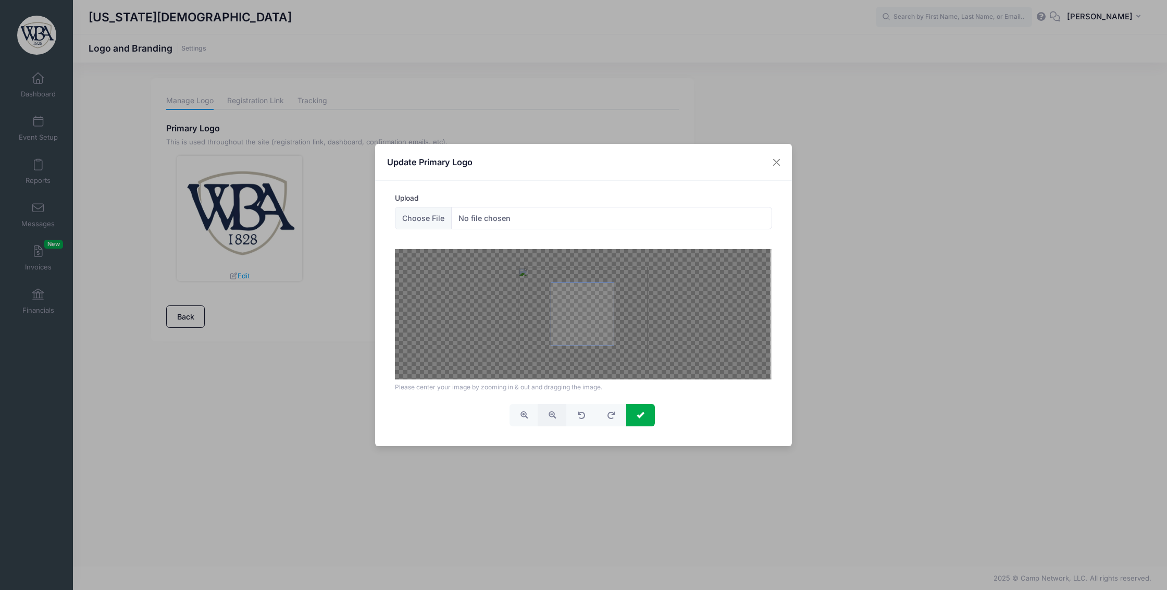
click at [553, 417] on span "button" at bounding box center [552, 414] width 7 height 7
click at [644, 418] on span "submit" at bounding box center [640, 414] width 7 height 7
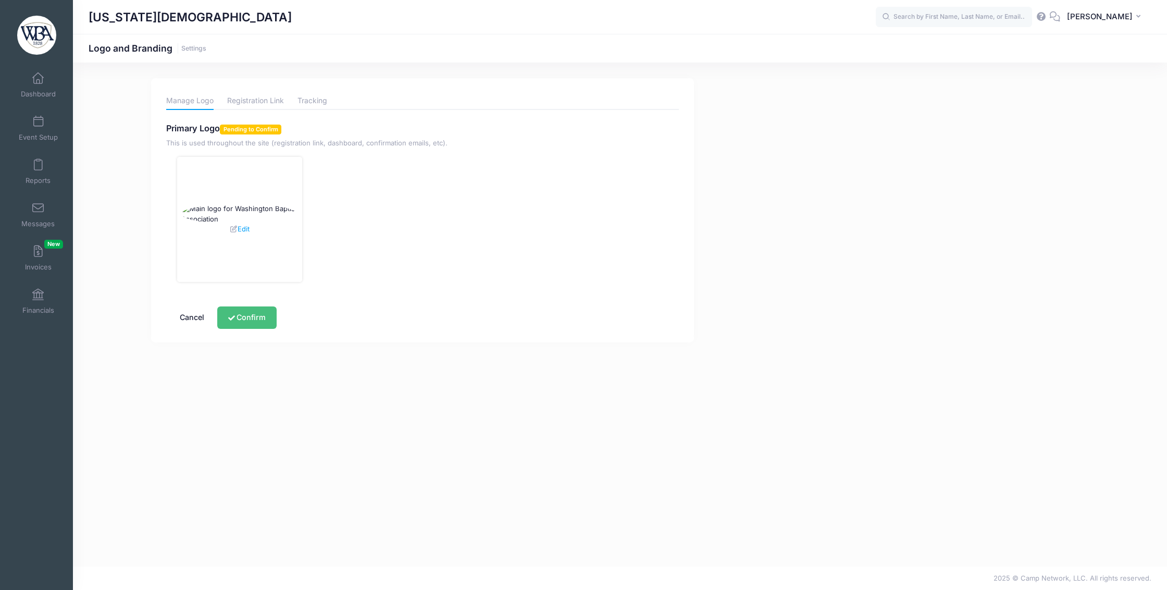
click at [260, 327] on button "Confirm" at bounding box center [246, 317] width 59 height 22
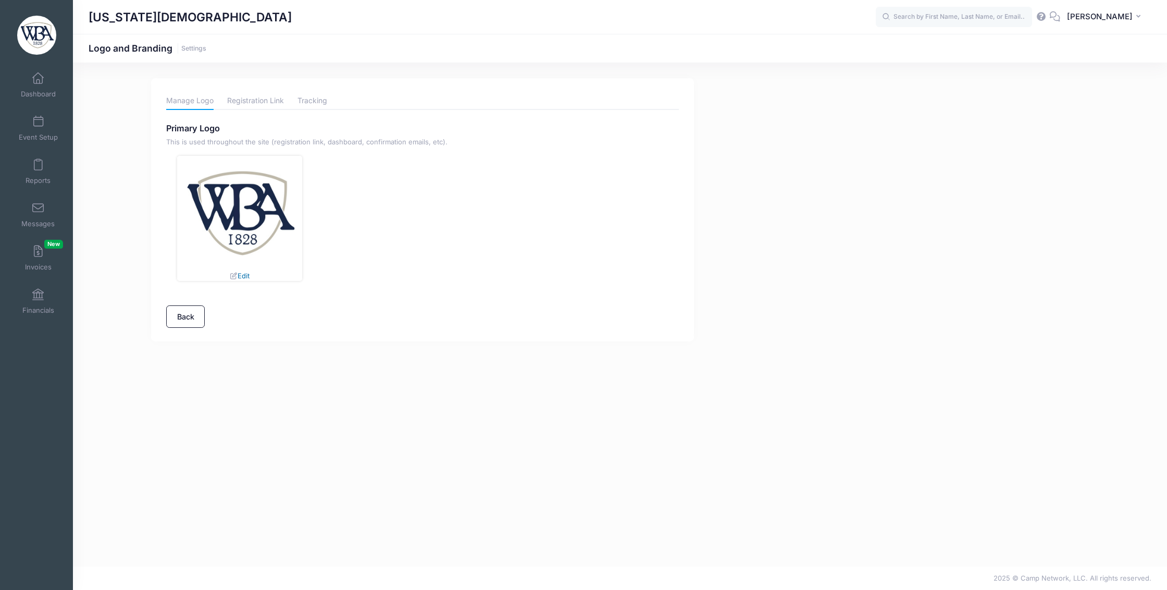
click at [244, 280] on link "Edit" at bounding box center [239, 275] width 20 height 8
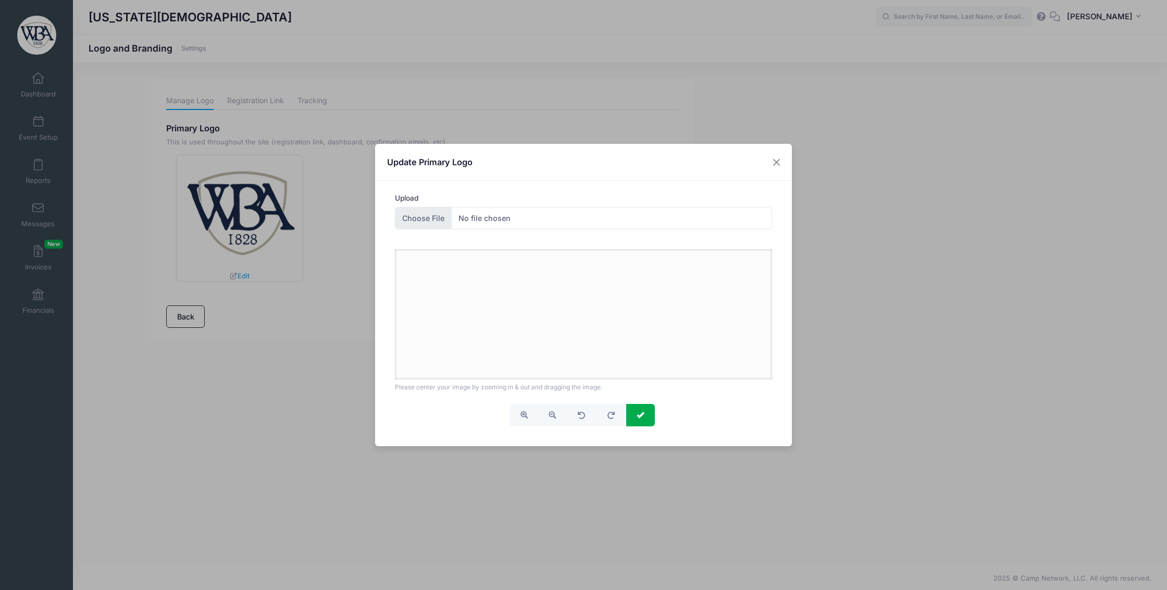
click at [418, 214] on input "Upload" at bounding box center [584, 218] width 378 height 22
type input "C:\fakepath\1A WBA Logo FULL.jpg"
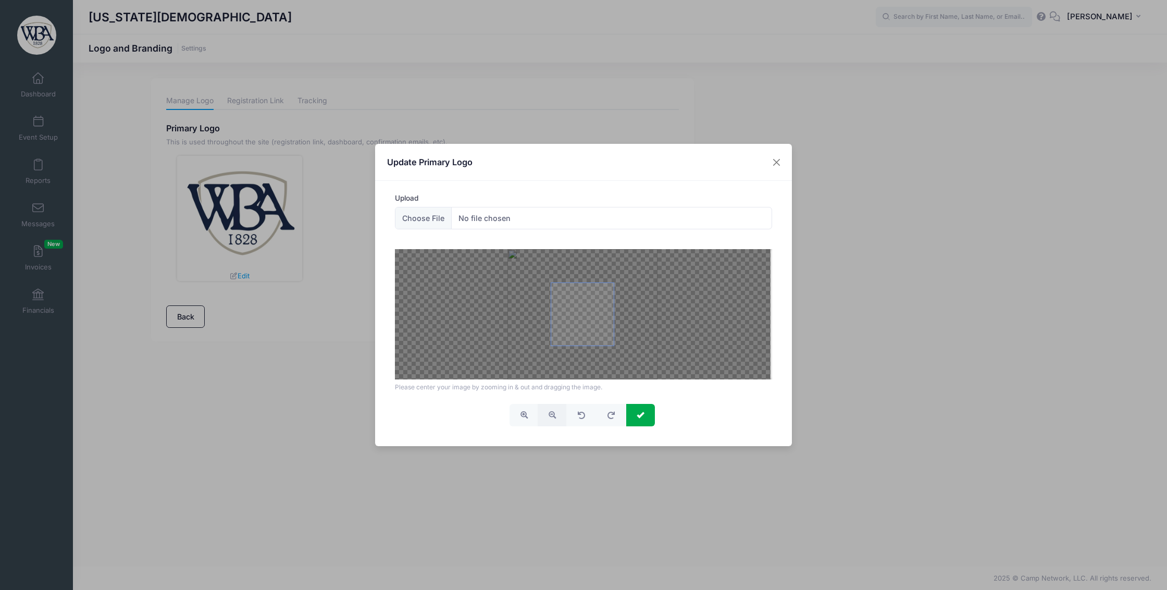
click at [549, 418] on span "button" at bounding box center [552, 414] width 7 height 7
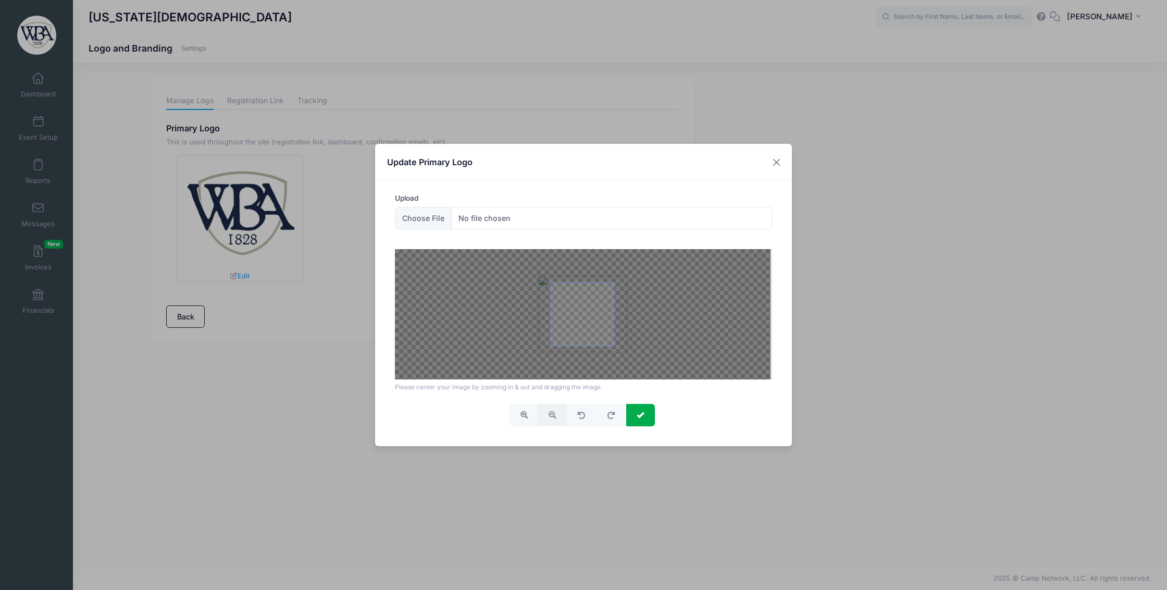
click at [549, 418] on span "button" at bounding box center [552, 414] width 7 height 7
click at [651, 420] on button "submit" at bounding box center [640, 415] width 29 height 22
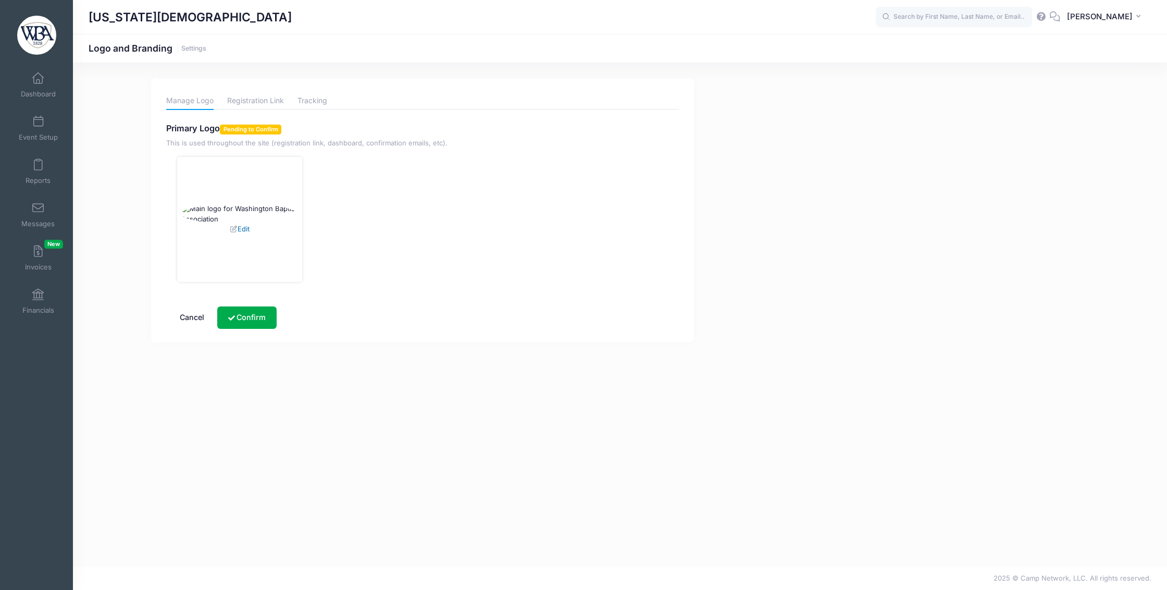
click at [242, 233] on link "Edit" at bounding box center [239, 229] width 20 height 8
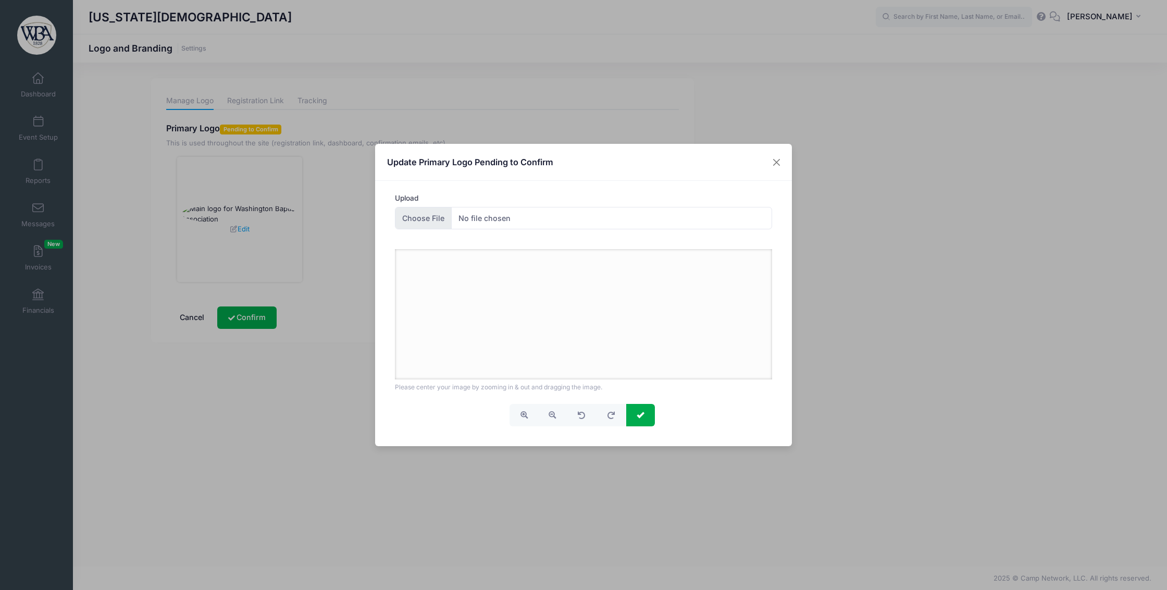
click at [425, 224] on input "Upload" at bounding box center [584, 218] width 378 height 22
type input "C:\fakepath\2A WBA Logo Full Color.jpg"
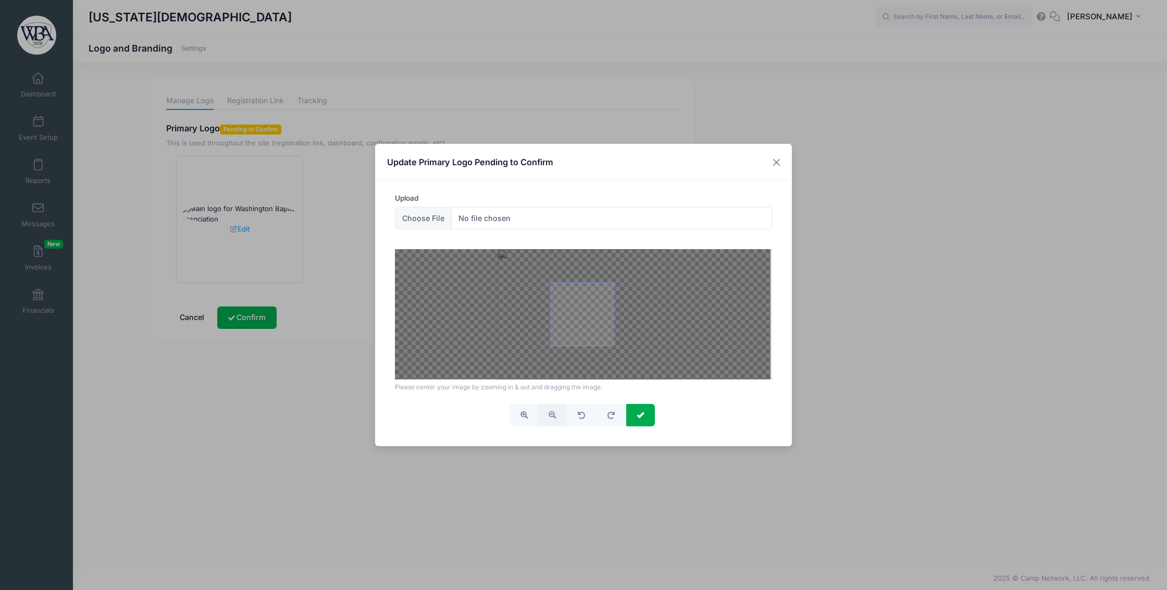
click at [552, 418] on span "button" at bounding box center [552, 414] width 7 height 7
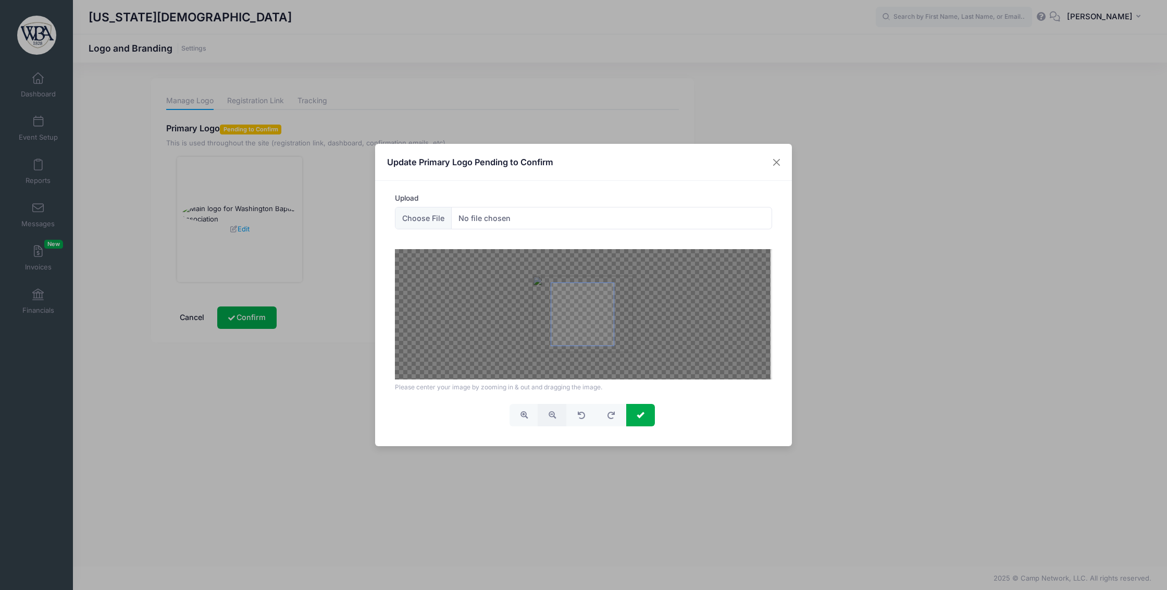
click at [552, 418] on span "button" at bounding box center [552, 414] width 7 height 7
click at [552, 417] on span "button" at bounding box center [552, 414] width 7 height 7
click at [552, 418] on span "button" at bounding box center [552, 414] width 7 height 7
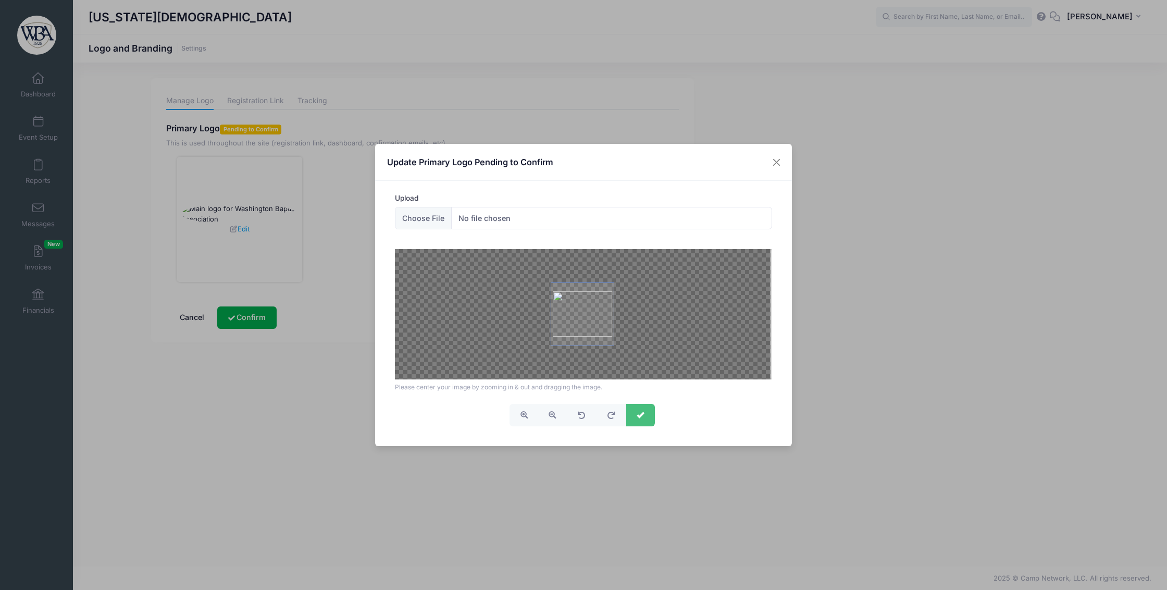
click at [644, 415] on span "submit" at bounding box center [640, 414] width 7 height 7
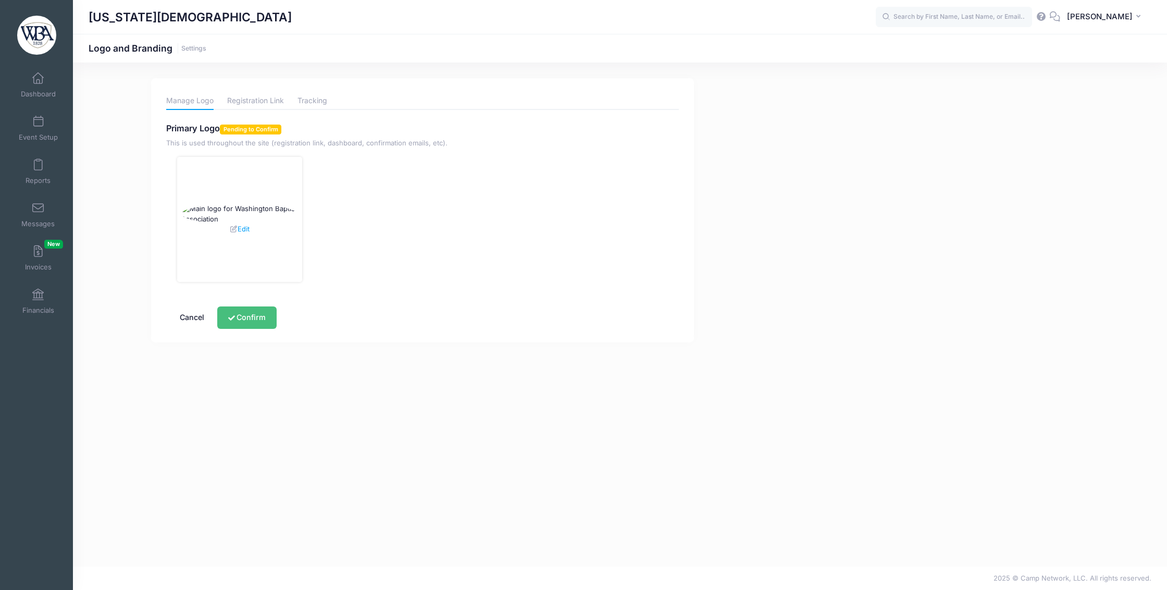
click at [257, 327] on button "Confirm" at bounding box center [246, 317] width 59 height 22
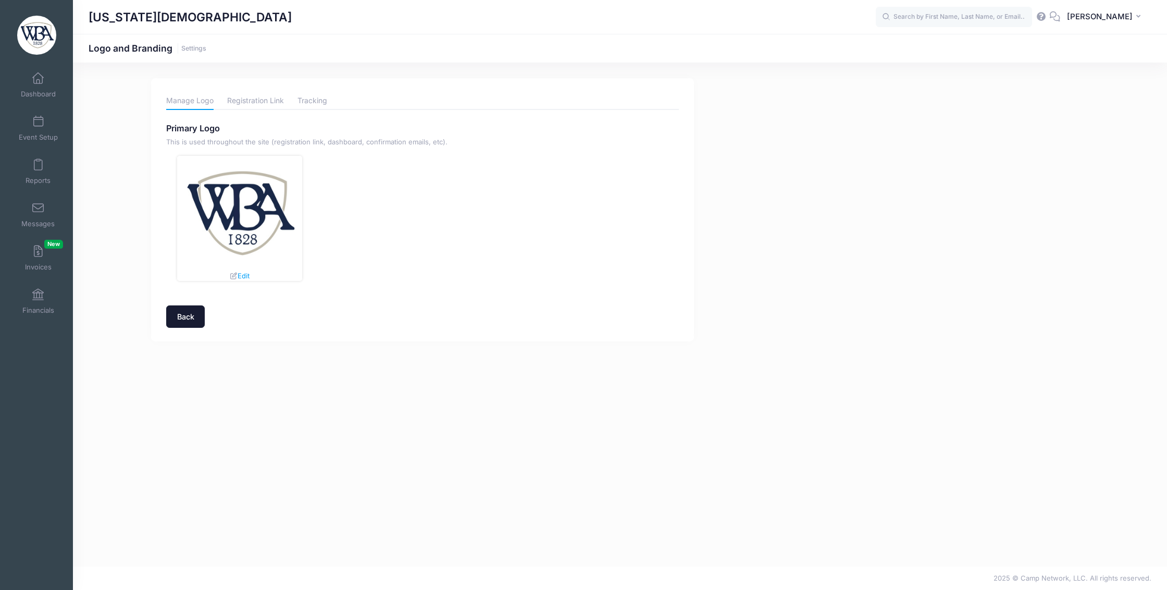
click at [190, 321] on link "Back" at bounding box center [185, 316] width 39 height 22
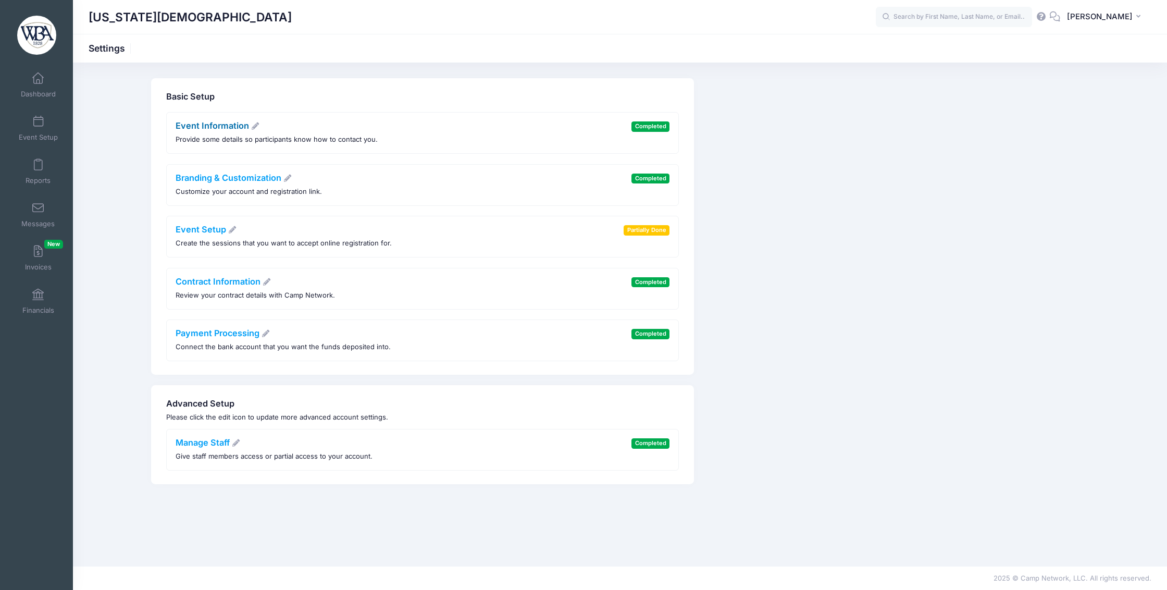
click at [223, 126] on link "Event Information" at bounding box center [218, 125] width 84 height 10
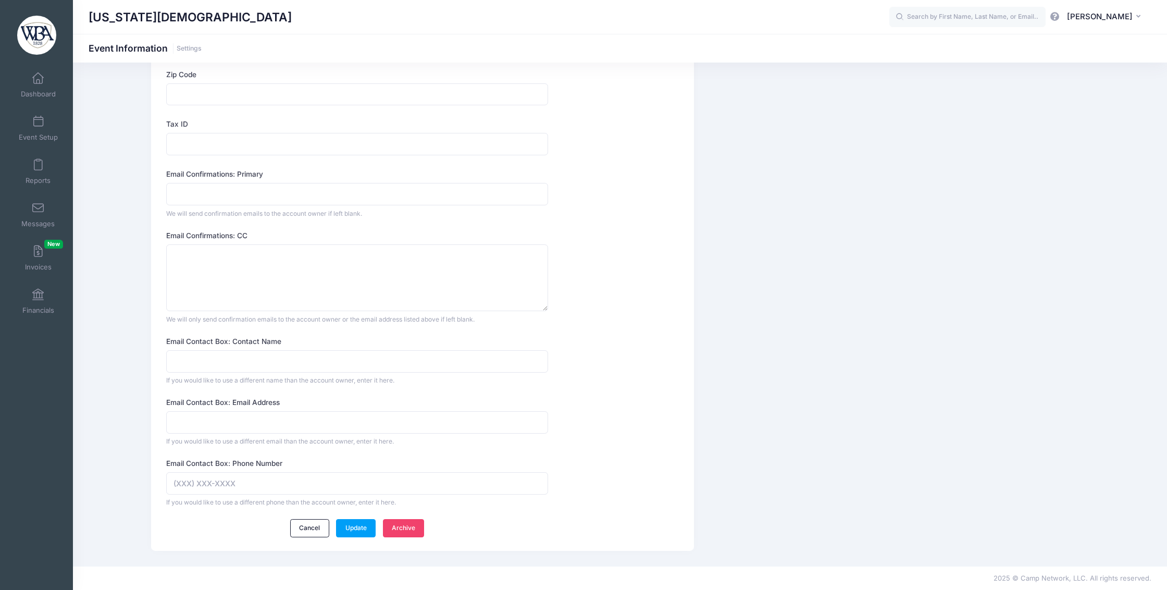
scroll to position [565, 0]
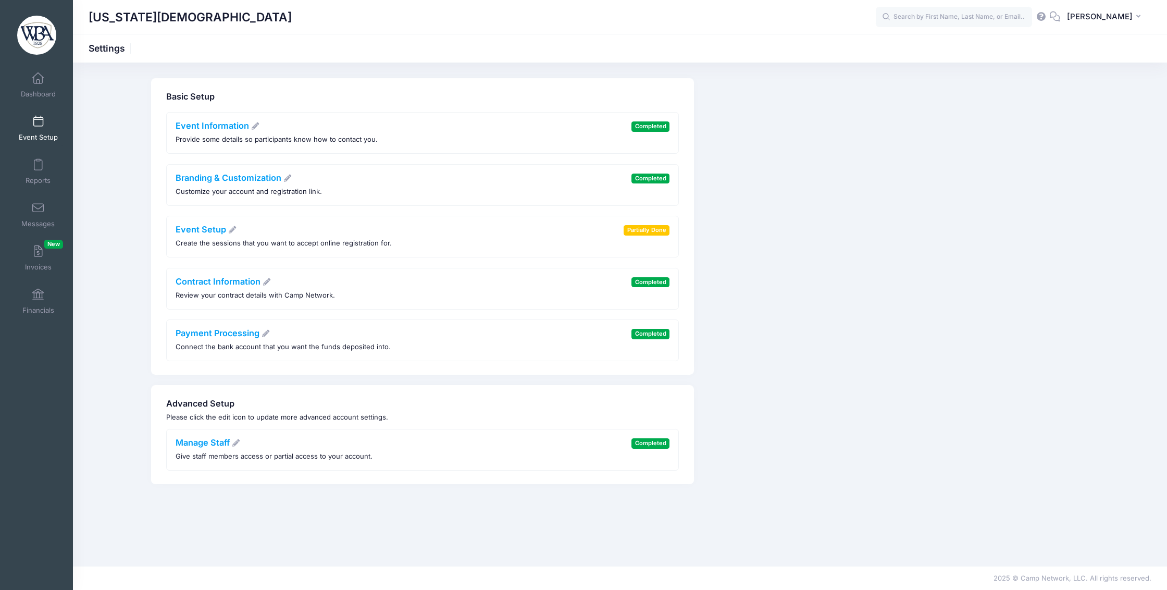
click at [38, 125] on span at bounding box center [38, 121] width 0 height 11
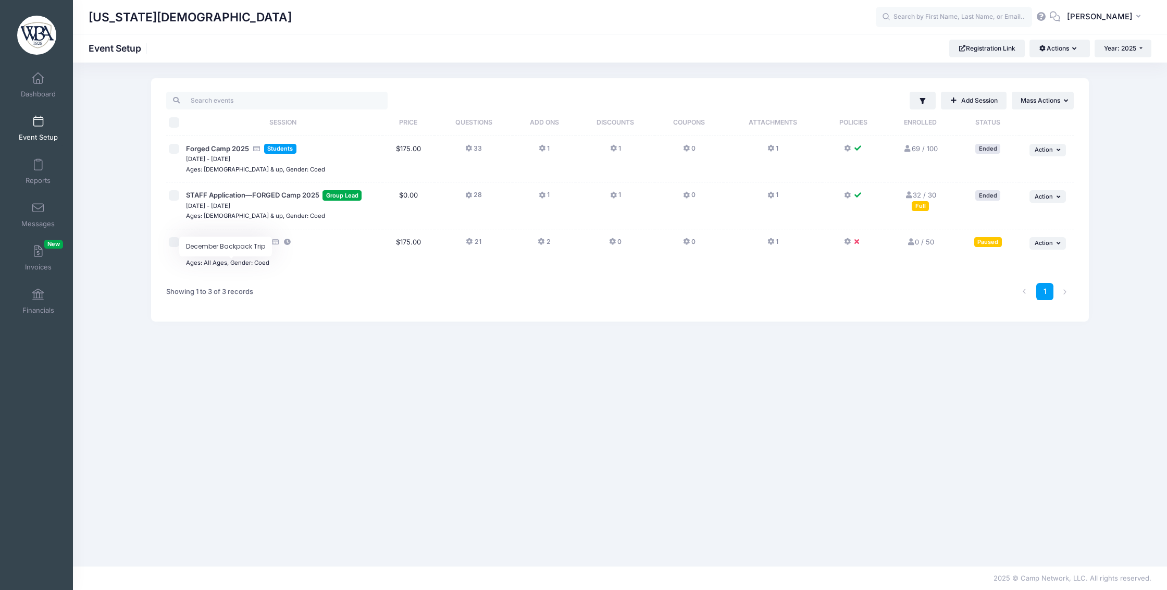
click at [251, 246] on span "December Backpack Trip" at bounding box center [227, 242] width 82 height 8
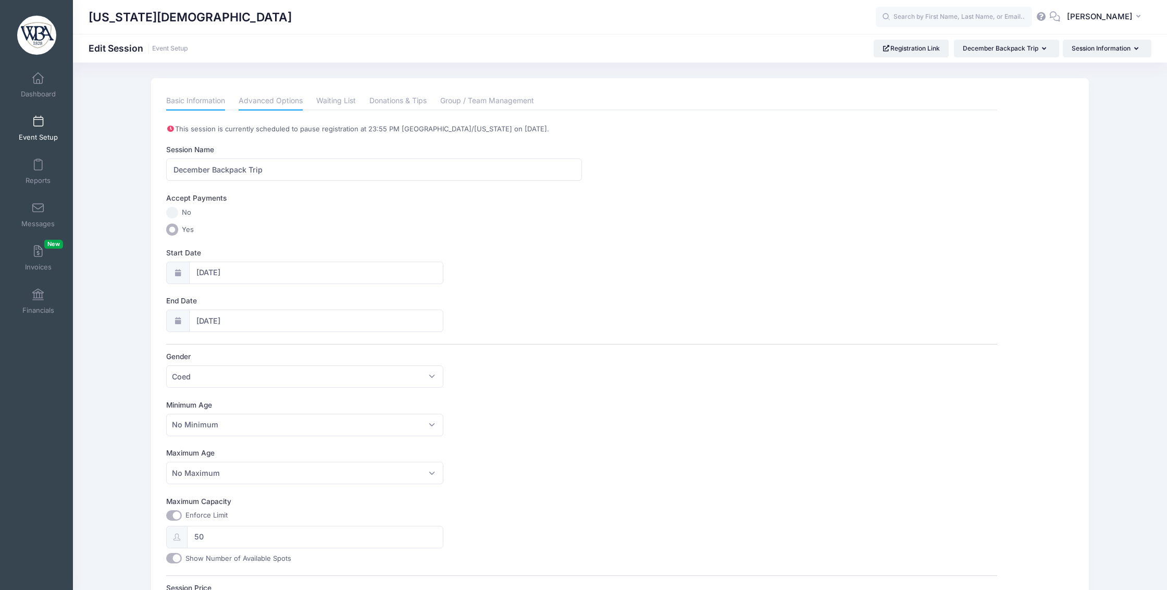
click at [255, 101] on link "Advanced Options" at bounding box center [271, 101] width 64 height 19
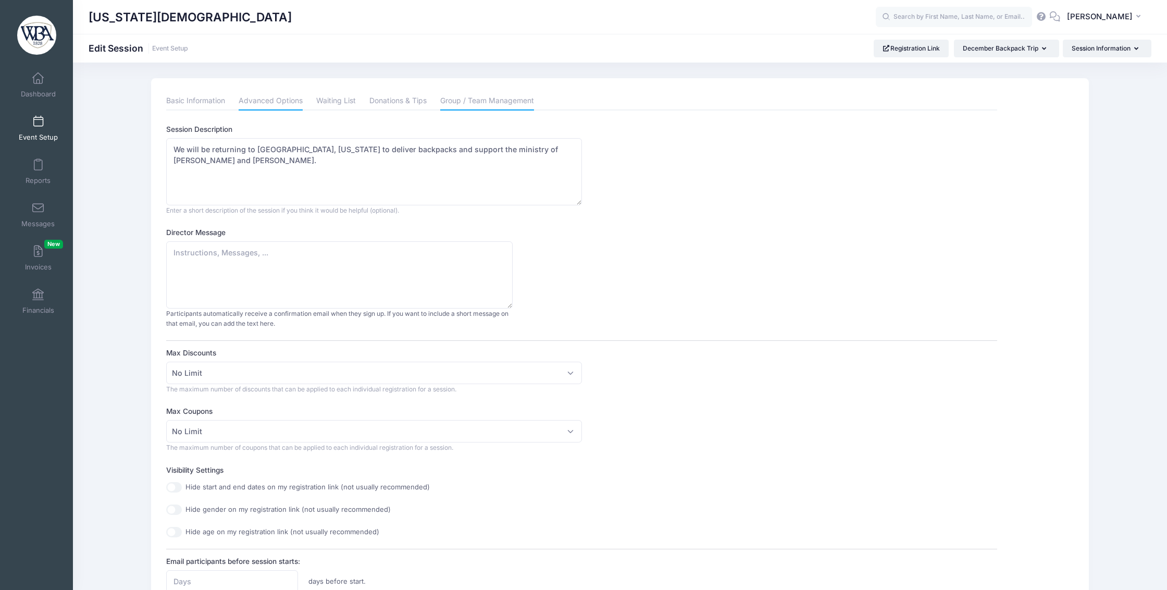
click at [516, 107] on link "Group / Team Management" at bounding box center [487, 101] width 94 height 19
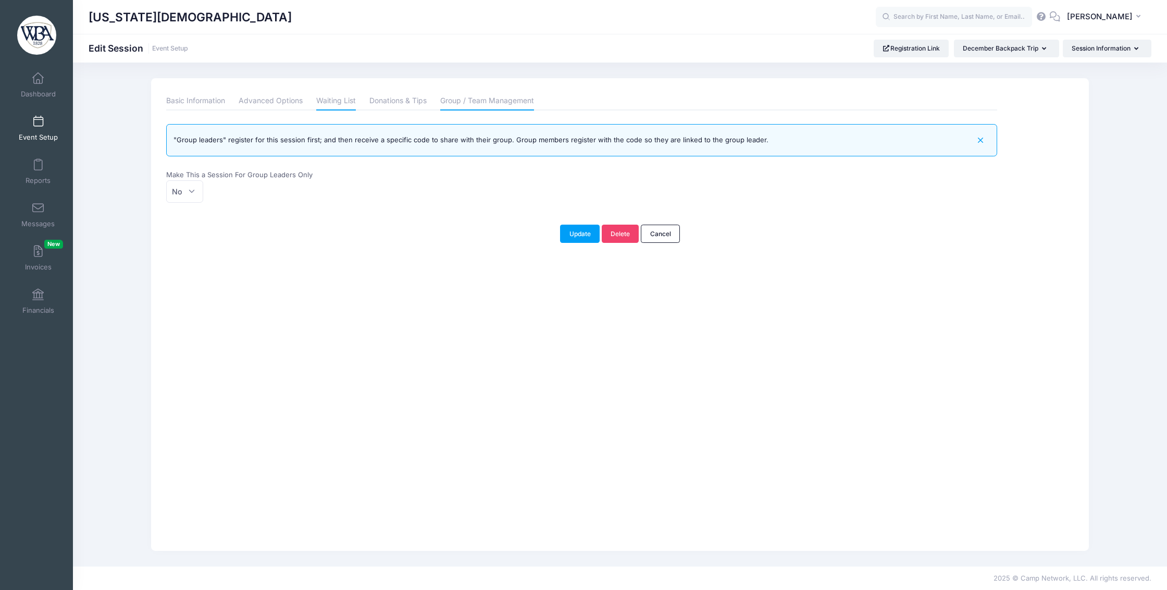
click at [349, 98] on link "Waiting List" at bounding box center [336, 101] width 40 height 19
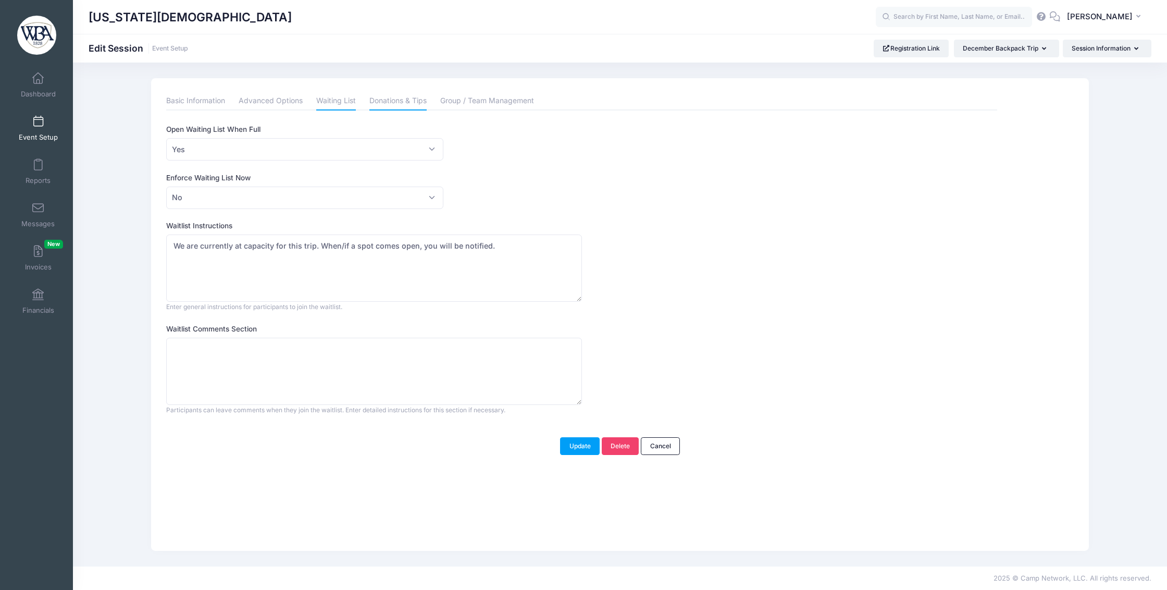
click at [407, 103] on link "Donations & Tips" at bounding box center [397, 101] width 57 height 19
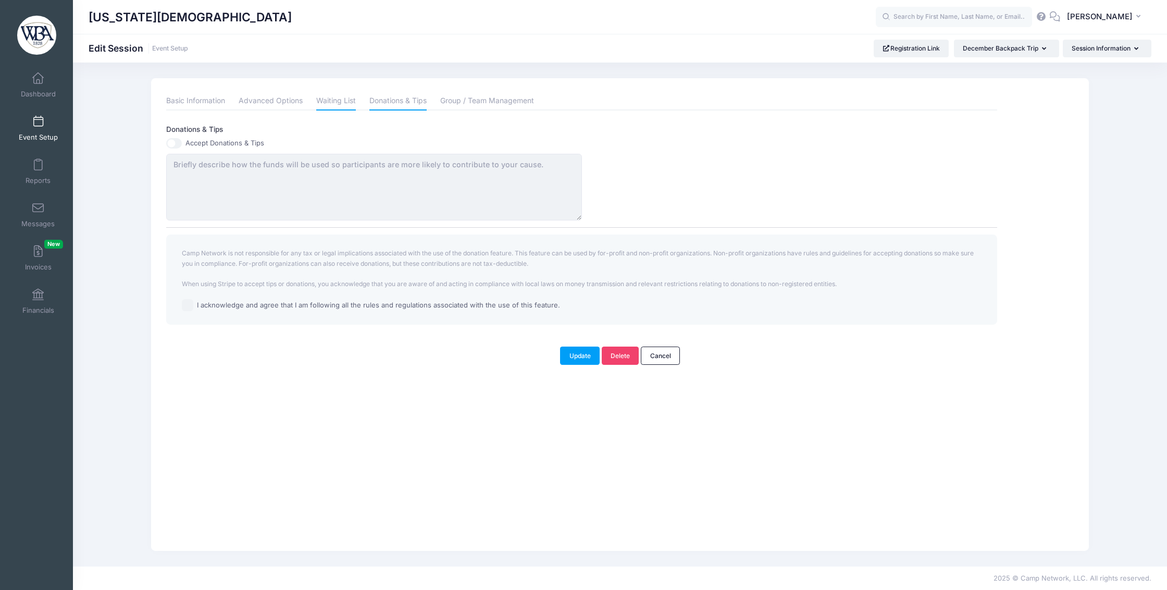
click at [326, 105] on link "Waiting List" at bounding box center [336, 101] width 40 height 19
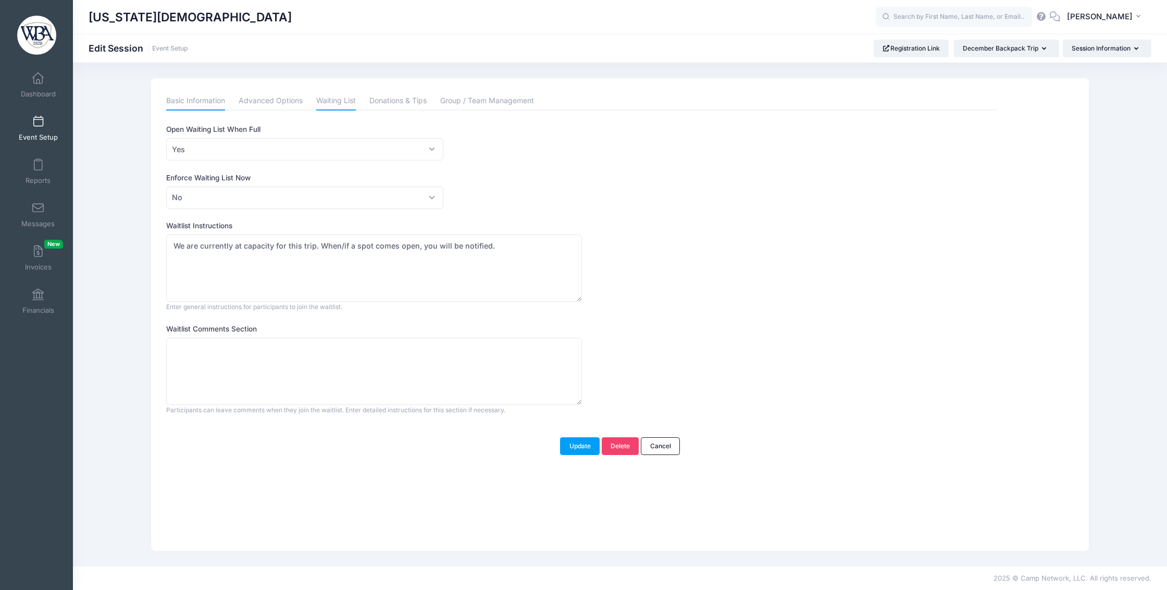
click at [196, 100] on link "Basic Information" at bounding box center [195, 101] width 59 height 19
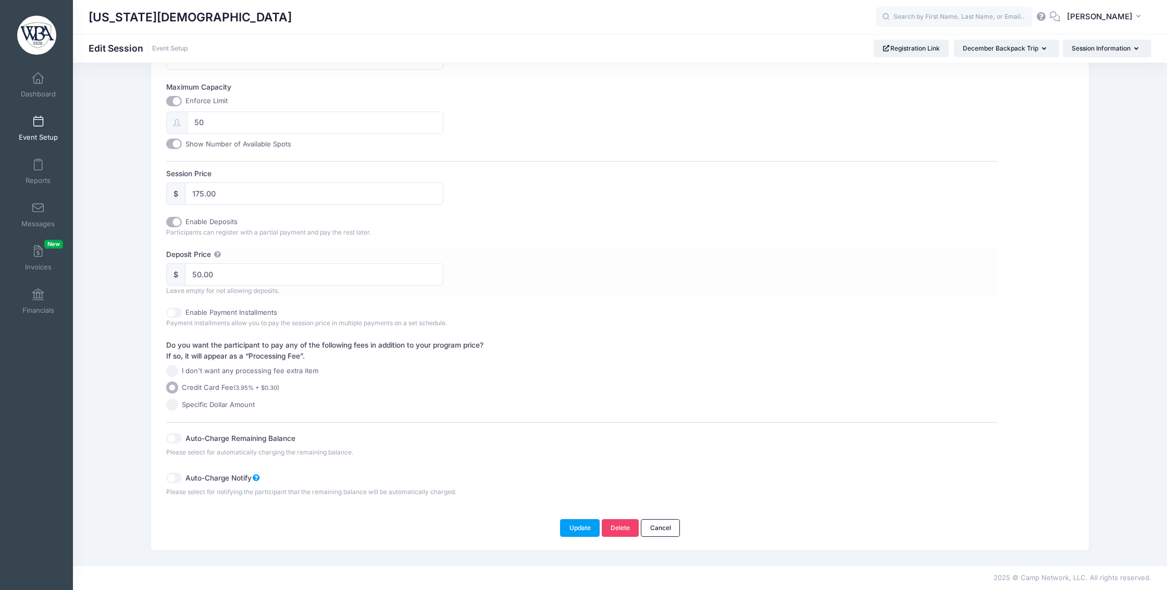
scroll to position [465, 0]
click at [670, 526] on link "Cancel" at bounding box center [660, 528] width 39 height 18
